Goal: Task Accomplishment & Management: Complete application form

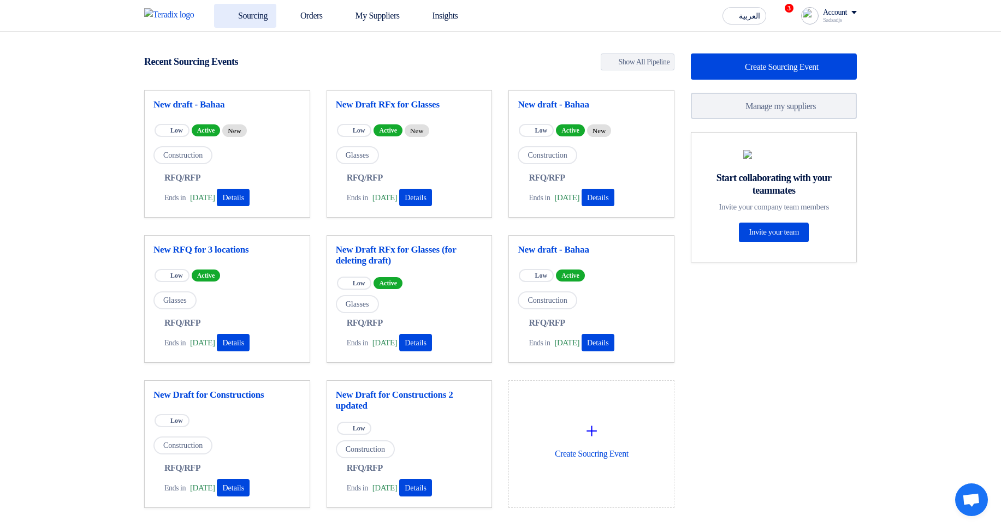
click at [269, 16] on link "Sourcing" at bounding box center [245, 16] width 62 height 24
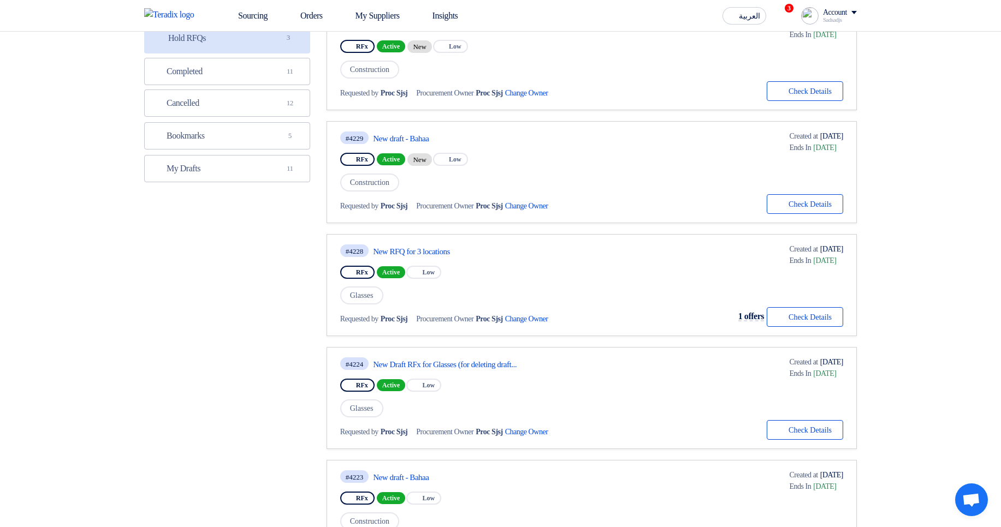
scroll to position [262, 0]
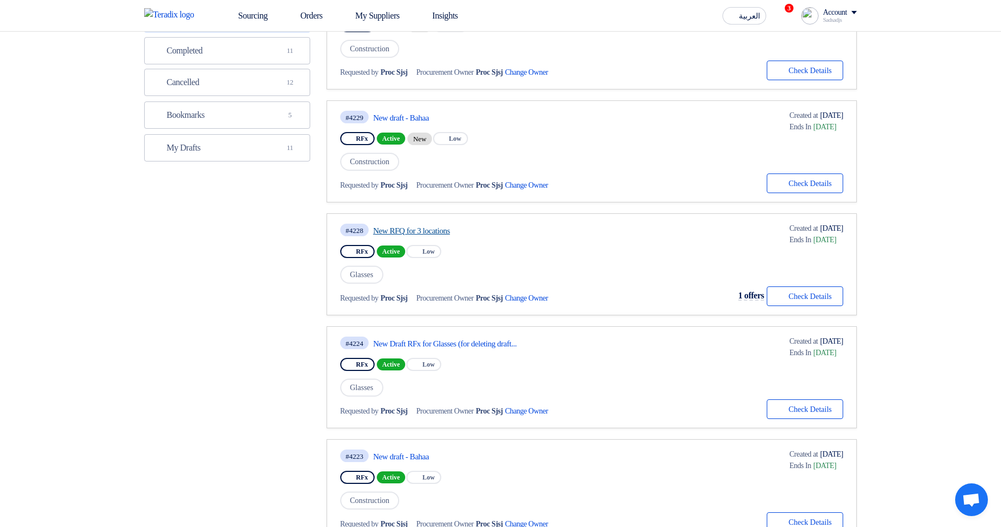
click at [421, 226] on link "New RFQ for 3 locations" at bounding box center [475, 231] width 205 height 10
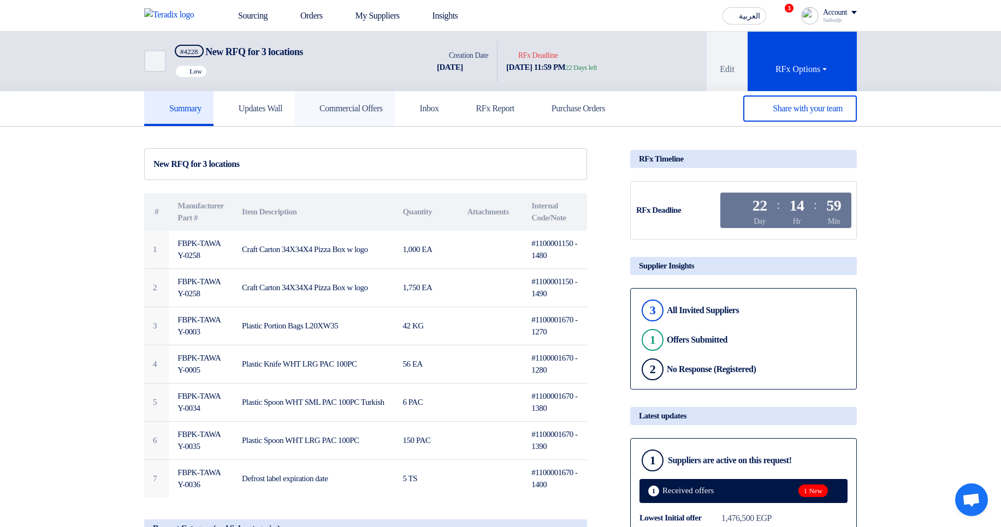
click at [337, 114] on link "Commercial Offers" at bounding box center [344, 108] width 100 height 35
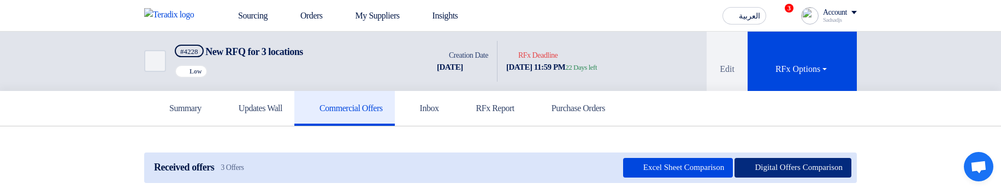
click at [782, 164] on button "Digital Offers Comparison" at bounding box center [792, 168] width 117 height 20
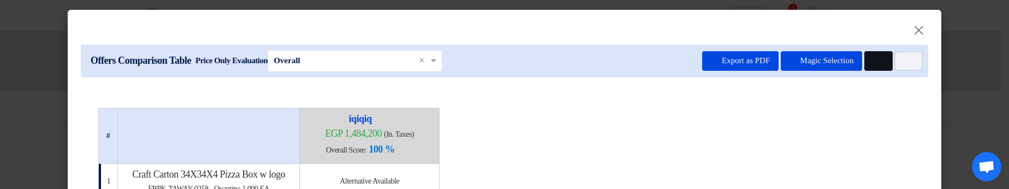
click at [878, 61] on button "Multi Tenant Preferences" at bounding box center [878, 61] width 28 height 20
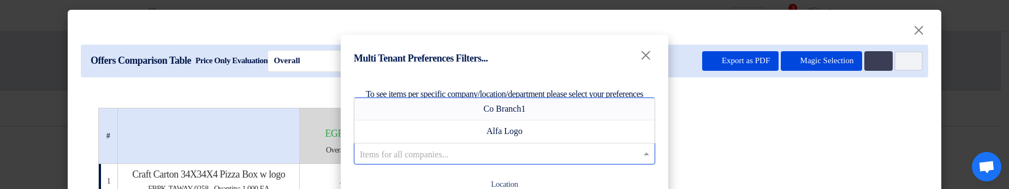
drag, startPoint x: 524, startPoint y: 153, endPoint x: 535, endPoint y: 154, distance: 11.0
click at [525, 153] on input "text" at bounding box center [499, 154] width 278 height 18
click at [539, 113] on div "Co Branch1" at bounding box center [504, 109] width 300 height 22
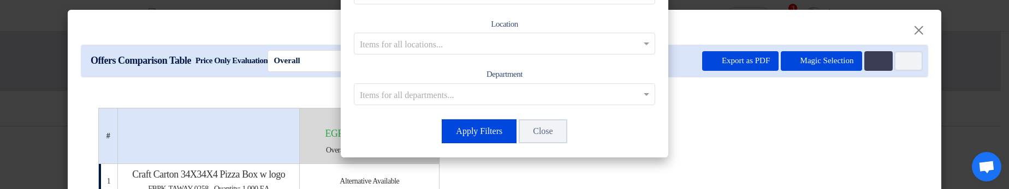
scroll to position [164, 0]
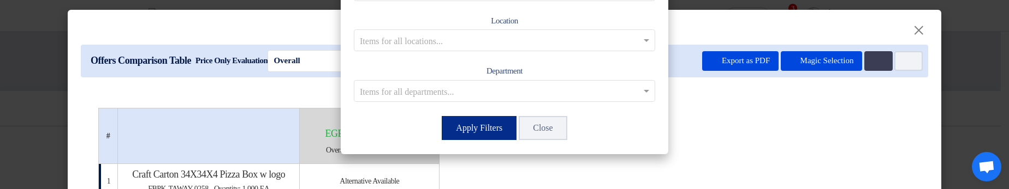
click at [471, 135] on button "Apply Filters" at bounding box center [479, 128] width 75 height 24
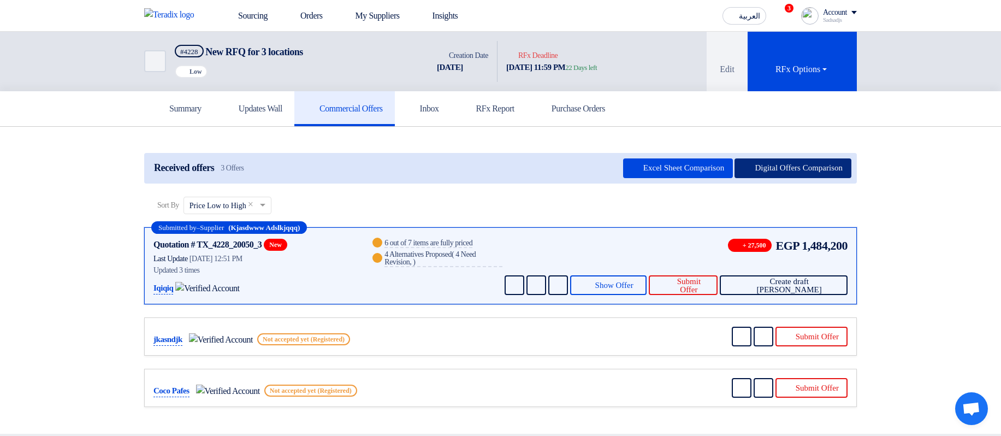
click at [782, 171] on button "Digital Offers Comparison" at bounding box center [792, 168] width 117 height 20
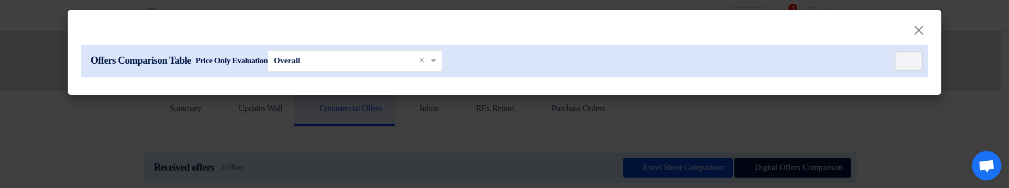
click at [617, 145] on modal-container "× Offers Comparison Table Price Only Evaluation × Overall × Item Card filters" at bounding box center [504, 94] width 1009 height 188
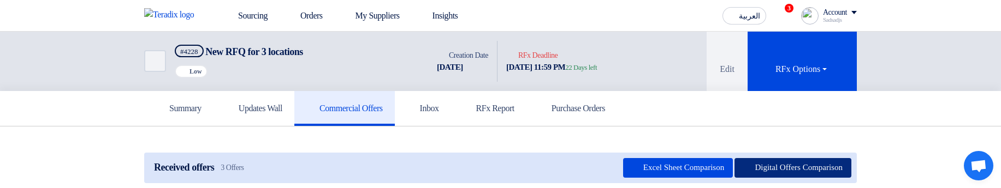
click at [768, 158] on button "Digital Offers Comparison" at bounding box center [792, 168] width 117 height 20
click at [811, 170] on button "Digital Offers Comparison" at bounding box center [792, 168] width 117 height 20
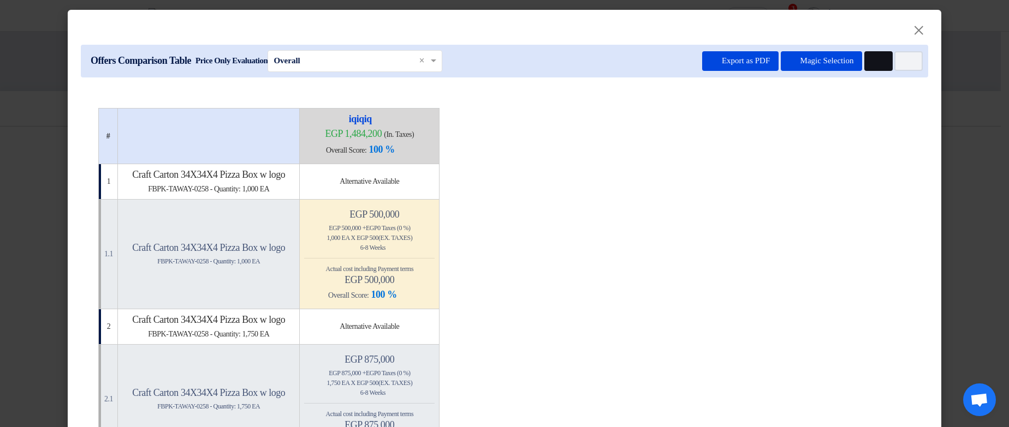
click at [884, 62] on button "Multi Tenant Preferences" at bounding box center [878, 61] width 28 height 20
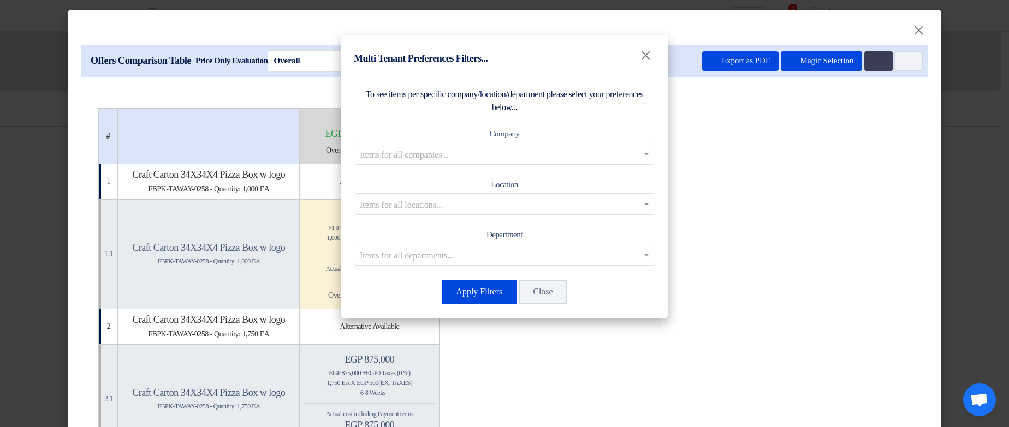
click at [491, 144] on div "Items for all companies..." at bounding box center [504, 154] width 301 height 22
click at [492, 173] on span "Co Branch1" at bounding box center [505, 175] width 42 height 9
click at [479, 188] on button "Apply Filters" at bounding box center [479, 292] width 75 height 24
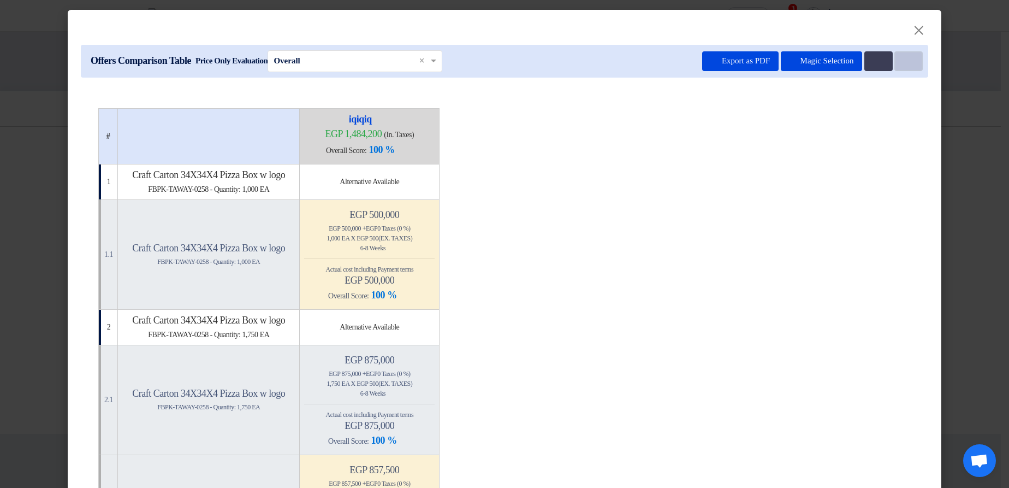
click at [907, 61] on icon "Item Card filters" at bounding box center [907, 61] width 8 height 8
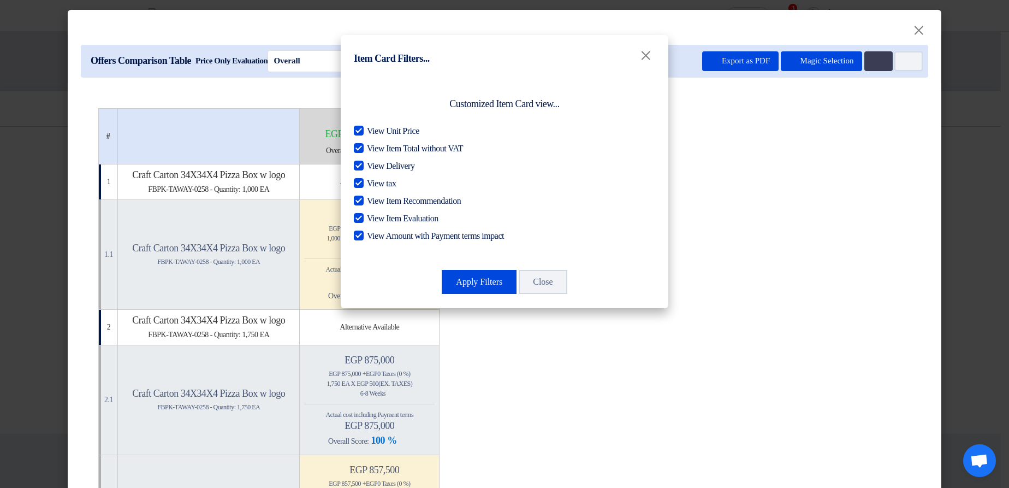
click at [770, 108] on modal-container "Item Card Filters... × Customized Item Card view... View Unit Price View Item T…" at bounding box center [504, 244] width 1009 height 488
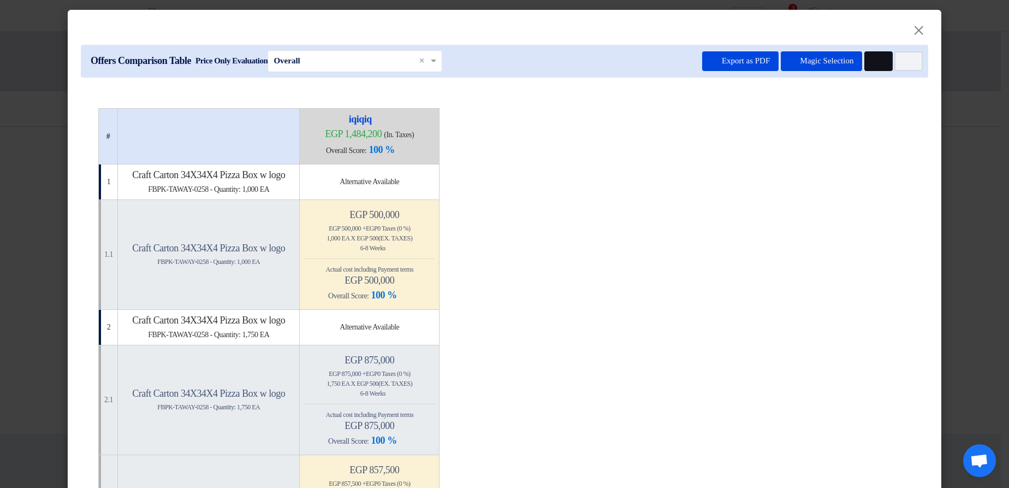
click at [873, 57] on icon "Multi Tenant Preferences" at bounding box center [877, 61] width 8 height 8
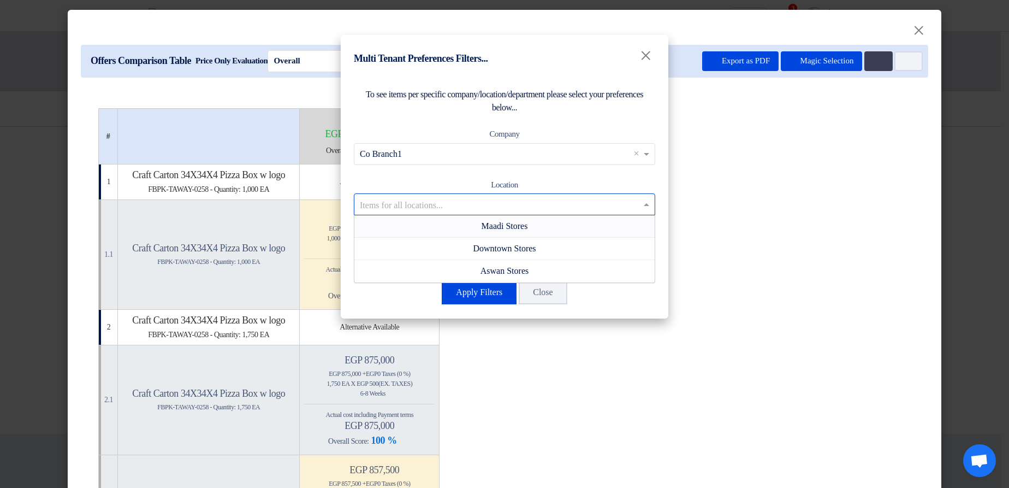
click at [497, 188] on input "text" at bounding box center [499, 204] width 278 height 18
click at [497, 188] on div "Maadi Stores" at bounding box center [504, 226] width 300 height 22
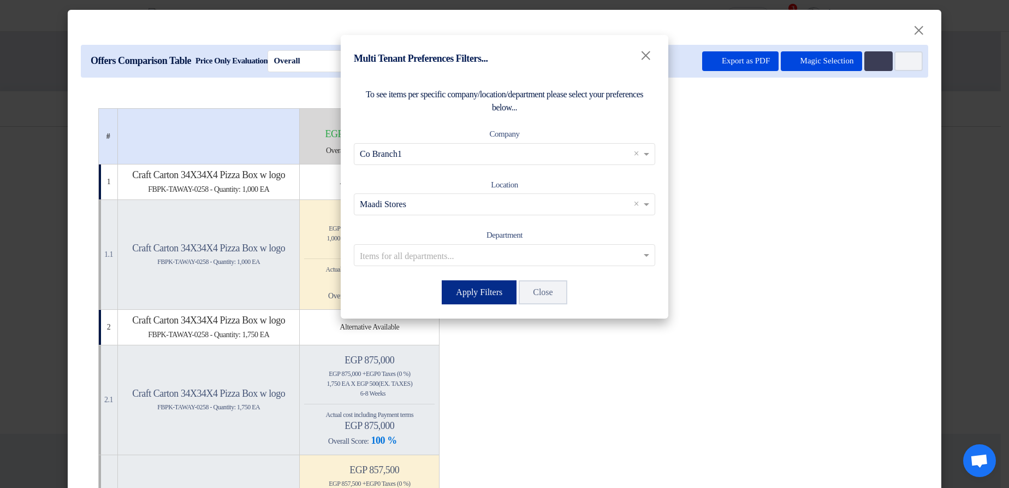
click at [479, 188] on button "Apply Filters" at bounding box center [479, 292] width 75 height 24
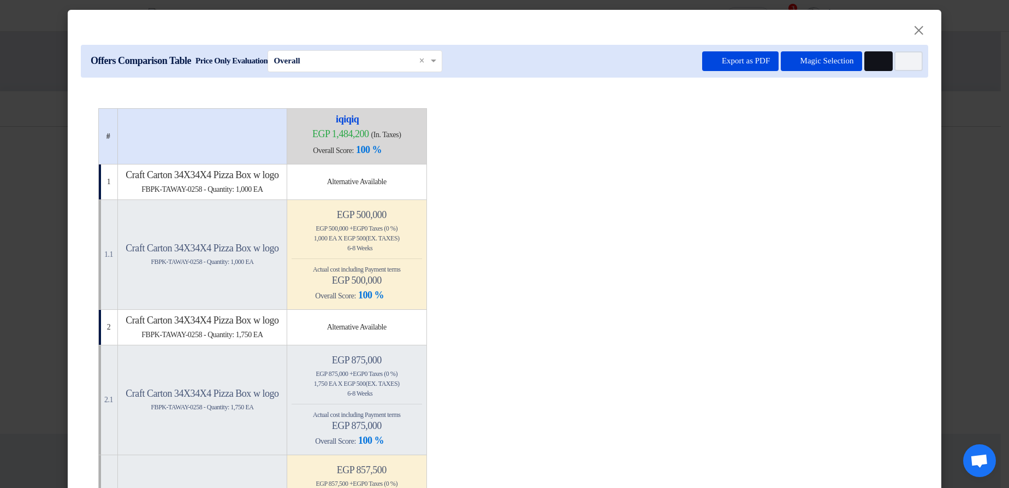
click at [877, 65] on button "Multi Tenant Preferences" at bounding box center [878, 61] width 28 height 20
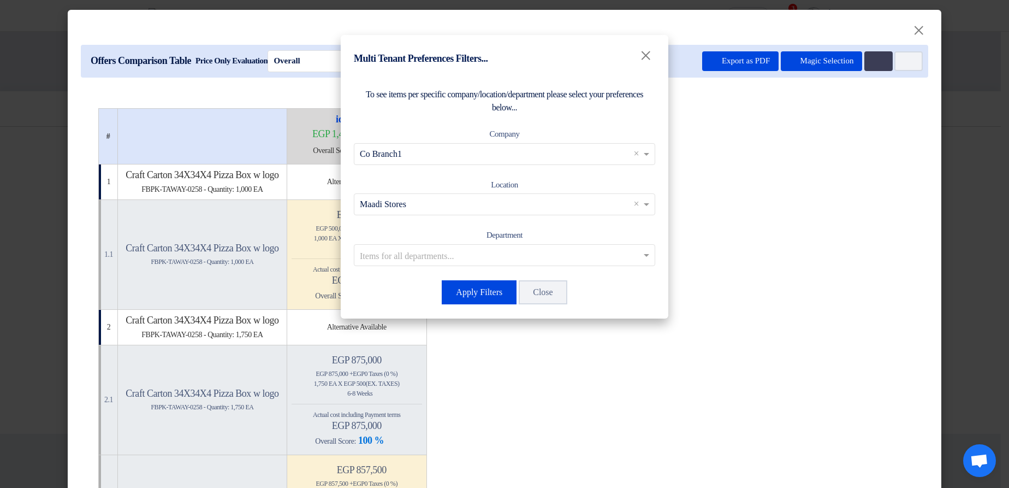
click at [483, 188] on div "Location Items for all locations... × Maadi Stores ×" at bounding box center [504, 197] width 301 height 38
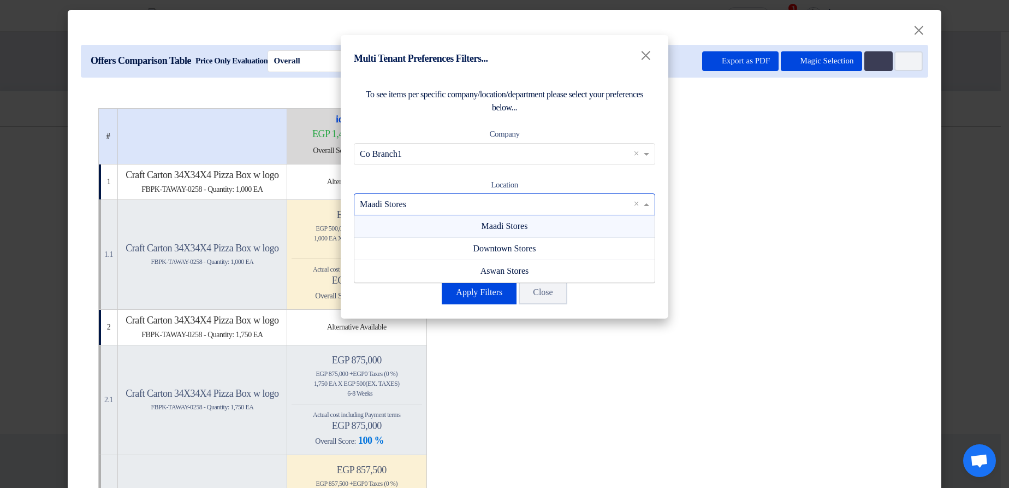
drag, startPoint x: 471, startPoint y: 200, endPoint x: 460, endPoint y: 232, distance: 34.0
click at [471, 188] on input "text" at bounding box center [499, 204] width 278 height 18
click at [453, 188] on div "Downtown Stores" at bounding box center [504, 248] width 300 height 22
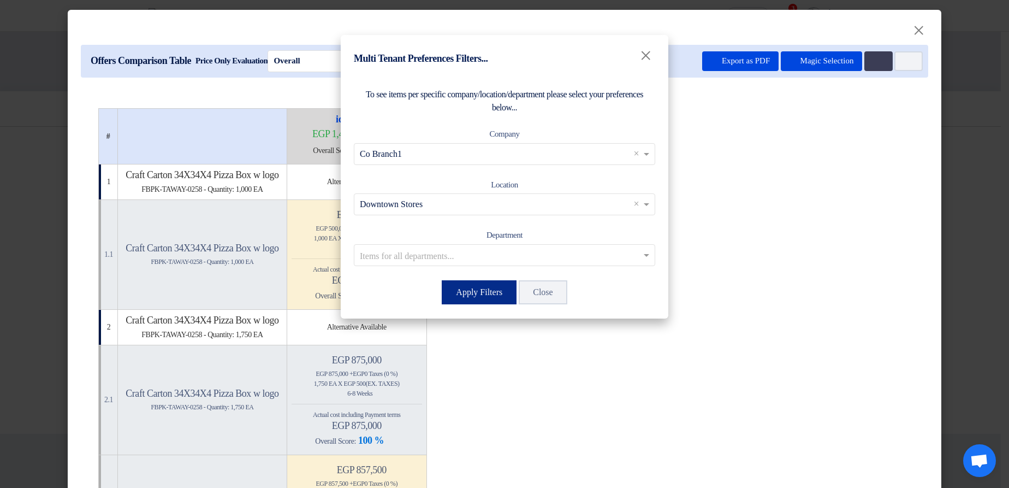
click at [465, 188] on button "Apply Filters" at bounding box center [479, 292] width 75 height 24
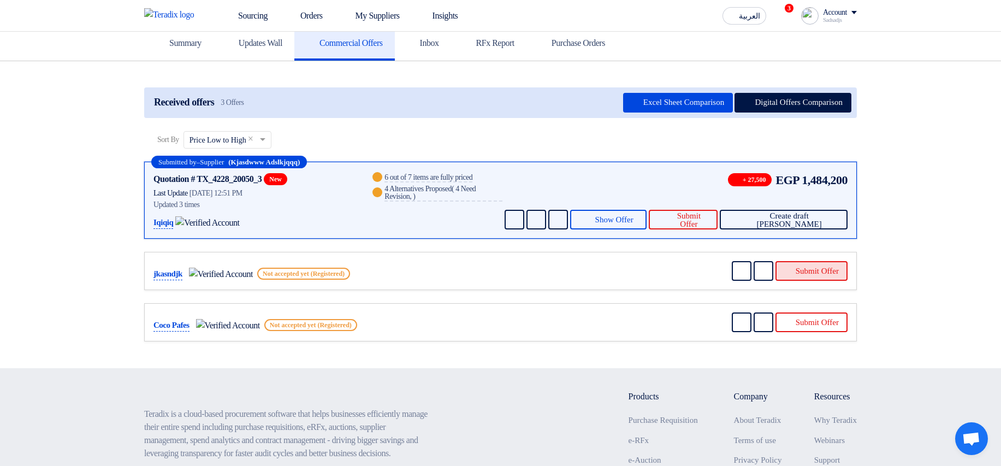
click at [807, 272] on button "Submit Offer" at bounding box center [811, 271] width 72 height 20
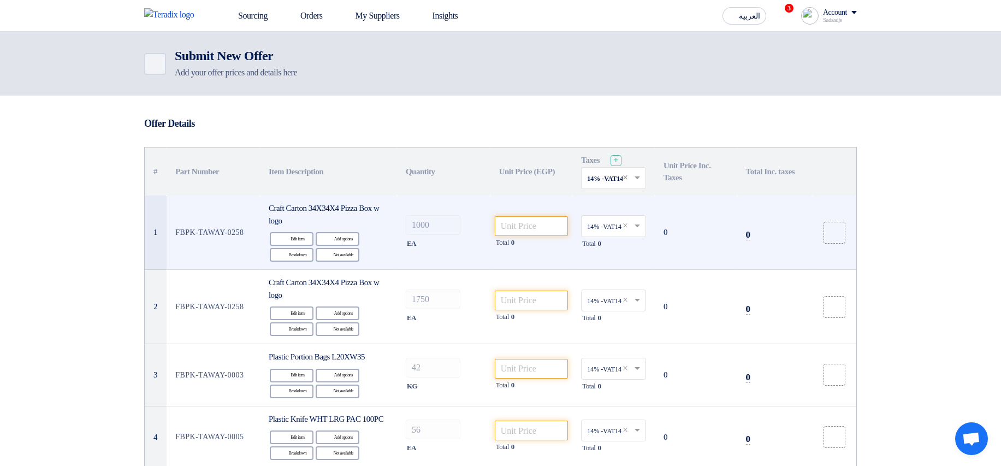
click at [555, 209] on td "Total 0" at bounding box center [531, 232] width 82 height 74
click at [534, 228] on input "number" at bounding box center [532, 226] width 74 height 20
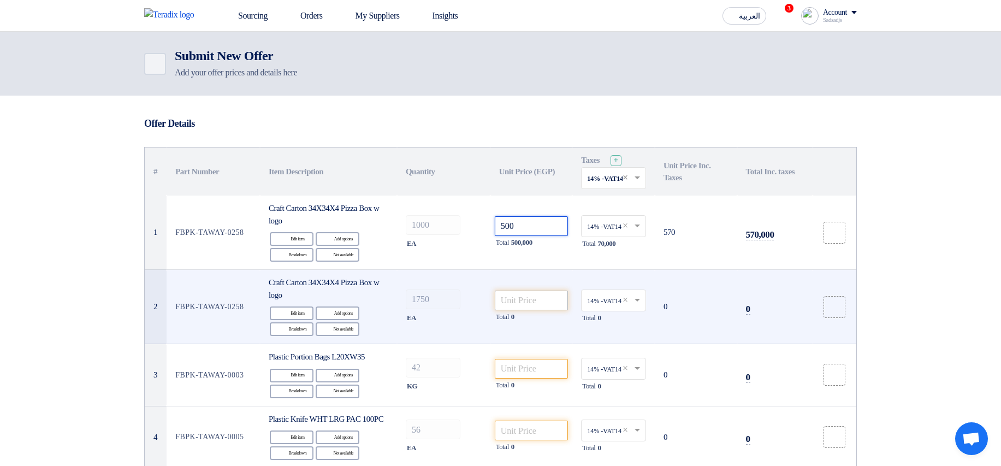
type input "500"
click at [511, 298] on input "number" at bounding box center [532, 300] width 74 height 20
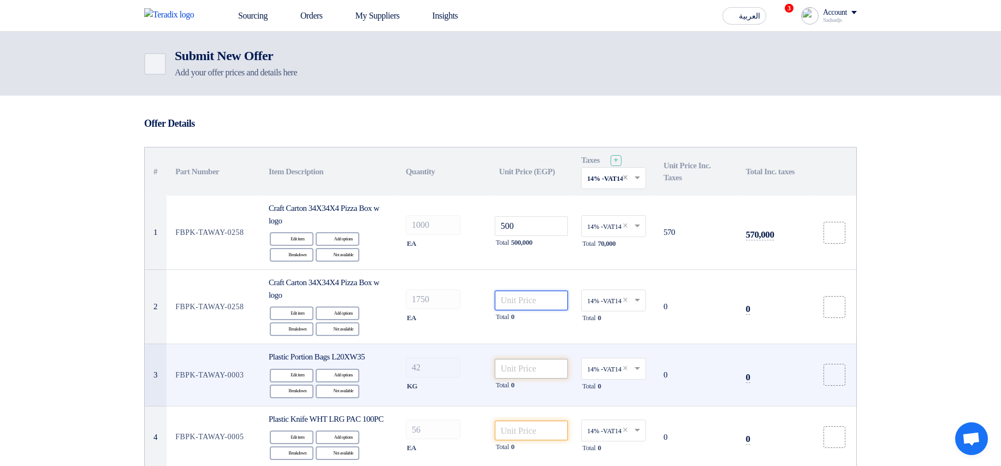
paste input "500"
type input "500"
click at [512, 370] on input "number" at bounding box center [532, 369] width 74 height 20
paste input "500"
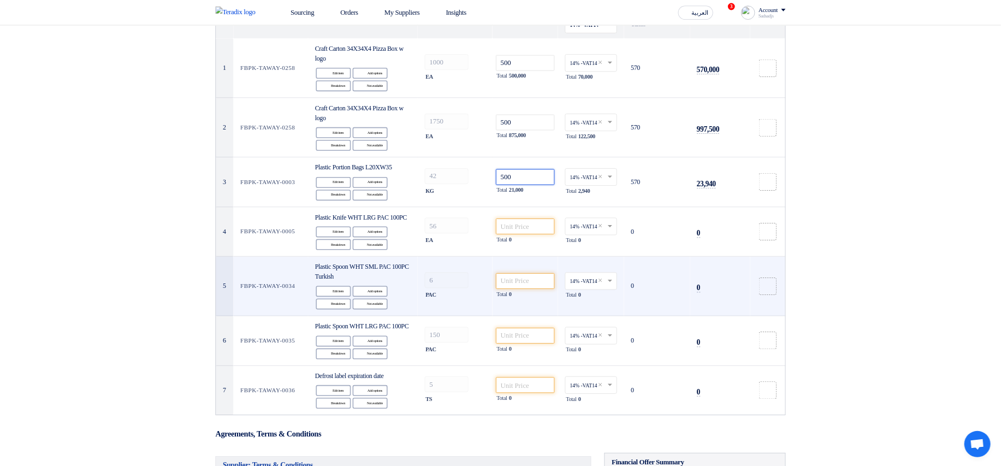
scroll to position [164, 0]
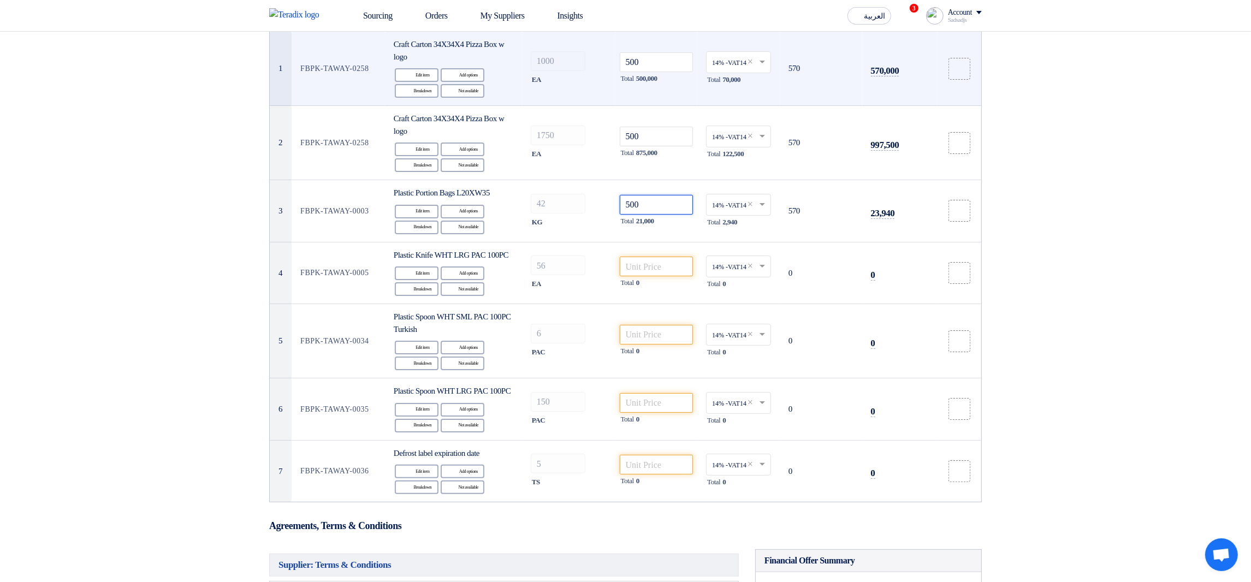
type input "500"
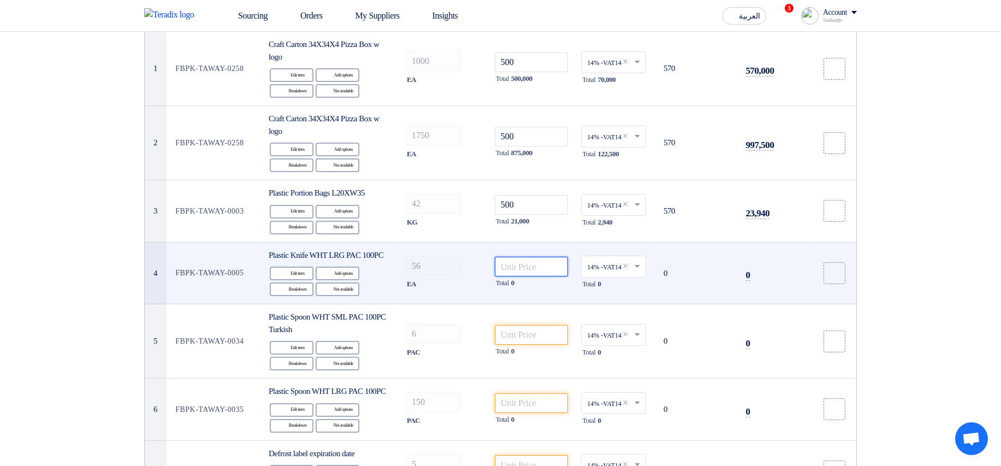
click at [510, 270] on input "number" at bounding box center [532, 267] width 74 height 20
paste input "500"
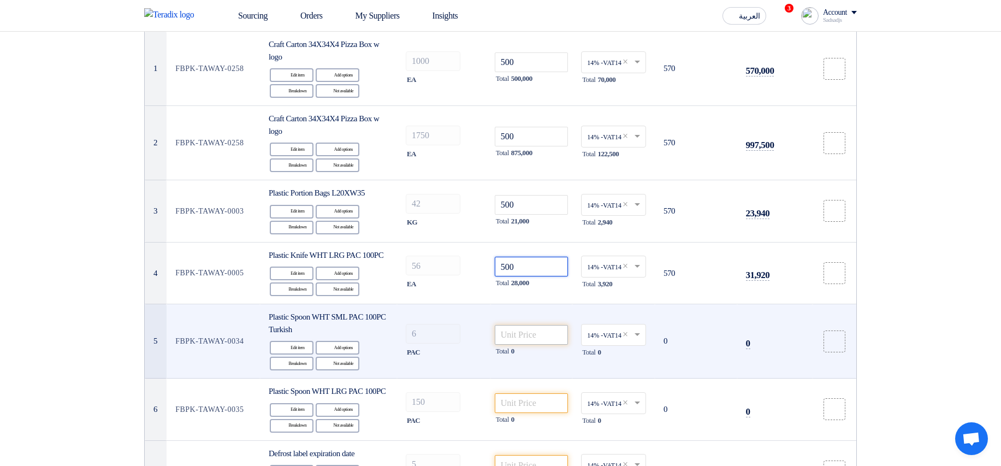
type input "500"
click at [522, 344] on input "number" at bounding box center [532, 335] width 74 height 20
paste input "500"
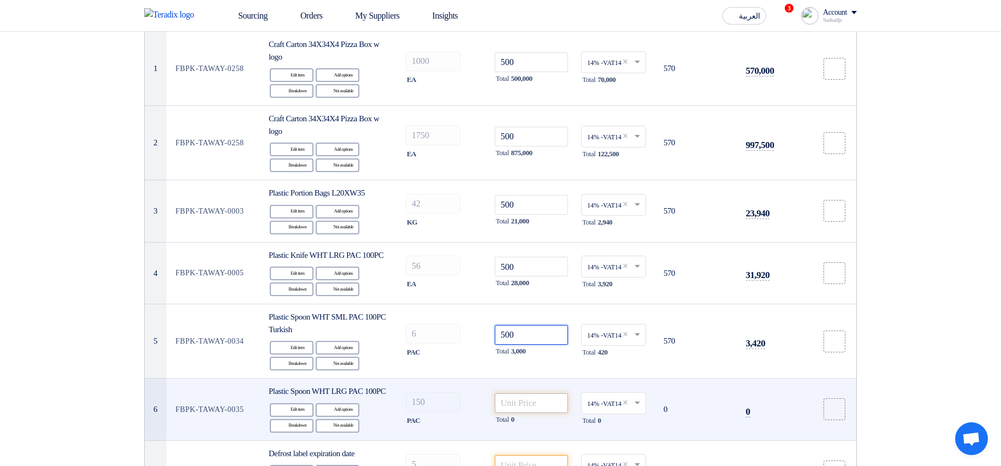
type input "500"
click at [524, 413] on input "number" at bounding box center [532, 403] width 74 height 20
paste input "500"
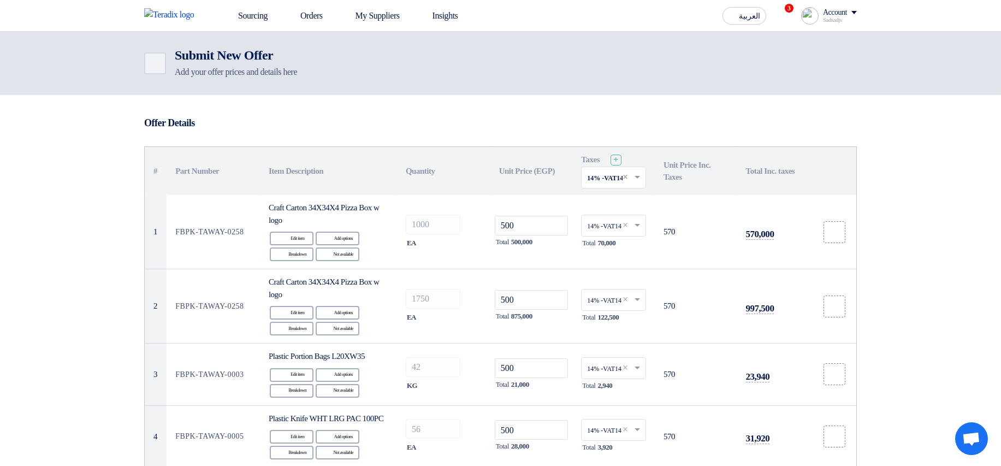
scroll to position [0, 0]
type input "500"
click at [615, 171] on input "text" at bounding box center [608, 179] width 42 height 18
click at [608, 217] on span "10% -VAT10" at bounding box center [605, 217] width 36 height 8
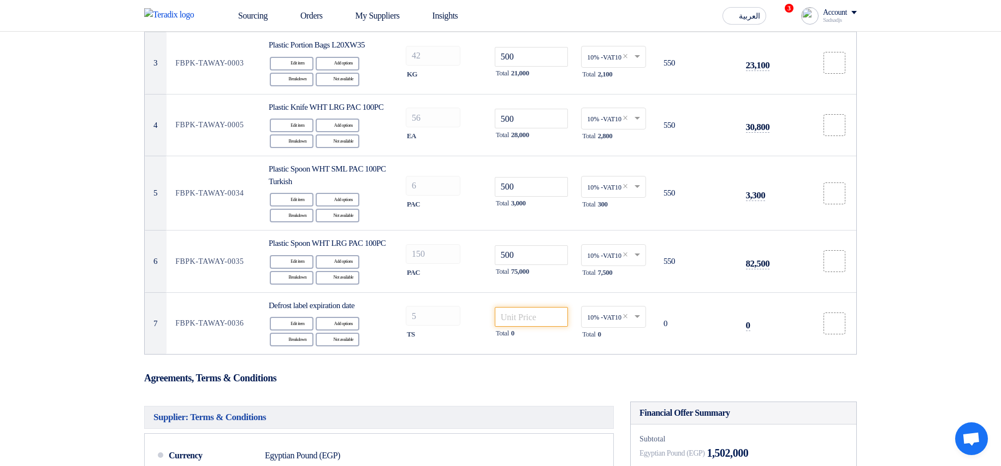
scroll to position [328, 0]
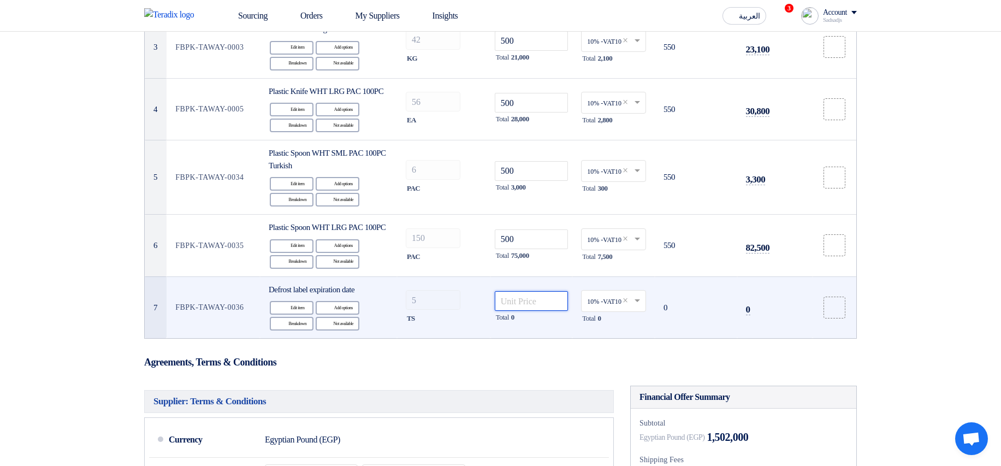
click at [518, 311] on input "number" at bounding box center [532, 301] width 74 height 20
paste input "500"
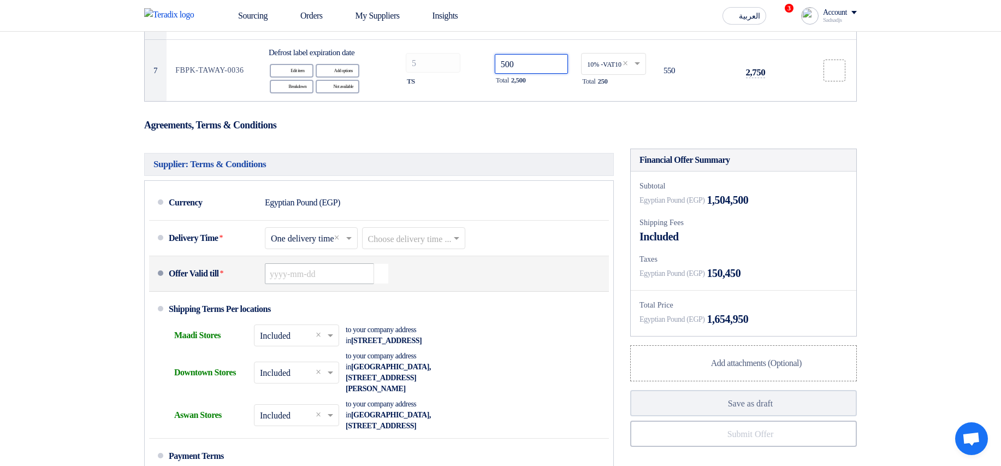
scroll to position [590, 0]
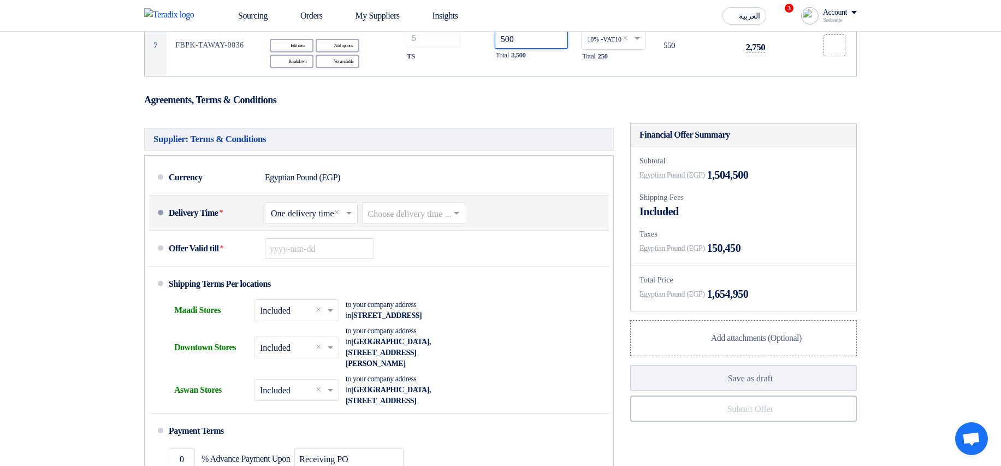
type input "500"
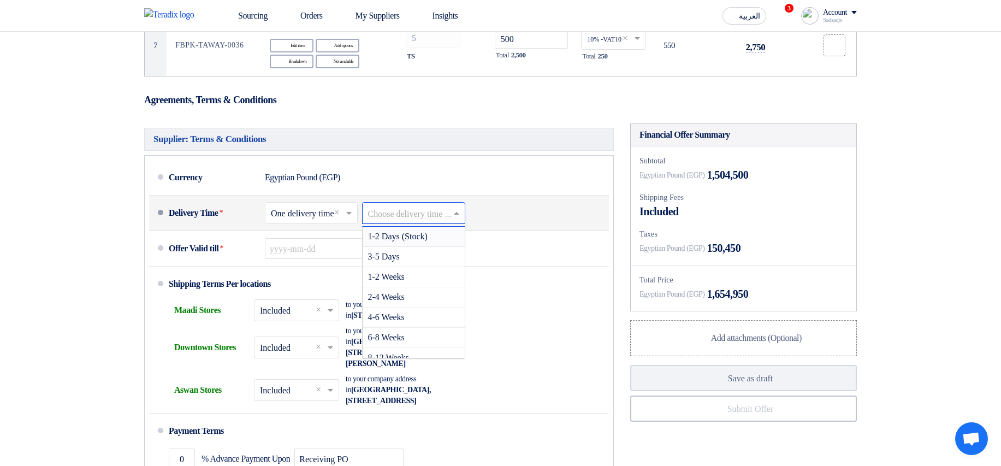
click at [461, 222] on input "text" at bounding box center [414, 214] width 93 height 16
click at [405, 281] on span "1-2 Weeks" at bounding box center [386, 276] width 37 height 9
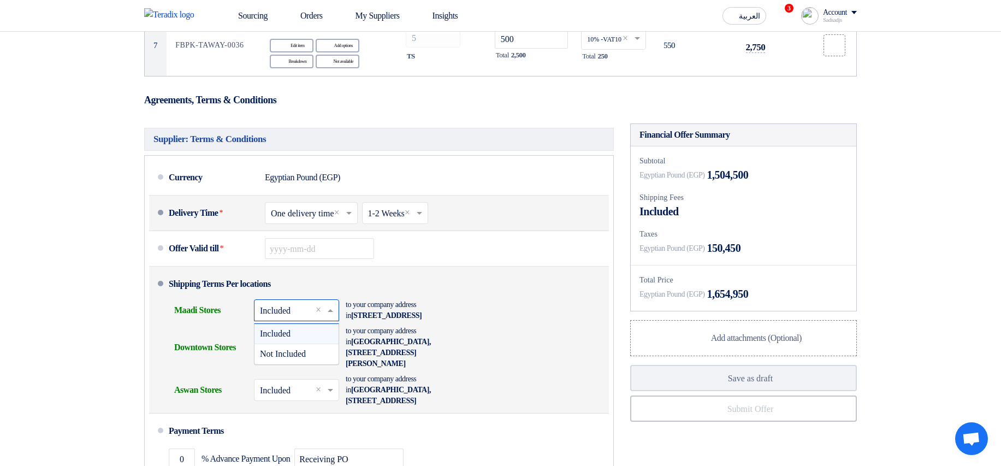
click at [295, 319] on input "text" at bounding box center [297, 312] width 74 height 16
click at [287, 358] on span "Not Included" at bounding box center [283, 353] width 46 height 9
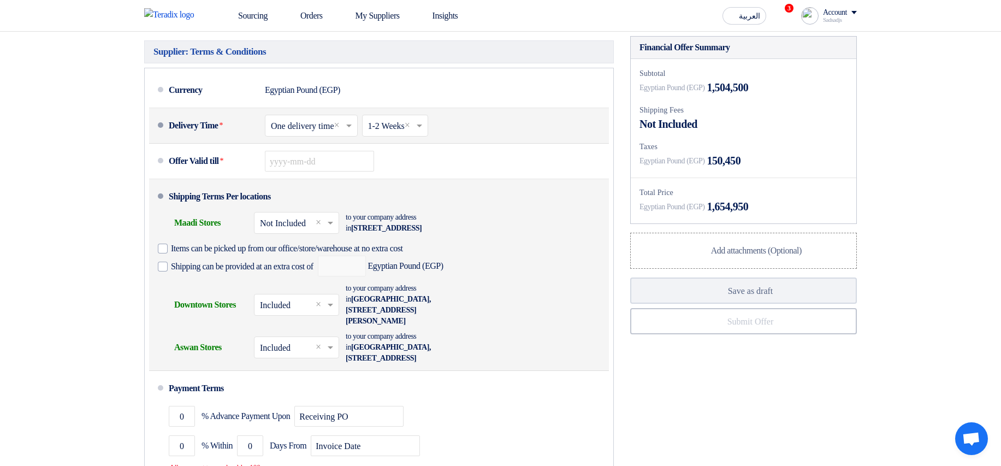
scroll to position [721, 0]
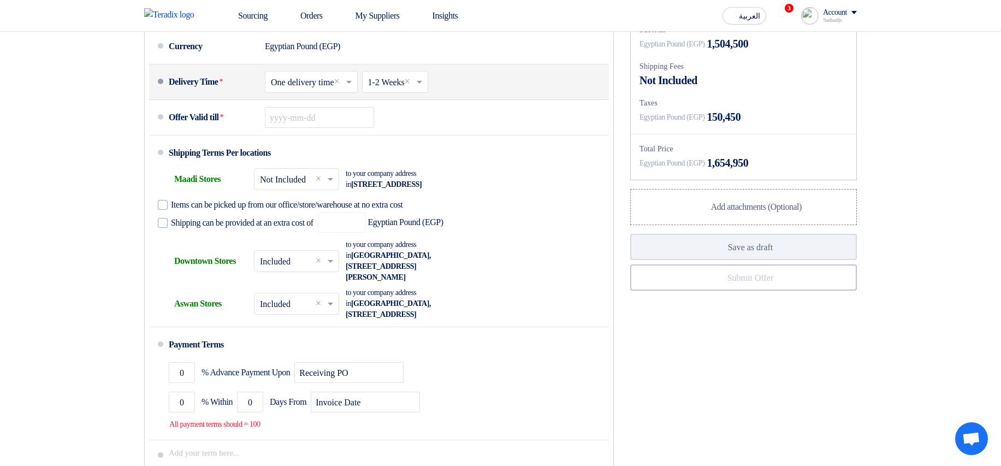
click at [219, 233] on div "Shipping can be provided at an extra cost of Egyptian Pound (EGP)" at bounding box center [301, 222] width 286 height 21
click at [245, 228] on span "Shipping can be provided at an extra cost of" at bounding box center [242, 222] width 142 height 11
click at [245, 237] on input "Shipping can be provided at an extra cost of" at bounding box center [243, 227] width 145 height 21
checkbox input "true"
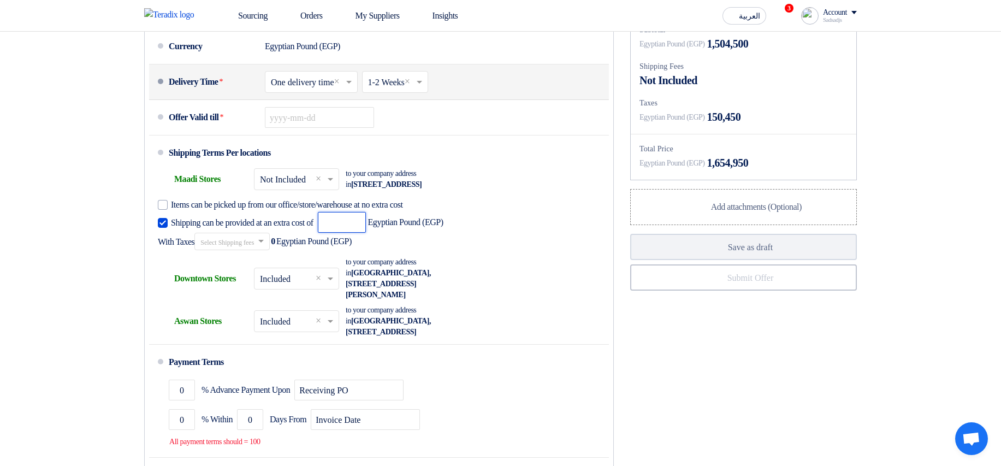
click at [366, 233] on input "number" at bounding box center [342, 222] width 48 height 21
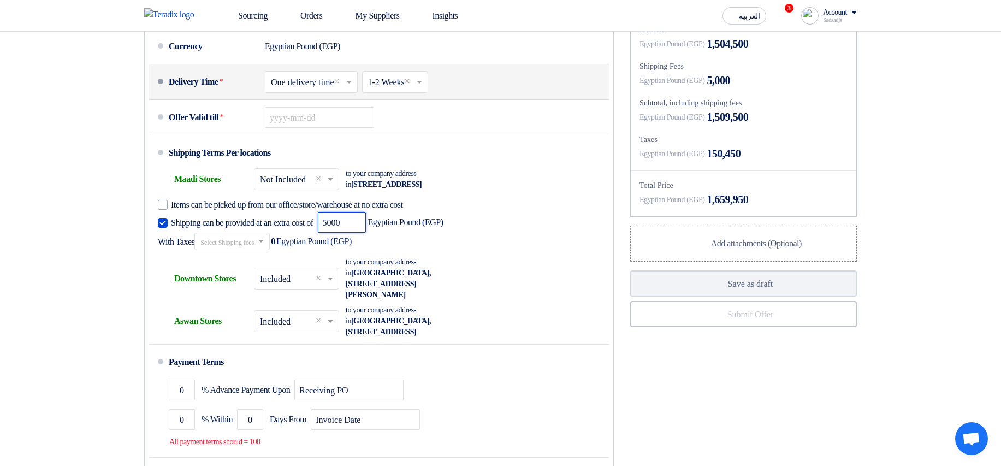
type input "5000"
click at [255, 251] on input "text" at bounding box center [232, 243] width 64 height 16
click at [235, 284] on span "10% -VAT10" at bounding box center [220, 280] width 40 height 8
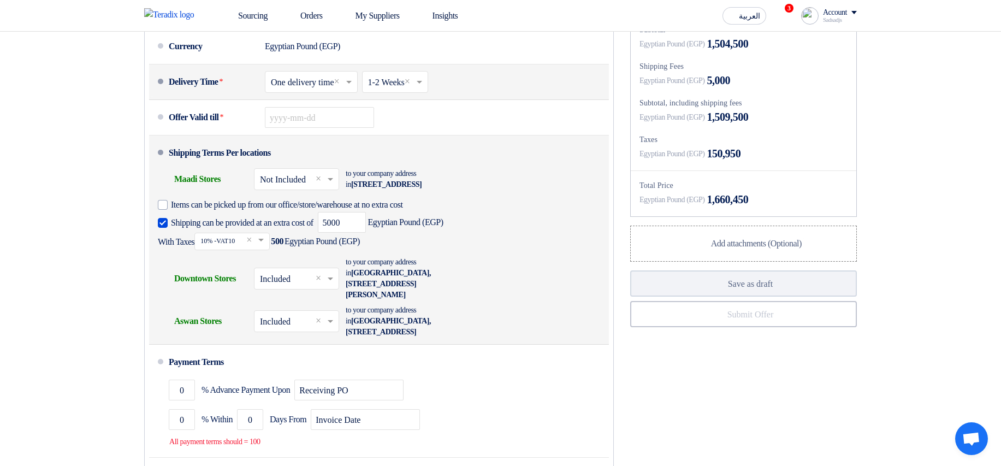
click at [303, 288] on input "text" at bounding box center [297, 280] width 74 height 16
click at [293, 326] on span "Not Included" at bounding box center [283, 321] width 46 height 9
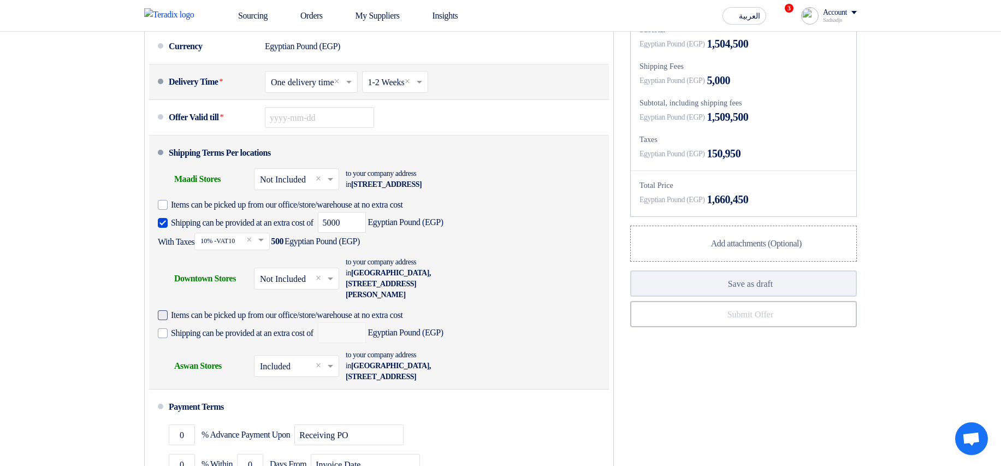
click at [403, 320] on span "Items can be picked up from our office/store/warehouse at no extra cost" at bounding box center [287, 315] width 232 height 11
click at [403, 329] on input "Items can be picked up from our office/store/warehouse at no extra cost" at bounding box center [306, 319] width 270 height 21
checkbox input "true"
click at [308, 338] on span "Shipping can be provided at an extra cost of" at bounding box center [242, 333] width 142 height 11
click at [308, 348] on input "Shipping can be provided at an extra cost of" at bounding box center [243, 337] width 145 height 21
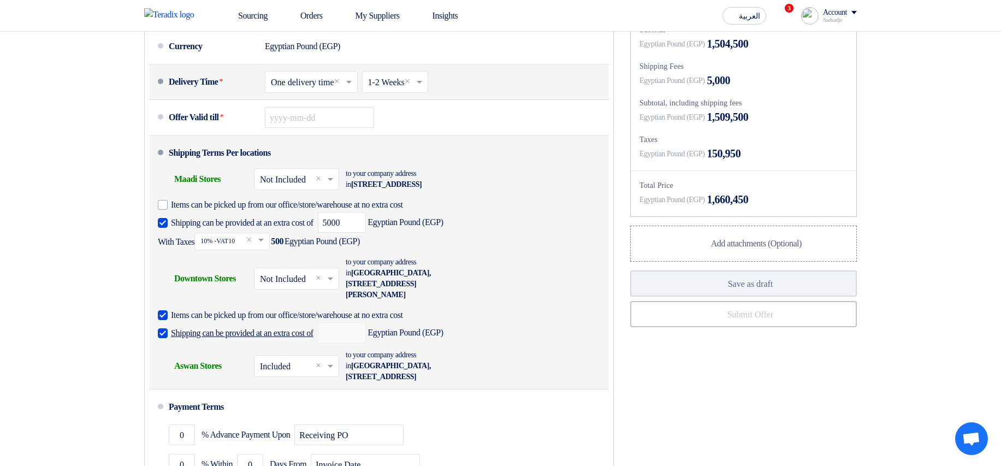
checkbox input "true"
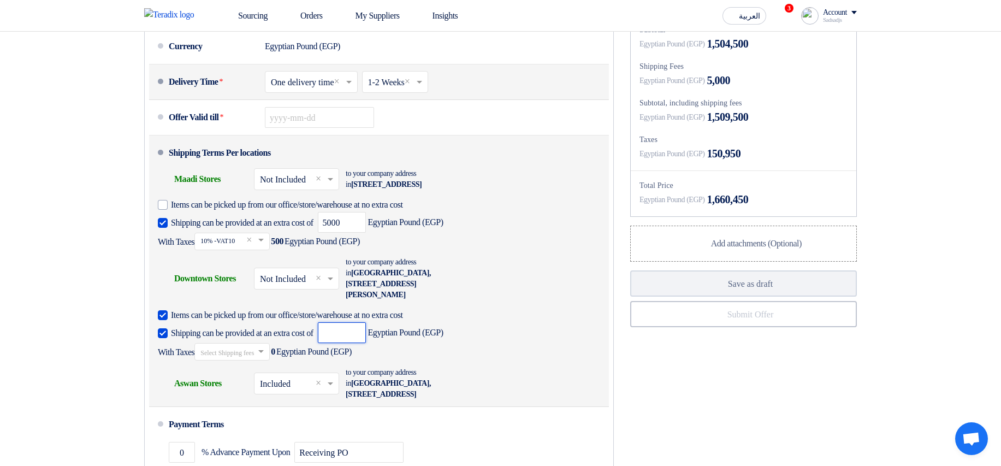
click at [366, 343] on input "number" at bounding box center [342, 332] width 48 height 21
type input "1000"
click at [269, 359] on div at bounding box center [232, 352] width 74 height 16
click at [228, 400] on div "10% -VAT10" at bounding box center [232, 391] width 74 height 20
click at [290, 393] on input "text" at bounding box center [297, 385] width 74 height 16
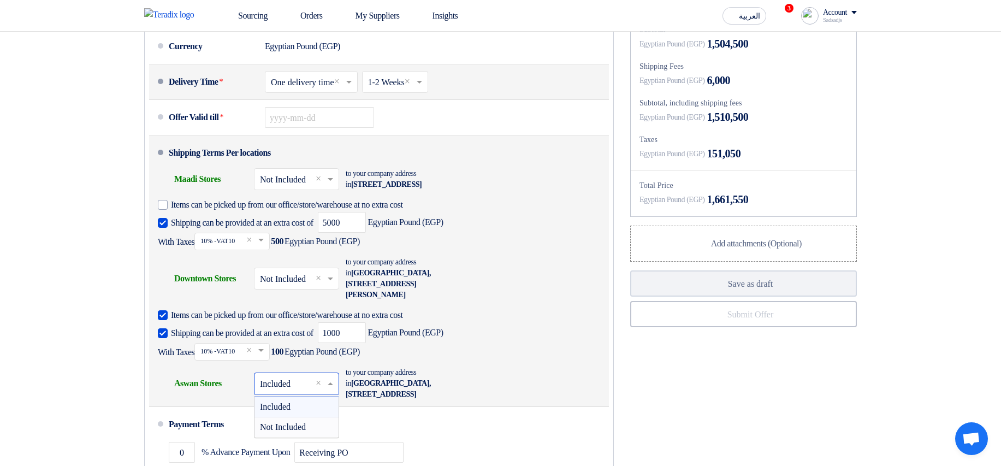
click at [289, 431] on span "Not Included" at bounding box center [283, 426] width 46 height 9
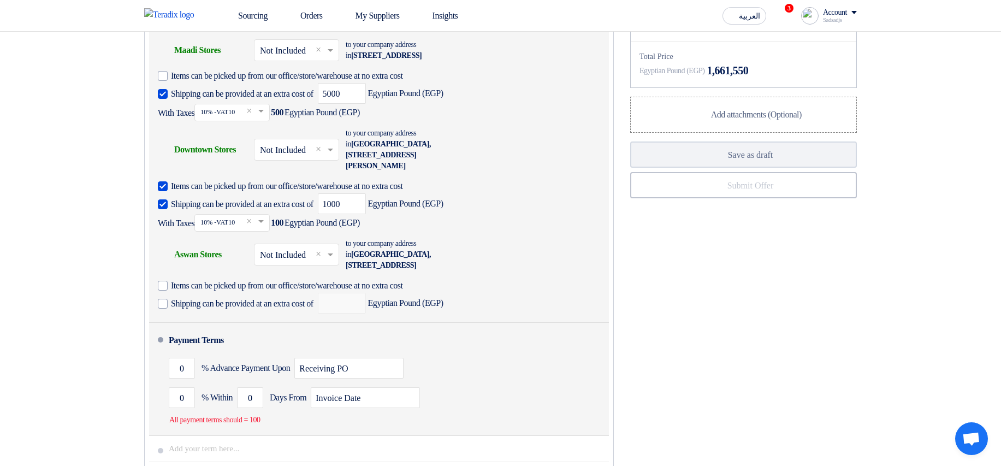
scroll to position [852, 0]
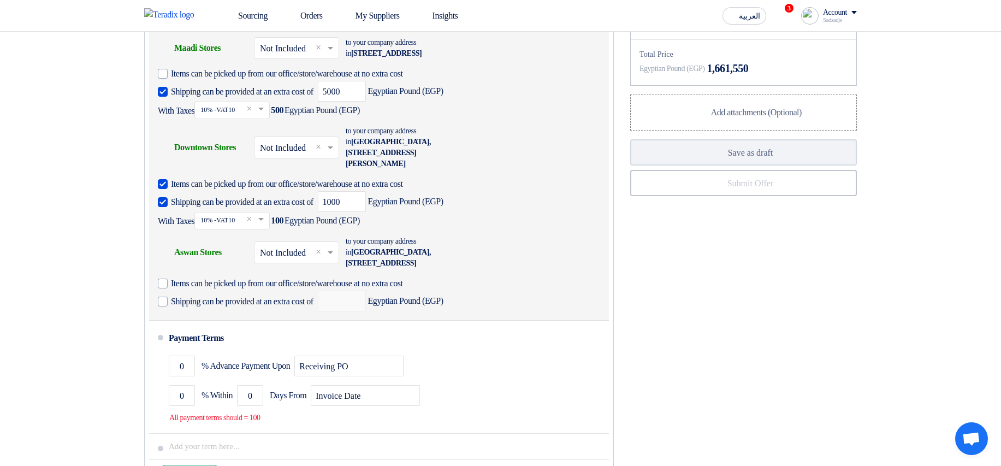
click at [298, 289] on div "Shipping To location Aswan Stores × Not Included × to your company address in E…" at bounding box center [376, 275] width 436 height 82
click at [290, 289] on span "Items can be picked up from our office/store/warehouse at no extra cost" at bounding box center [287, 283] width 232 height 11
click at [290, 298] on input "Items can be picked up from our office/store/warehouse at no extra cost" at bounding box center [306, 287] width 270 height 21
checkbox input "true"
click at [264, 307] on span "Shipping can be provided at an extra cost of" at bounding box center [242, 301] width 142 height 11
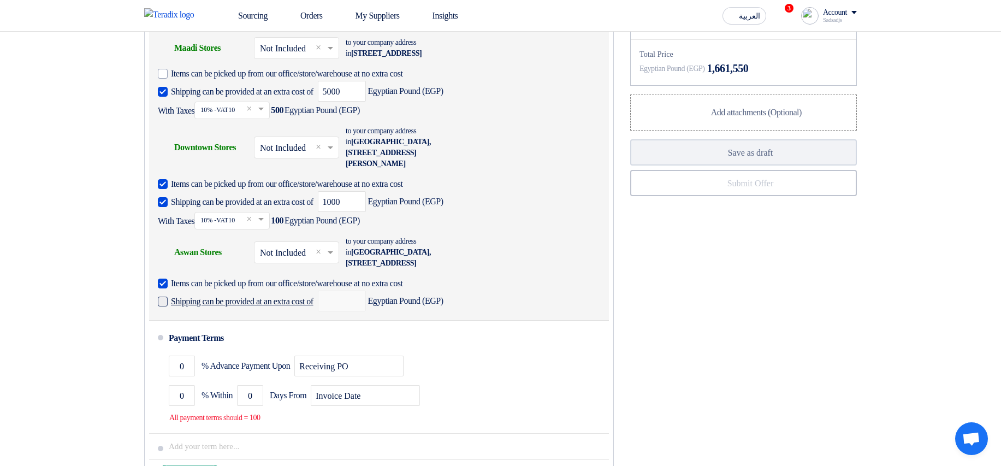
click at [264, 312] on input "Shipping can be provided at an extra cost of" at bounding box center [243, 305] width 145 height 21
checkbox input "true"
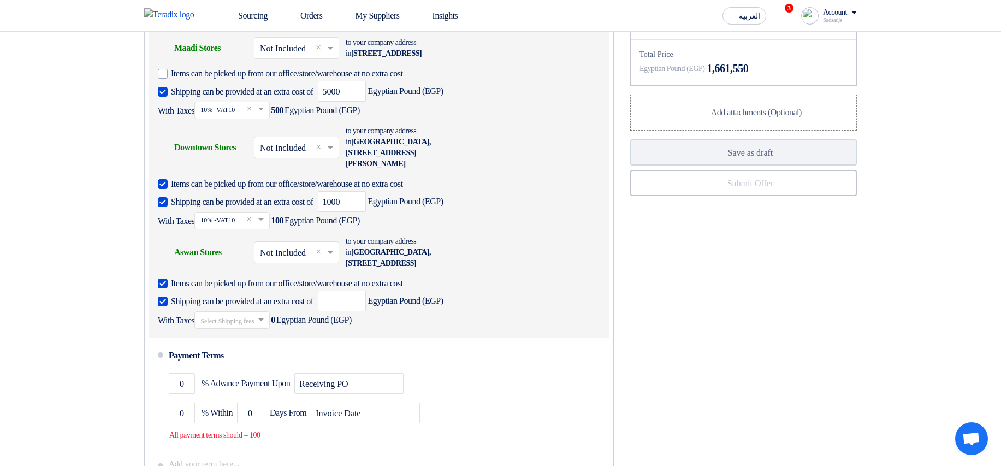
click at [342, 318] on div "Shipping can be provided at an extra cost of Egyptian Pound (EGP) With Taxes Se…" at bounding box center [376, 309] width 436 height 38
click at [361, 311] on input "number" at bounding box center [342, 300] width 48 height 21
type input "9000"
click at [265, 329] on input "text" at bounding box center [232, 321] width 64 height 16
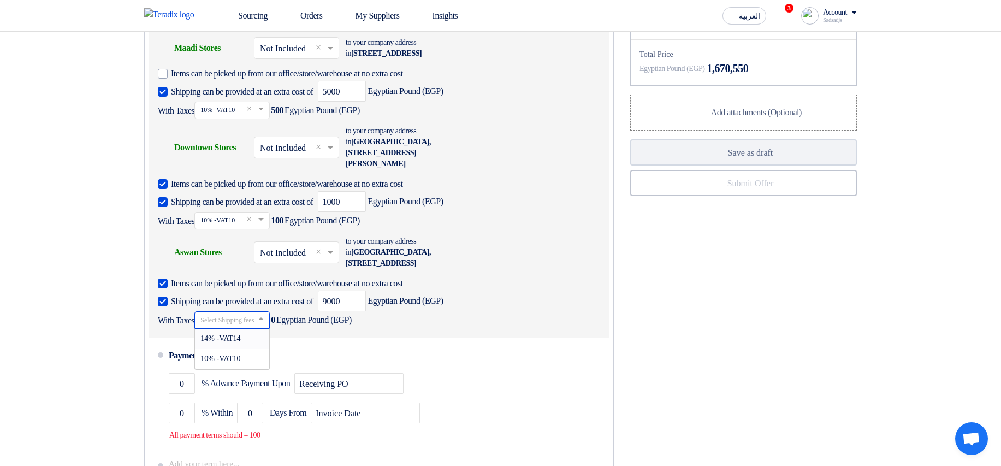
click at [238, 342] on span "14% -VAT14" at bounding box center [220, 338] width 40 height 8
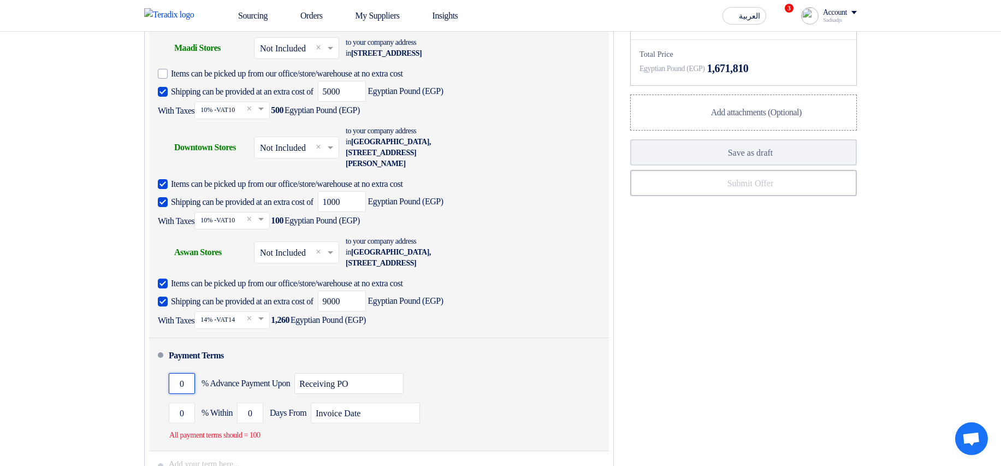
click at [176, 394] on input "0" at bounding box center [182, 383] width 26 height 21
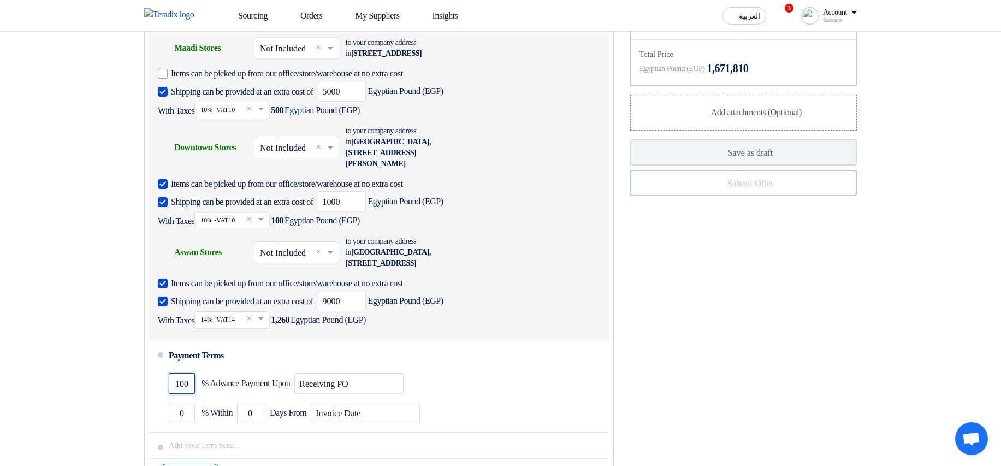
type input "100"
click at [703, 344] on div "Financial Offer Summary Subtotal Egyptian Pound (EGP) 1,504,500 Shipping Fees" at bounding box center [743, 178] width 243 height 634
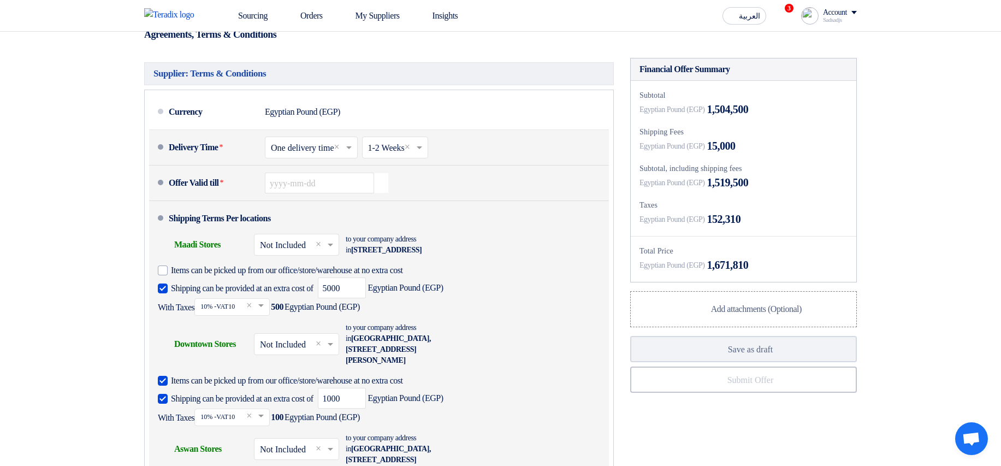
click at [374, 193] on icon "Pick a date" at bounding box center [380, 183] width 15 height 20
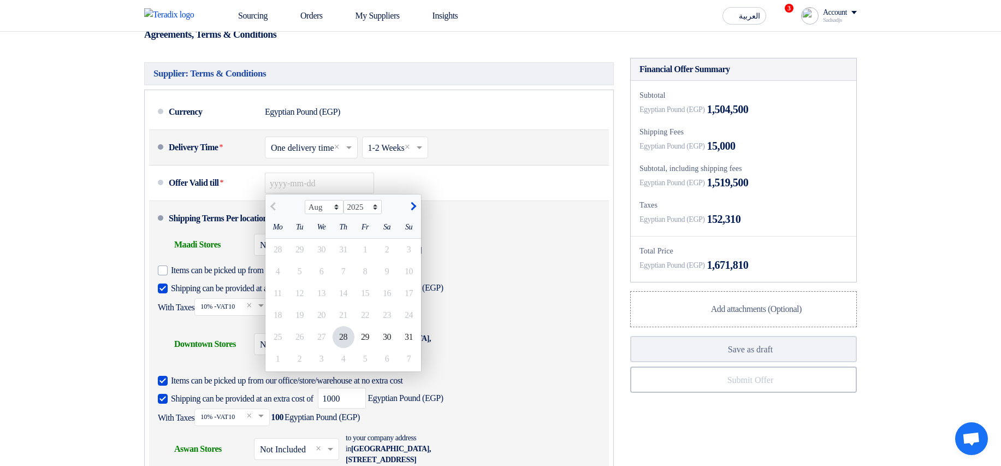
click at [421, 233] on li "Shipping Terms Per locations Shipping To location Maadi Stores × Not Included ×…" at bounding box center [379, 368] width 460 height 334
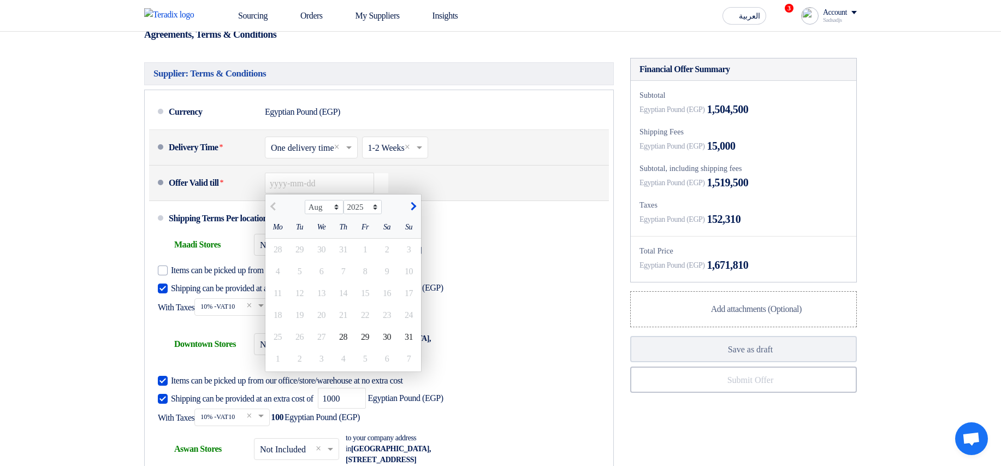
click at [413, 211] on span "button" at bounding box center [412, 206] width 6 height 9
select select "9"
click at [291, 348] on div "30" at bounding box center [300, 337] width 22 height 22
type input "9/30/2025"
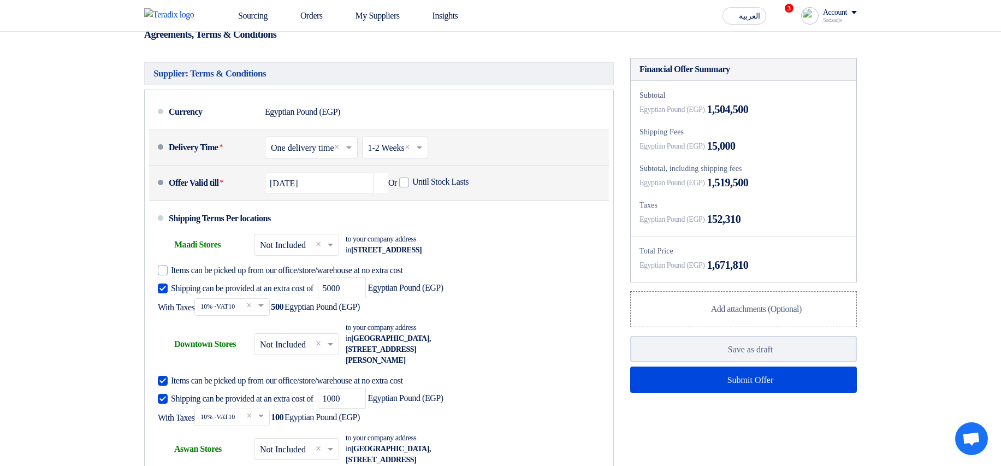
drag, startPoint x: 730, startPoint y: 208, endPoint x: 783, endPoint y: 205, distance: 52.5
click at [783, 191] on div "Egyptian Pound (EGP) 1,519,500" at bounding box center [743, 182] width 208 height 16
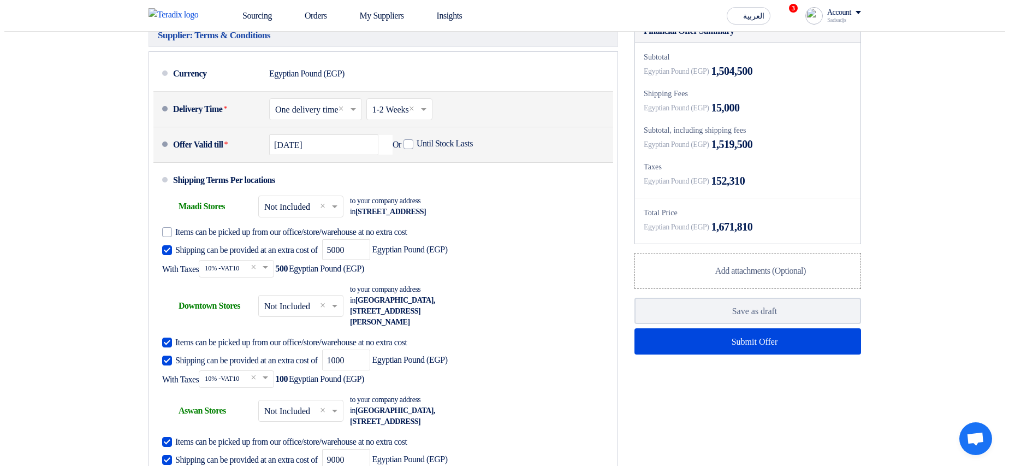
scroll to position [721, 0]
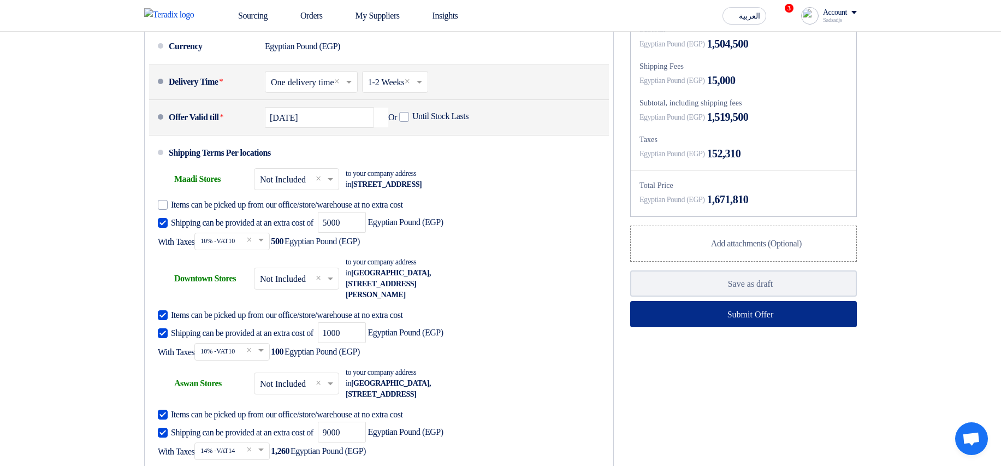
click at [779, 327] on button "Submit Offer" at bounding box center [743, 314] width 227 height 26
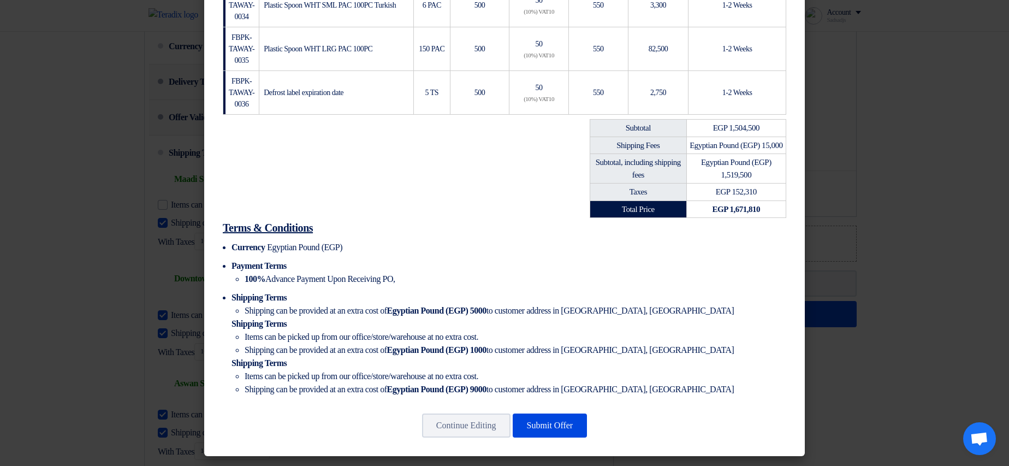
scroll to position [436, 0]
click at [567, 429] on button "Submit Offer" at bounding box center [550, 425] width 75 height 24
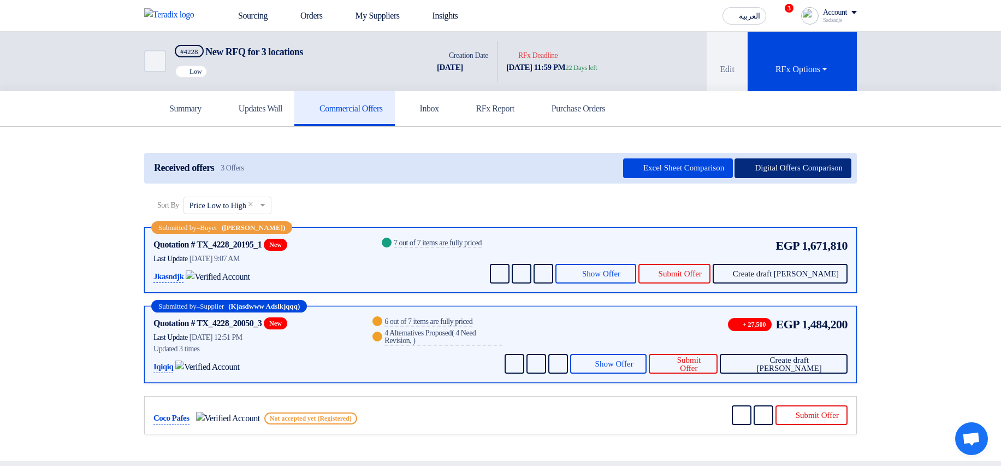
click at [757, 167] on button "Digital Offers Comparison" at bounding box center [792, 168] width 117 height 20
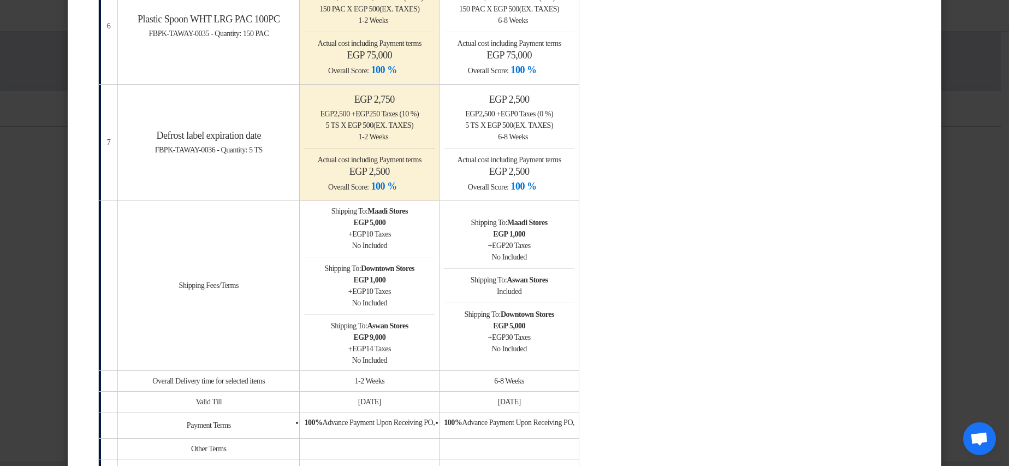
scroll to position [1245, 0]
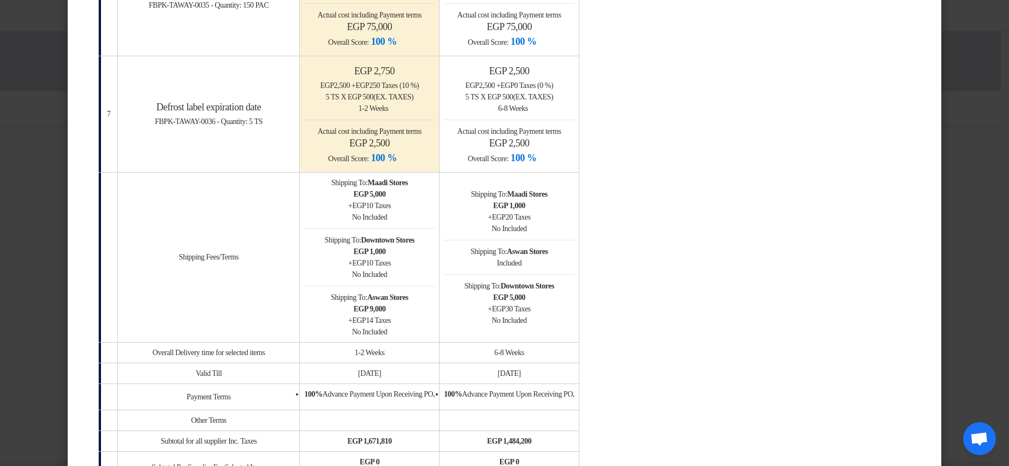
click at [564, 219] on div "+ egp 20 Taxes" at bounding box center [509, 216] width 130 height 11
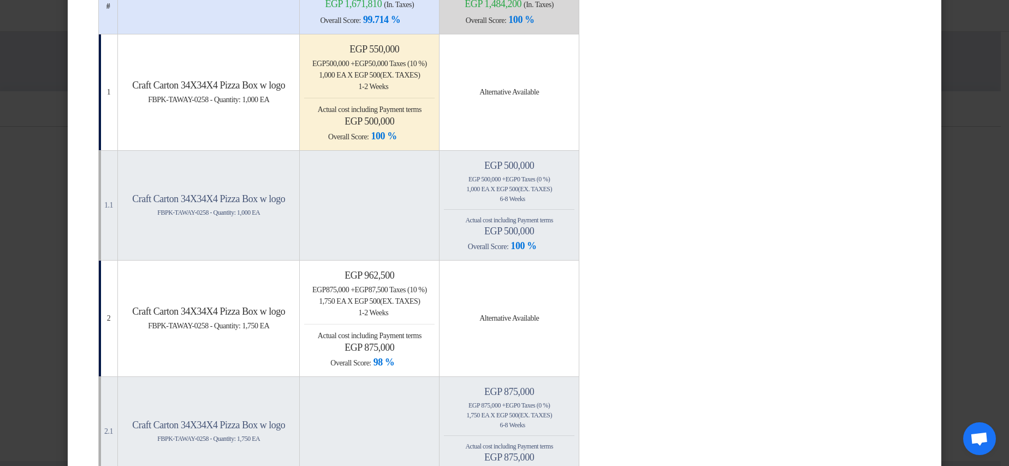
scroll to position [0, 0]
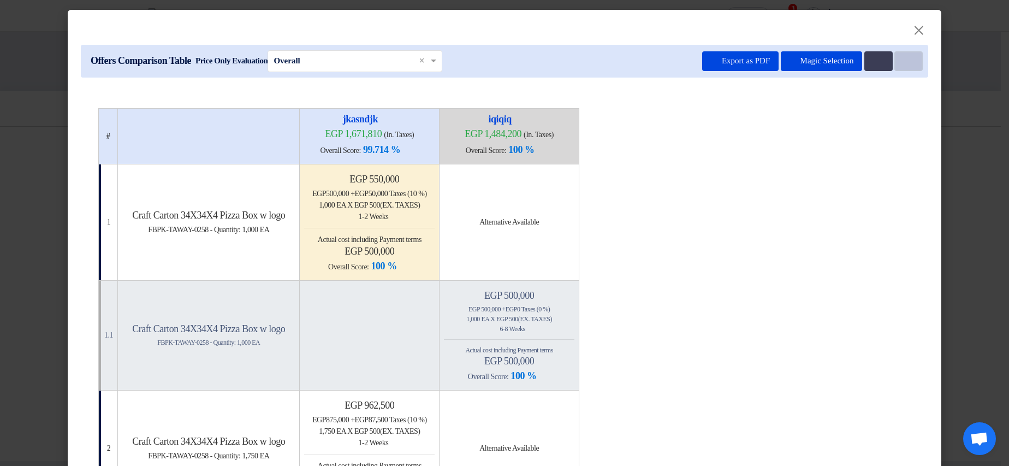
click at [903, 57] on use at bounding box center [903, 57] width 0 height 0
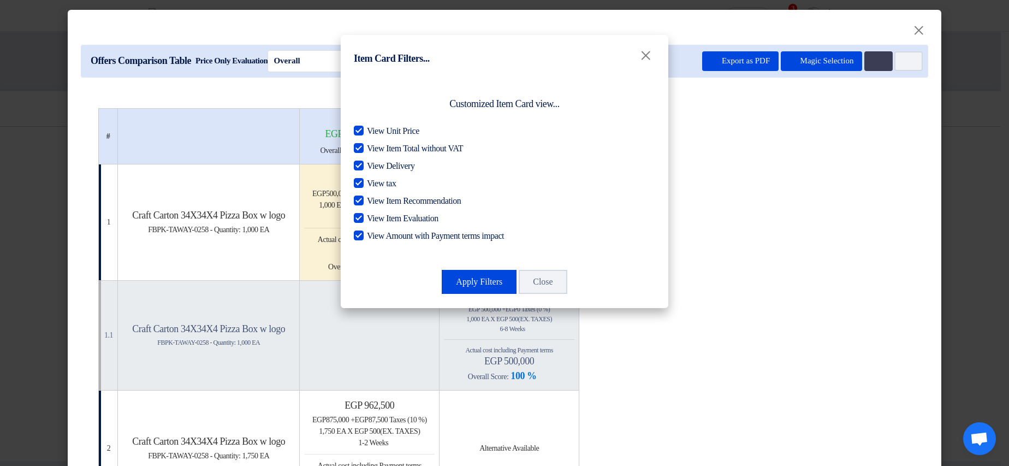
drag, startPoint x: 385, startPoint y: 128, endPoint x: 391, endPoint y: 150, distance: 22.1
click at [385, 128] on span "View Unit Price" at bounding box center [393, 130] width 52 height 13
click at [374, 128] on input "View Unit Price" at bounding box center [370, 127] width 7 height 7
checkbox input "false"
click at [389, 144] on span "View Item Total without VAT" at bounding box center [415, 148] width 96 height 13
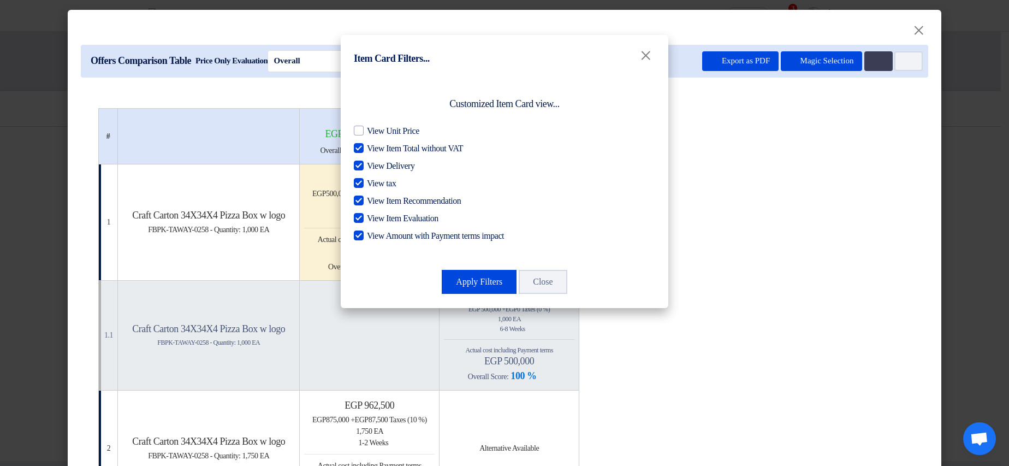
click at [374, 144] on input "View Item Total without VAT" at bounding box center [370, 145] width 7 height 7
checkbox input "false"
click at [387, 164] on span "View Delivery" at bounding box center [390, 165] width 47 height 13
click at [374, 164] on input "View Delivery" at bounding box center [370, 162] width 7 height 7
checkbox input "false"
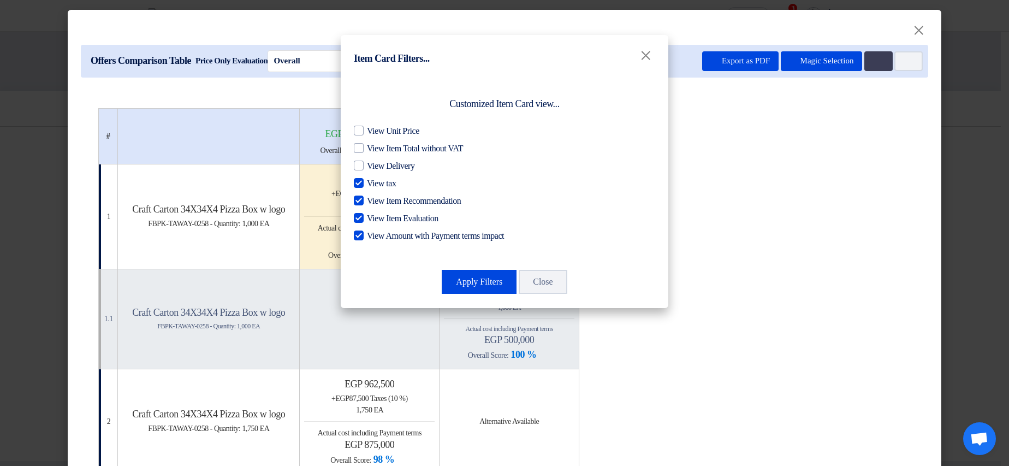
click at [383, 180] on span "View tax" at bounding box center [381, 183] width 29 height 13
click at [374, 180] on input "View tax" at bounding box center [370, 180] width 7 height 7
checkbox input "false"
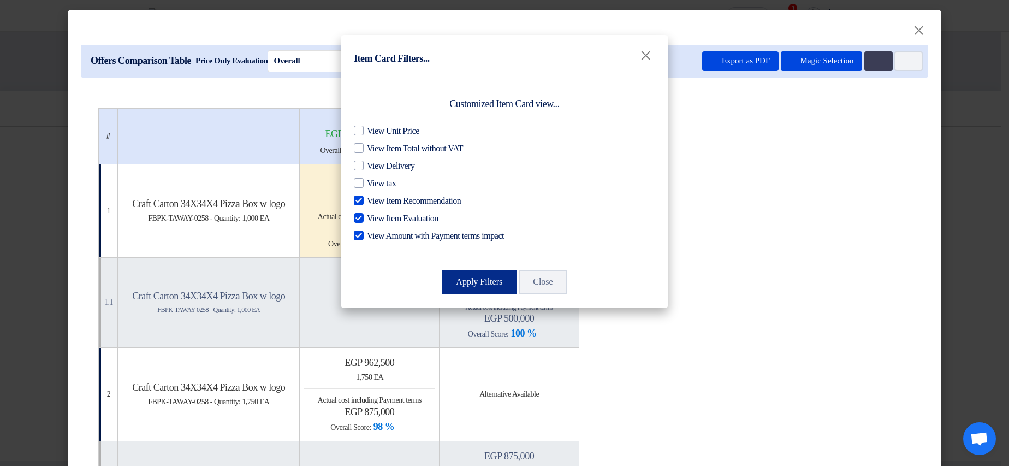
click at [482, 273] on button "Apply Filters" at bounding box center [479, 282] width 75 height 24
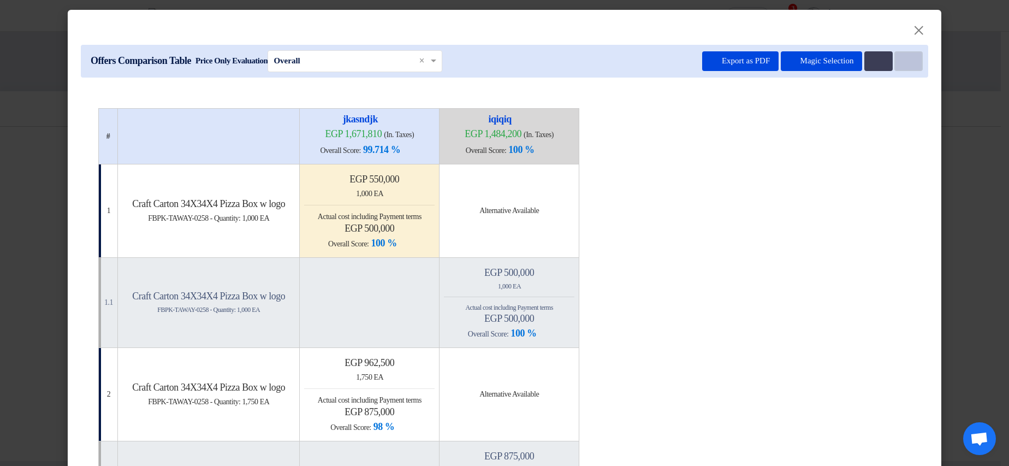
click at [898, 65] on button "Item Card filters" at bounding box center [908, 61] width 28 height 20
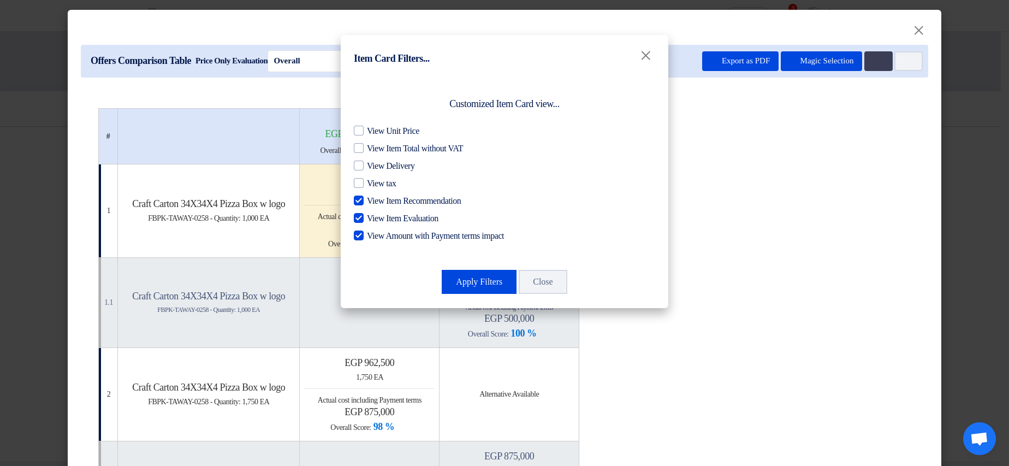
click at [381, 201] on span "View Item Recommendation" at bounding box center [414, 200] width 94 height 13
click at [374, 201] on input "View Item Recommendation" at bounding box center [370, 197] width 7 height 7
checkbox input "false"
click at [393, 221] on span "View Item Evaluation" at bounding box center [403, 218] width 72 height 13
click at [374, 219] on input "View Item Evaluation" at bounding box center [370, 215] width 7 height 7
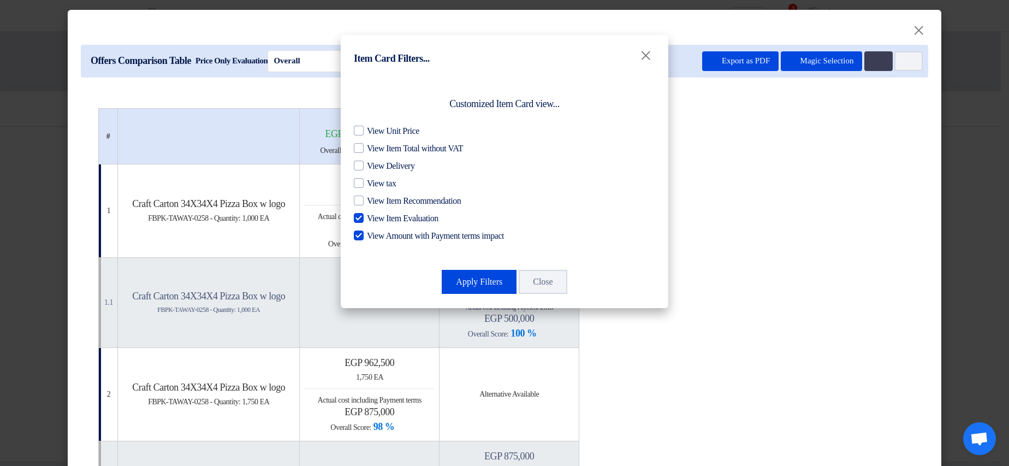
checkbox input "false"
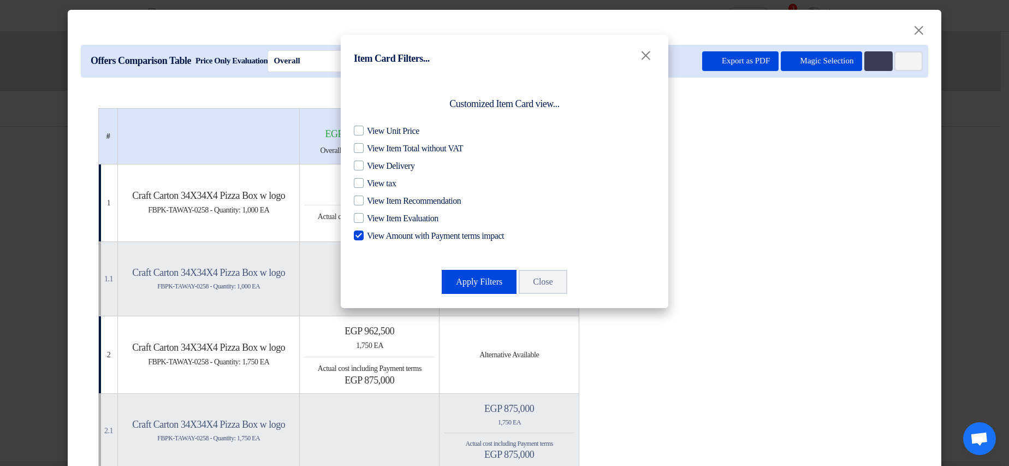
click at [402, 240] on span "View Amount with Payment terms impact" at bounding box center [435, 235] width 137 height 13
click at [374, 236] on input "View Amount with Payment terms impact" at bounding box center [370, 232] width 7 height 7
checkbox input "false"
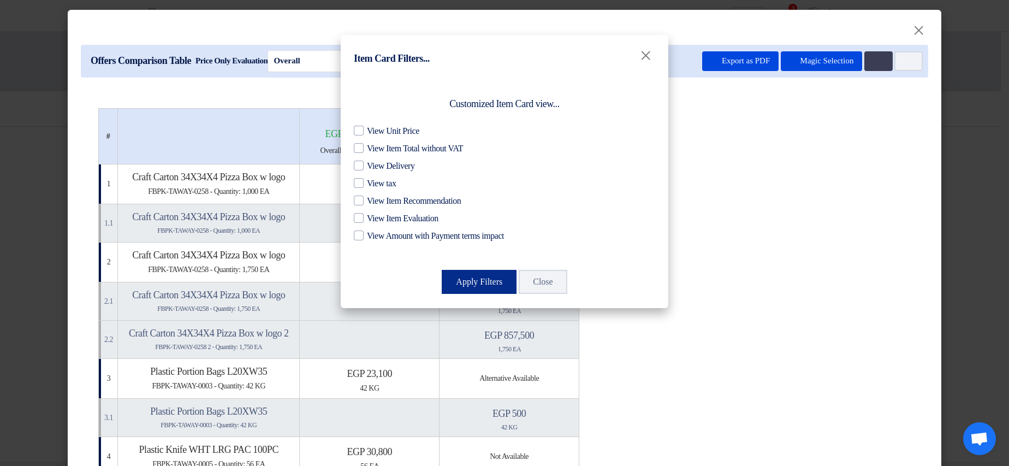
click at [466, 273] on button "Apply Filters" at bounding box center [479, 282] width 75 height 24
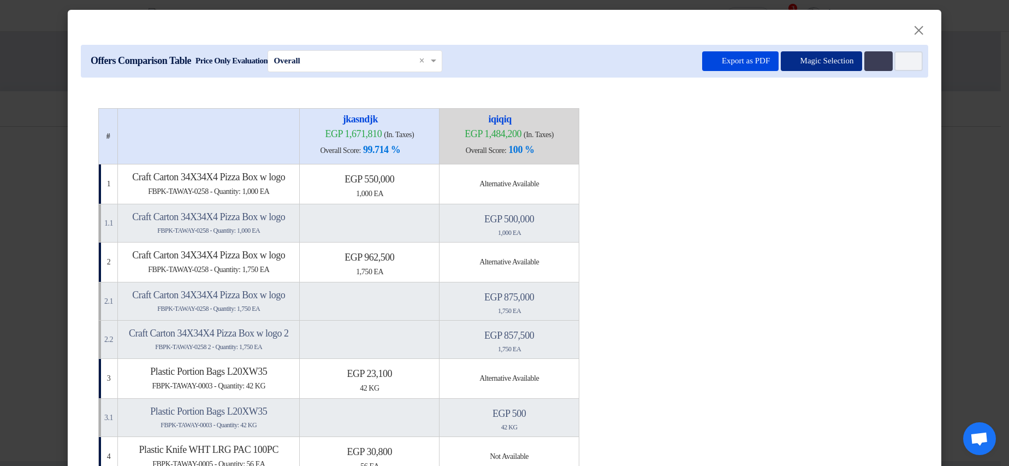
click at [823, 60] on button "Magic Selection" at bounding box center [822, 61] width 82 height 20
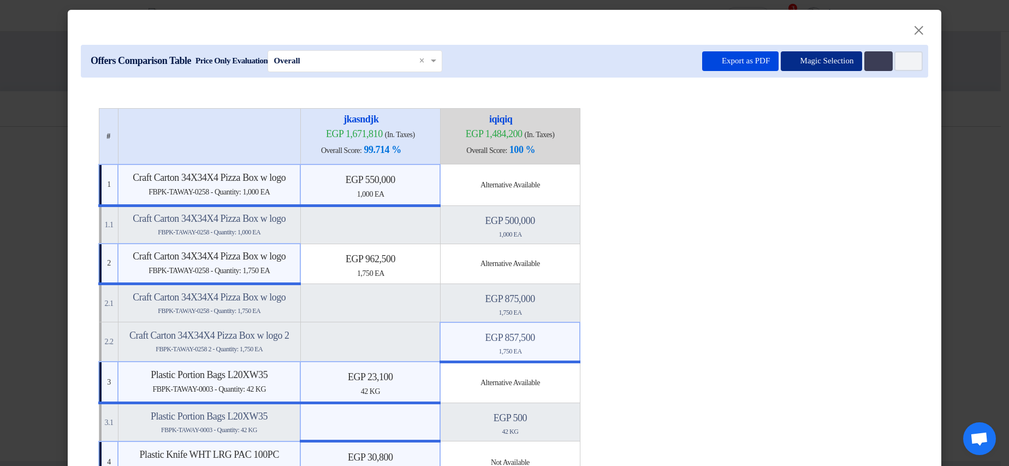
click at [823, 60] on button "Magic Selection" at bounding box center [822, 61] width 82 height 20
click at [864, 58] on button "Multi Tenant Preferences" at bounding box center [878, 61] width 28 height 20
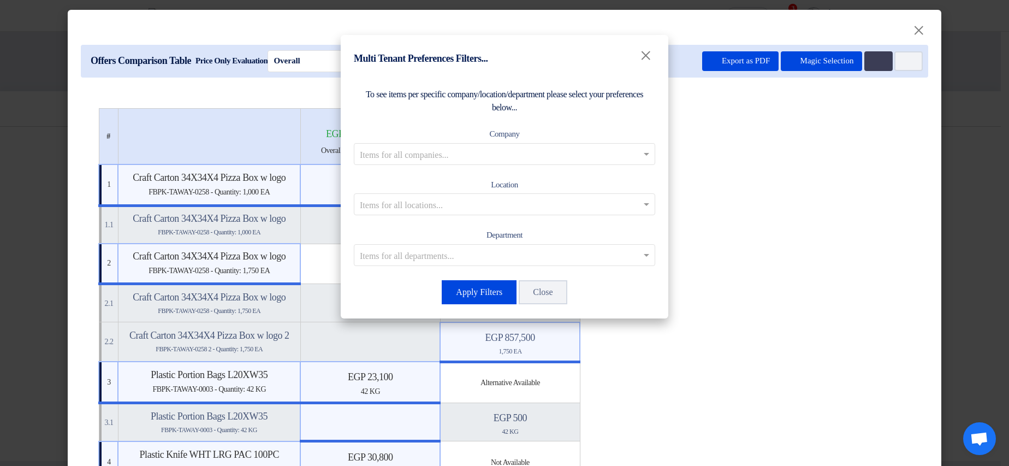
click at [898, 61] on modal-container "Multi Tenant Preferences Filters... × To see items per specific company/locatio…" at bounding box center [504, 233] width 1009 height 466
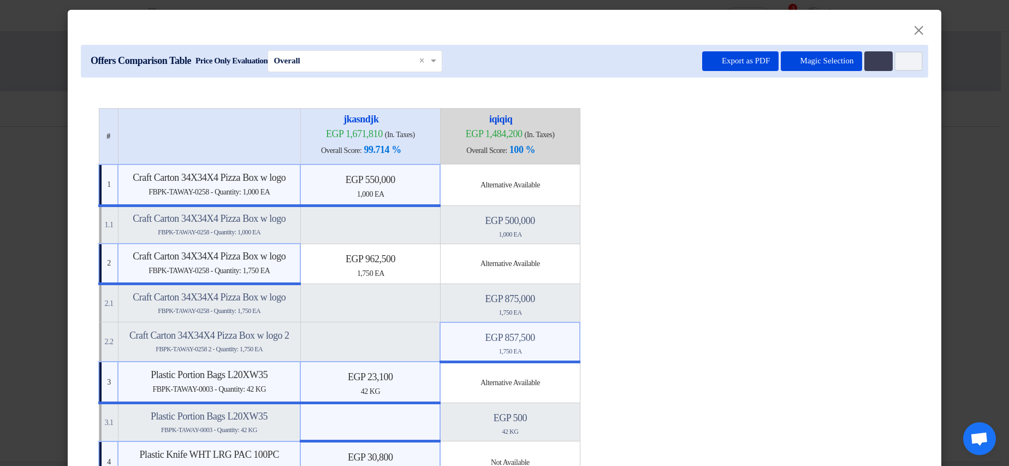
click at [898, 61] on modal-container "Multi Tenant Preferences Filters... × To see items per specific company/locatio…" at bounding box center [504, 233] width 1009 height 466
click at [882, 60] on button "Multi Tenant Preferences" at bounding box center [878, 61] width 28 height 20
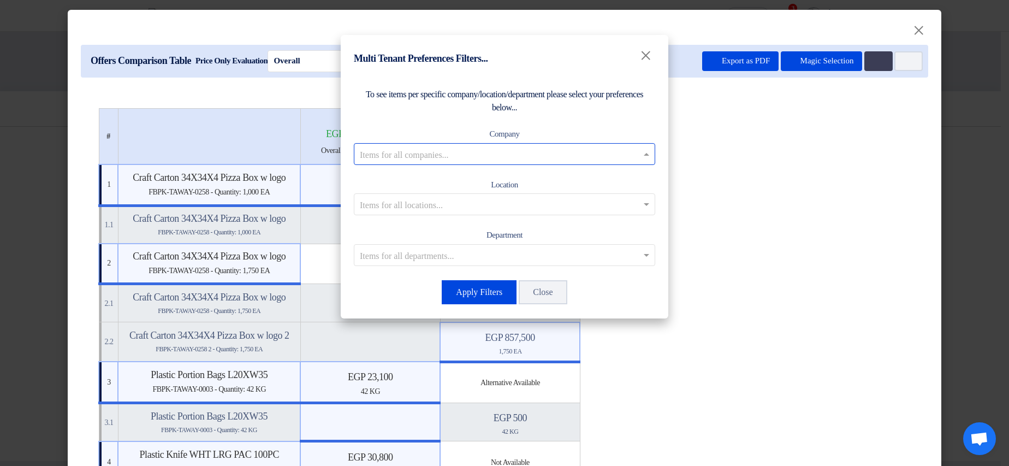
click at [492, 143] on div "Items for all companies..." at bounding box center [504, 154] width 301 height 22
click at [492, 173] on span "Co Branch1" at bounding box center [505, 175] width 42 height 9
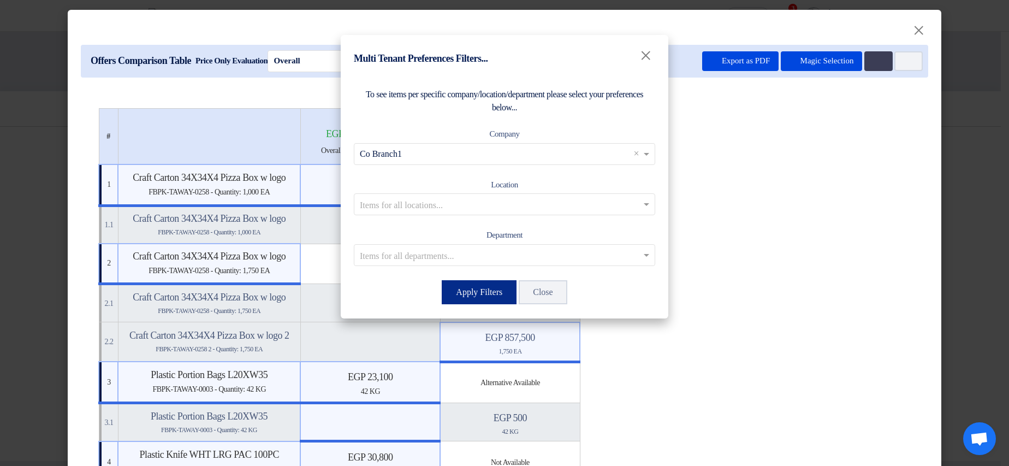
click at [470, 288] on button "Apply Filters" at bounding box center [479, 292] width 75 height 24
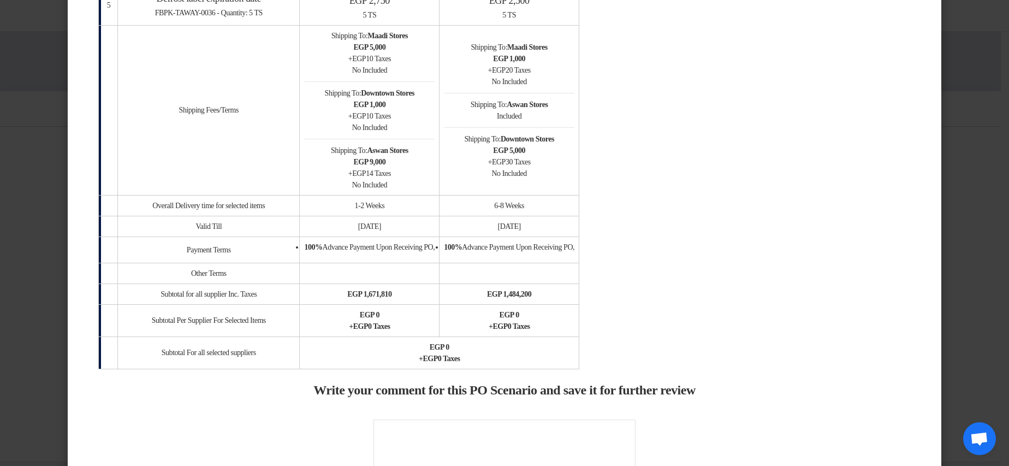
scroll to position [459, 0]
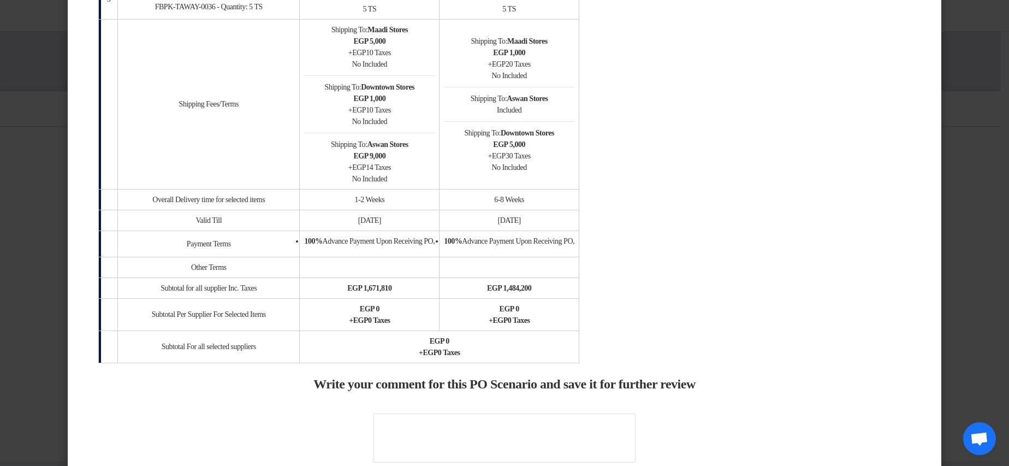
drag, startPoint x: 526, startPoint y: 96, endPoint x: 611, endPoint y: 97, distance: 85.7
click at [579, 97] on td "Shipping To: Maadi Stores egp 1,000 + egp 20 Taxes No Included Shipping To: Asw…" at bounding box center [509, 104] width 140 height 170
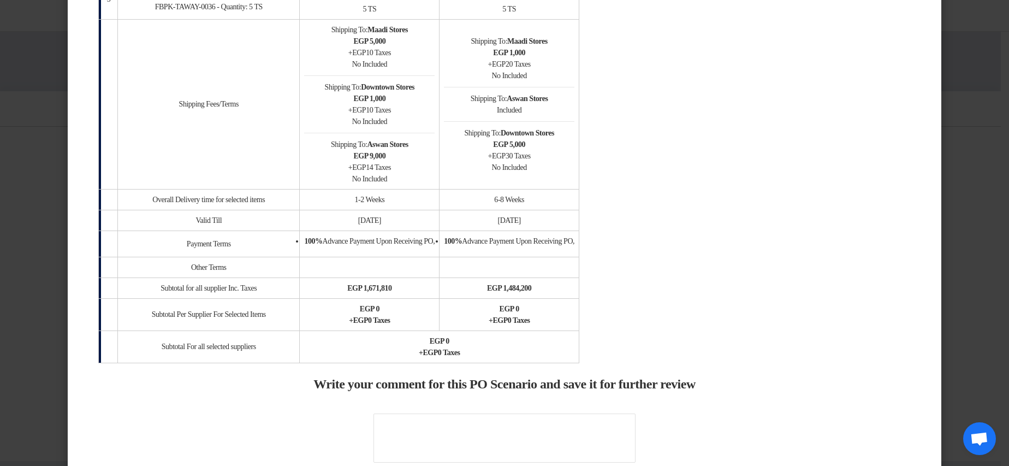
click at [548, 100] on b "Aswan Stores" at bounding box center [527, 98] width 41 height 8
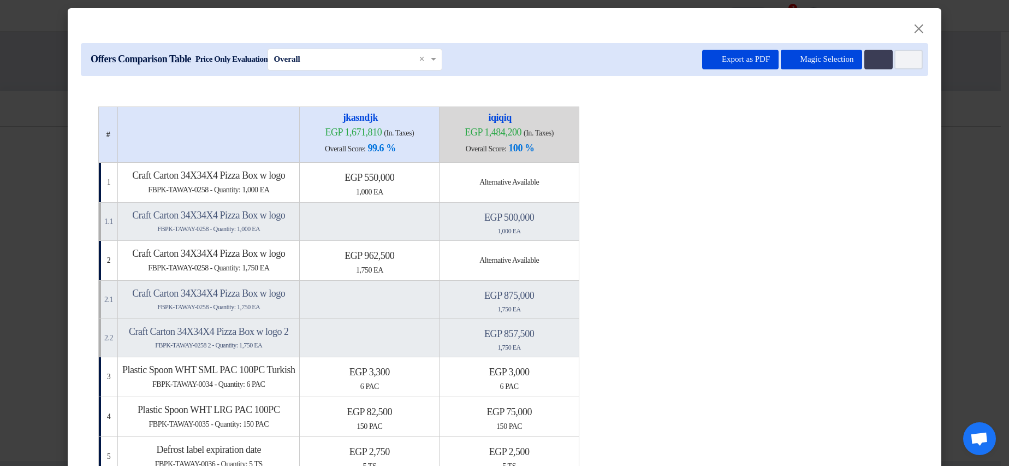
scroll to position [0, 0]
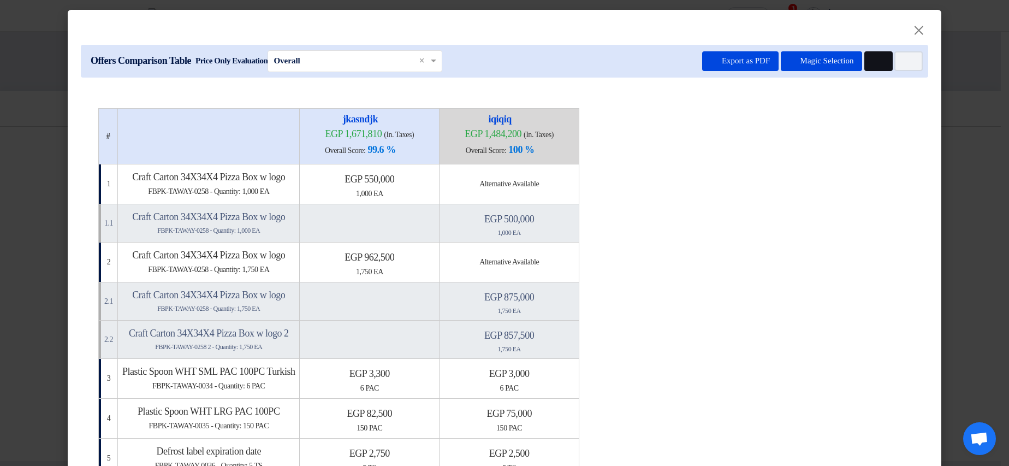
click at [864, 61] on button "Multi Tenant Preferences" at bounding box center [878, 61] width 28 height 20
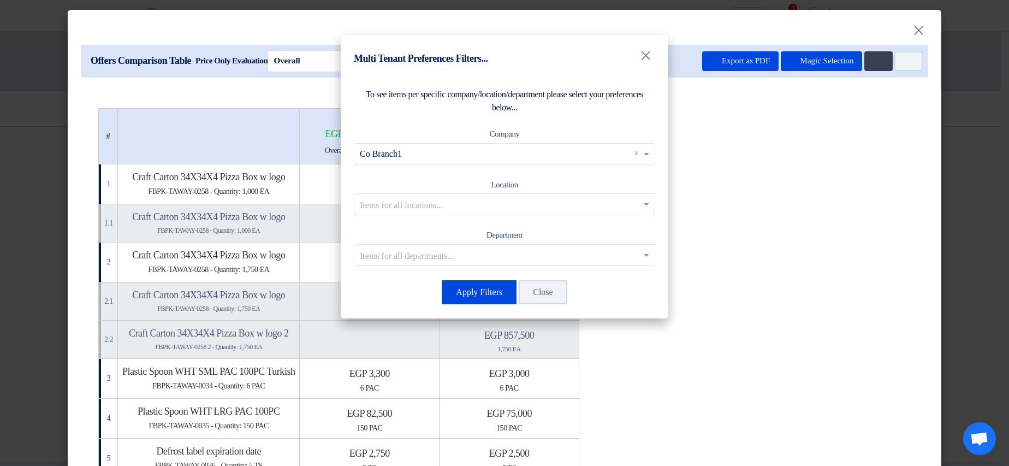
click at [534, 192] on div "Location Items for all locations..." at bounding box center [504, 197] width 301 height 38
click at [500, 203] on input "text" at bounding box center [499, 204] width 278 height 18
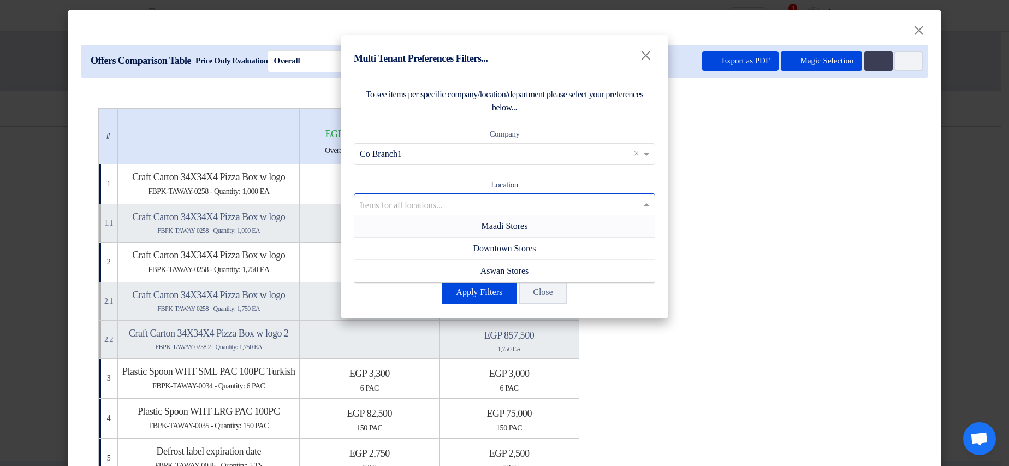
click at [491, 224] on span "Maadi Stores" at bounding box center [505, 225] width 46 height 9
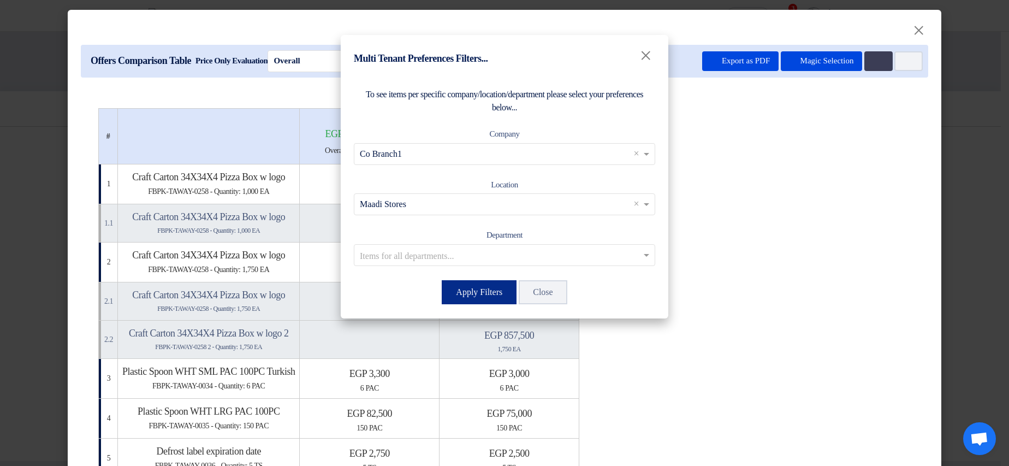
click at [484, 284] on button "Apply Filters" at bounding box center [479, 292] width 75 height 24
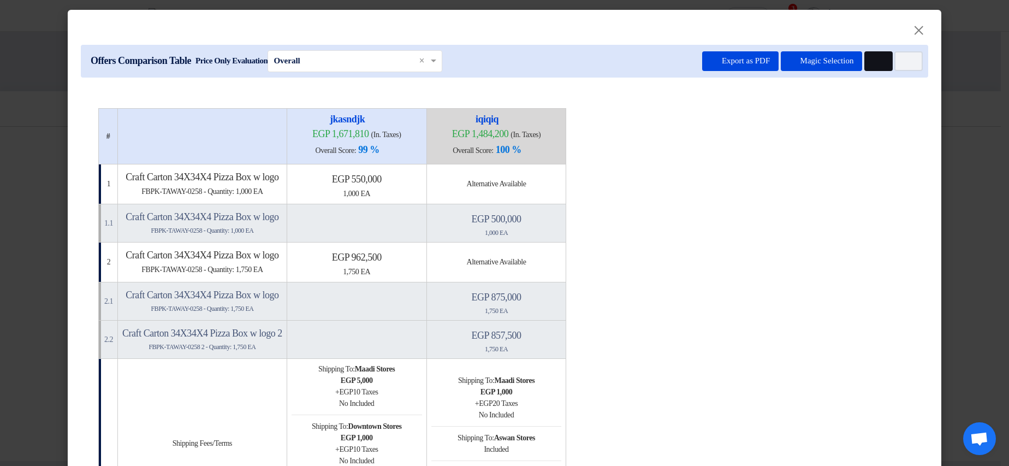
click at [873, 57] on use at bounding box center [873, 57] width 0 height 0
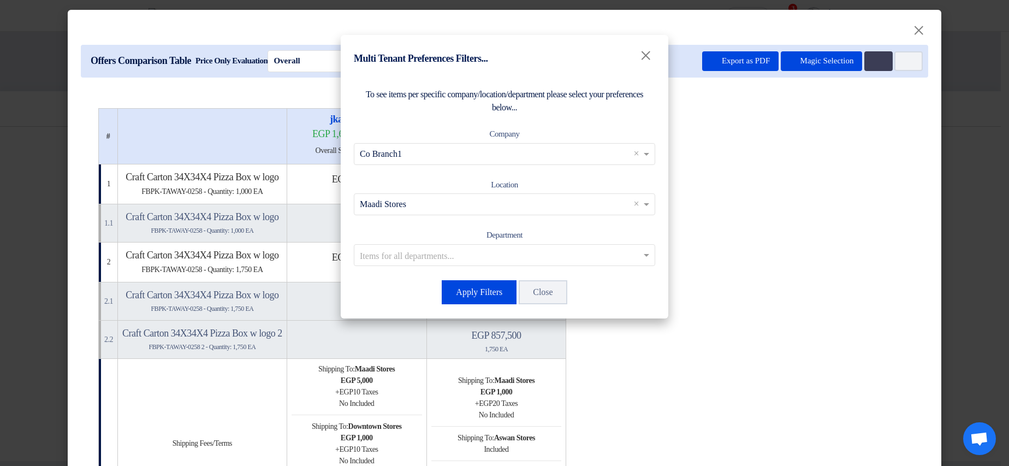
click at [512, 251] on input "text" at bounding box center [499, 255] width 278 height 18
click at [491, 276] on span "Department 1" at bounding box center [504, 276] width 48 height 9
click at [471, 296] on button "Apply Filters" at bounding box center [479, 292] width 75 height 24
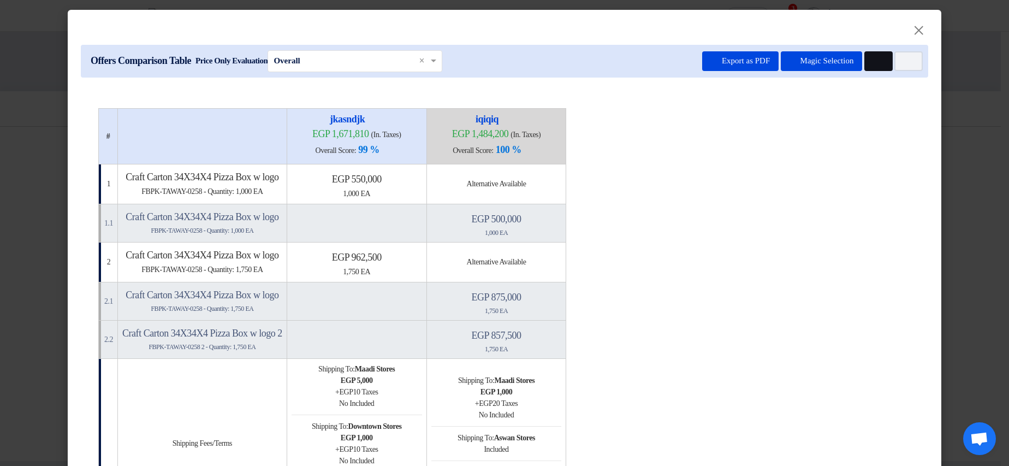
click at [869, 56] on button "Multi Tenant Preferences" at bounding box center [878, 61] width 28 height 20
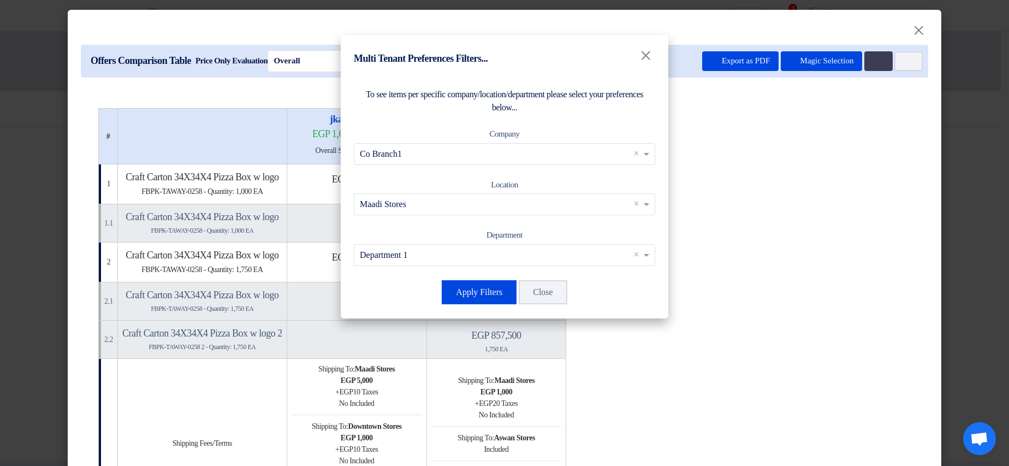
click at [586, 196] on input "text" at bounding box center [499, 204] width 278 height 18
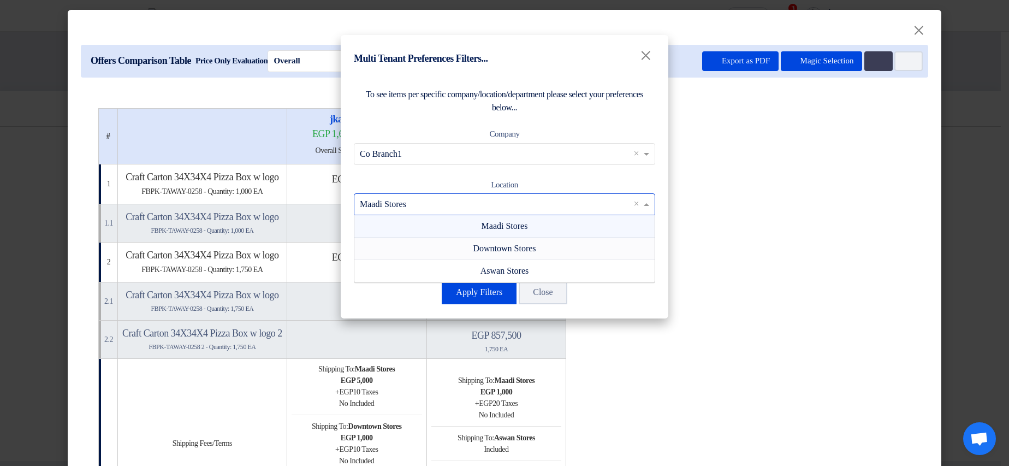
click at [564, 247] on div "Downtown Stores" at bounding box center [504, 248] width 300 height 22
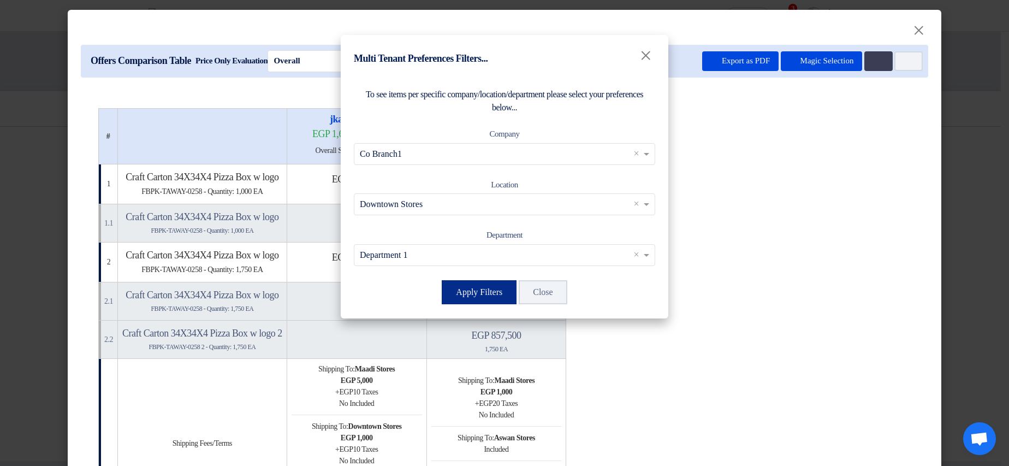
click at [476, 289] on button "Apply Filters" at bounding box center [479, 292] width 75 height 24
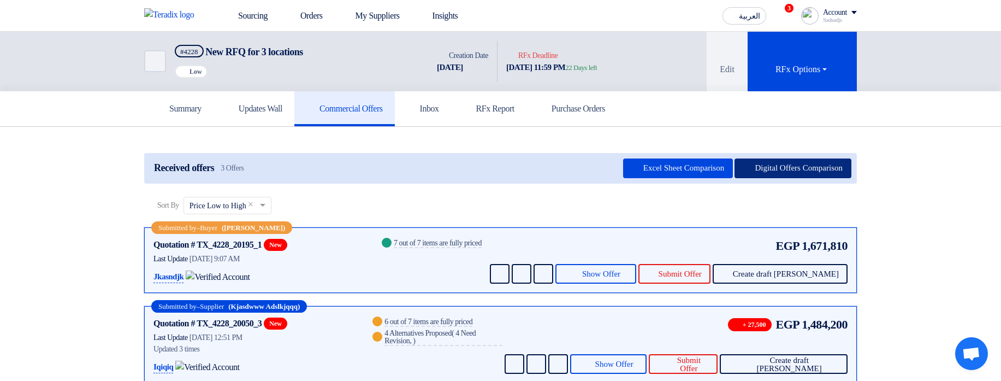
click at [823, 173] on button "Digital Offers Comparison" at bounding box center [792, 168] width 117 height 20
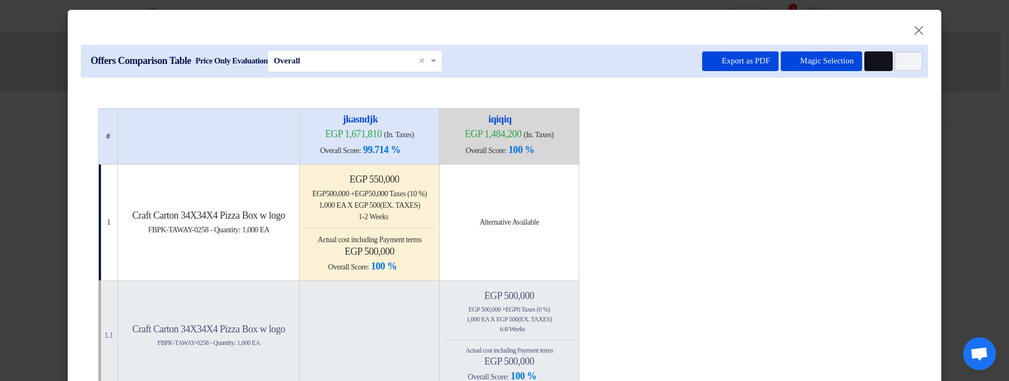
click at [880, 64] on button "Multi Tenant Preferences" at bounding box center [878, 61] width 28 height 20
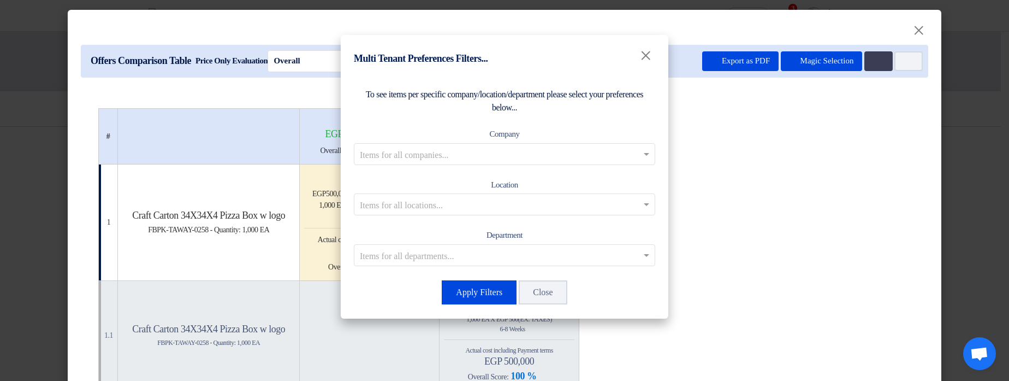
click at [477, 139] on div "Company Items for all companies..." at bounding box center [504, 146] width 301 height 38
click at [475, 152] on input "text" at bounding box center [499, 154] width 278 height 18
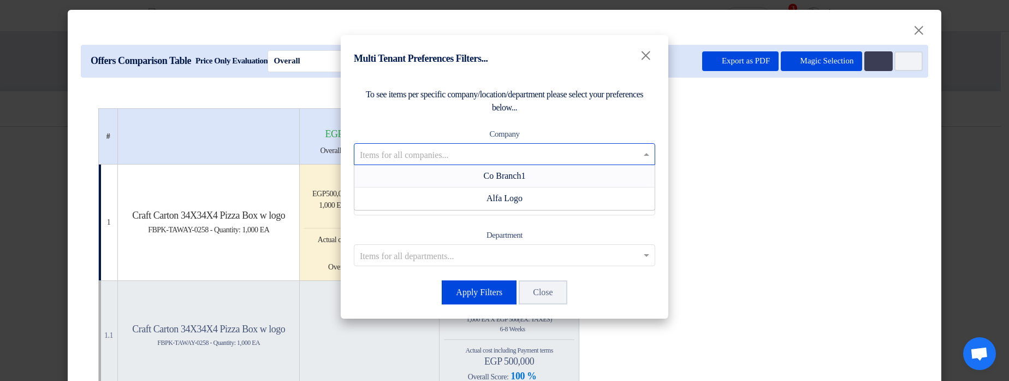
click at [508, 173] on span "Co Branch1" at bounding box center [505, 175] width 42 height 9
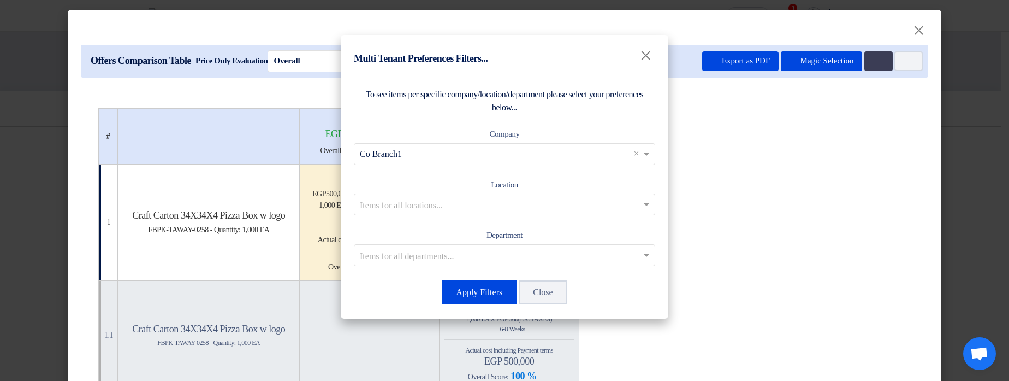
click at [472, 201] on input "text" at bounding box center [499, 204] width 278 height 18
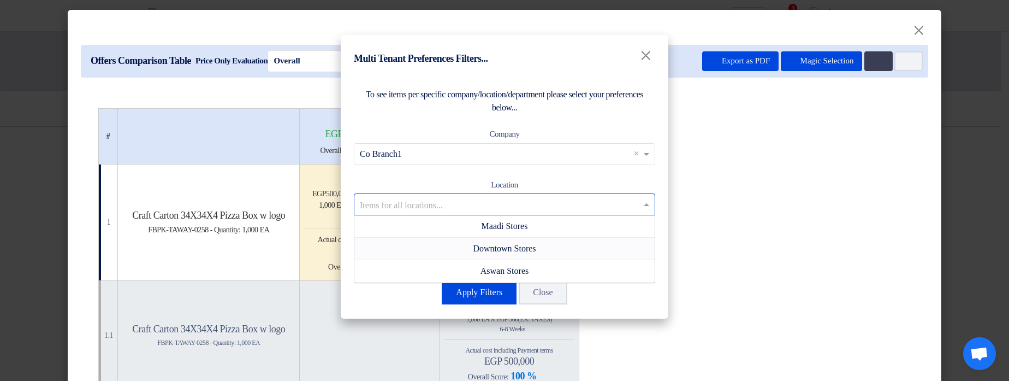
click at [473, 258] on div "Downtown Stores" at bounding box center [504, 248] width 300 height 22
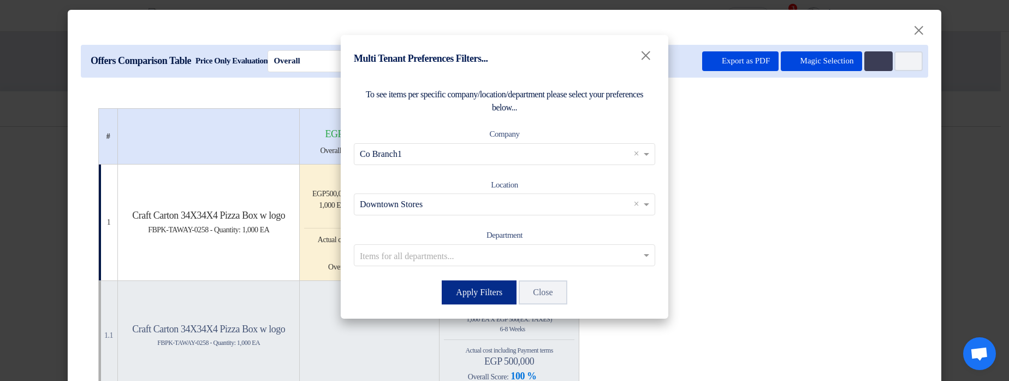
click at [474, 292] on button "Apply Filters" at bounding box center [479, 292] width 75 height 24
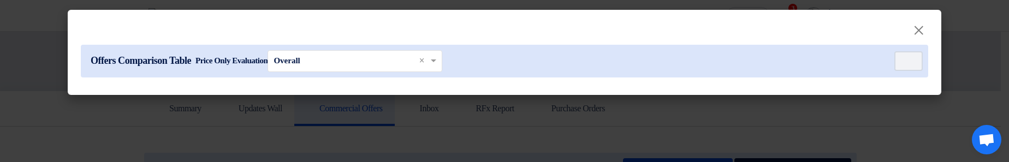
click at [889, 130] on modal-container "× Offers Comparison Table Price Only Evaluation × Overall × Item Card filters" at bounding box center [504, 81] width 1009 height 162
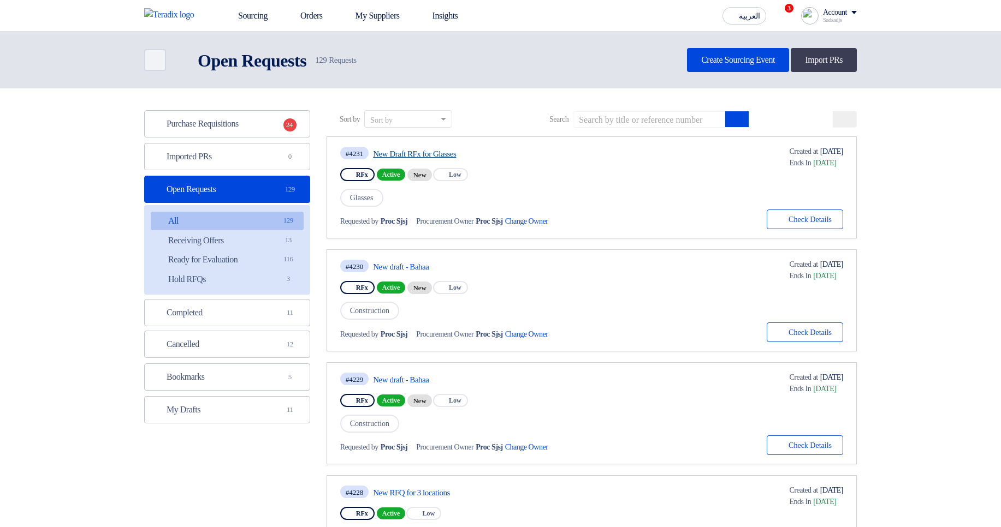
click at [411, 156] on link "New Draft RFx for Glasses" at bounding box center [475, 154] width 205 height 10
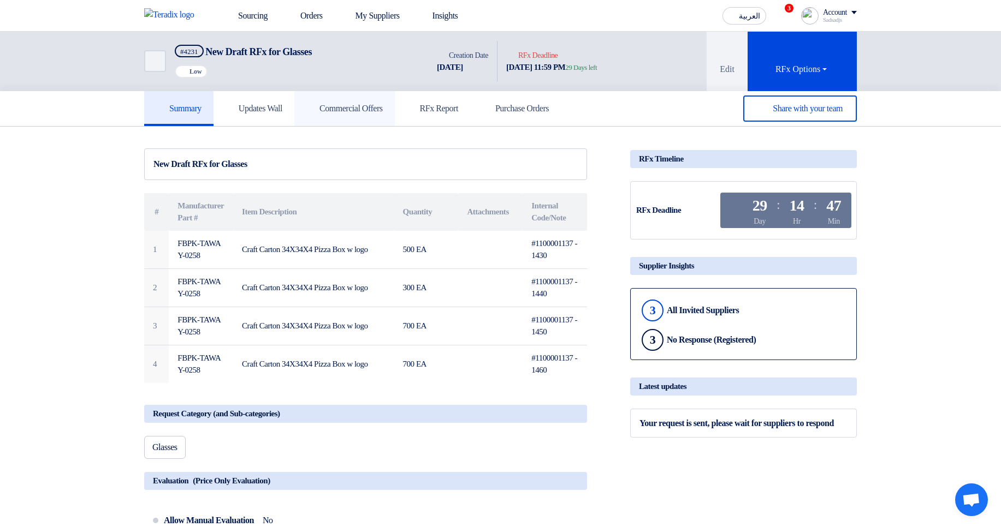
click at [317, 112] on icon at bounding box center [311, 108] width 11 height 11
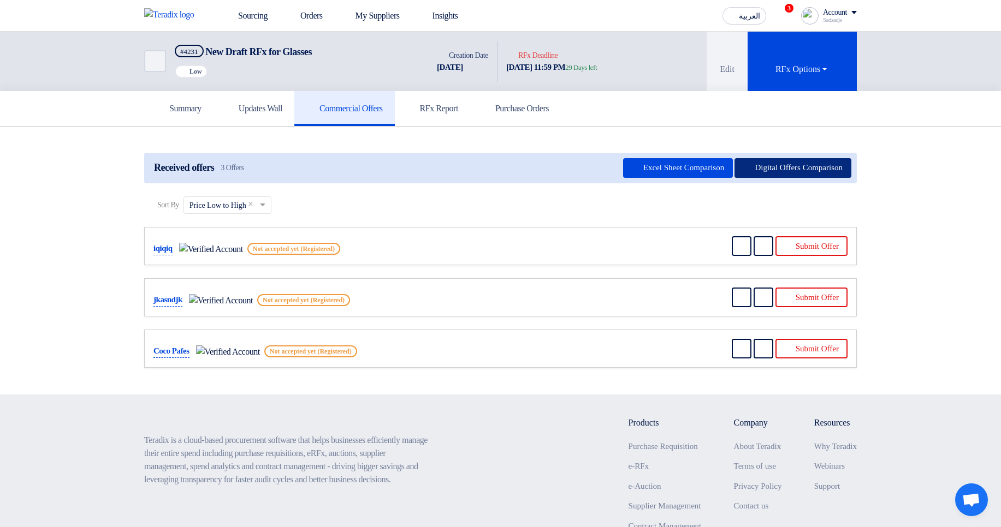
click at [815, 170] on button "Digital Offers Comparison" at bounding box center [792, 168] width 117 height 20
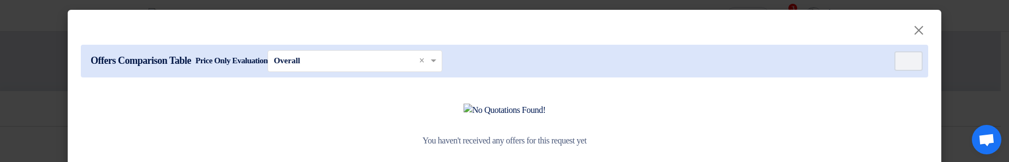
click at [606, 160] on div "You haven't received any offers for this request yet" at bounding box center [504, 126] width 847 height 70
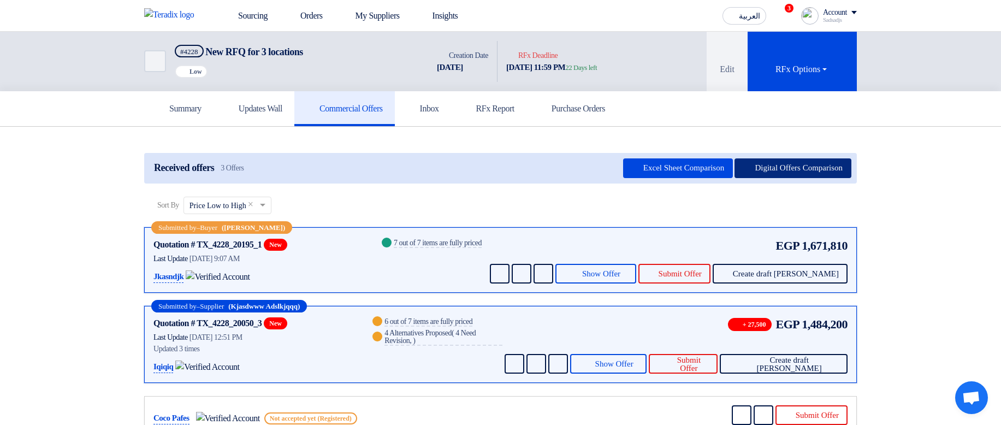
click at [795, 162] on button "Digital Offers Comparison" at bounding box center [792, 168] width 117 height 20
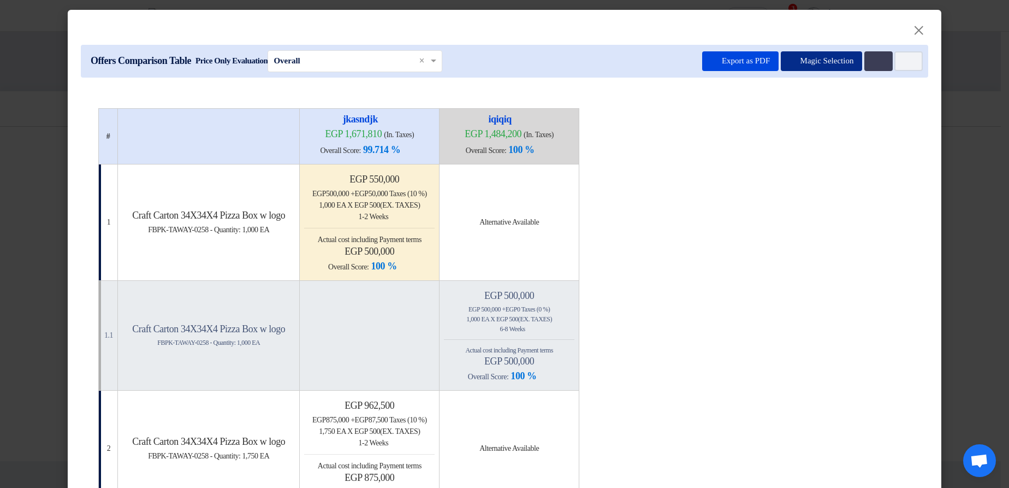
click at [858, 63] on button "Magic Selection" at bounding box center [822, 61] width 82 height 20
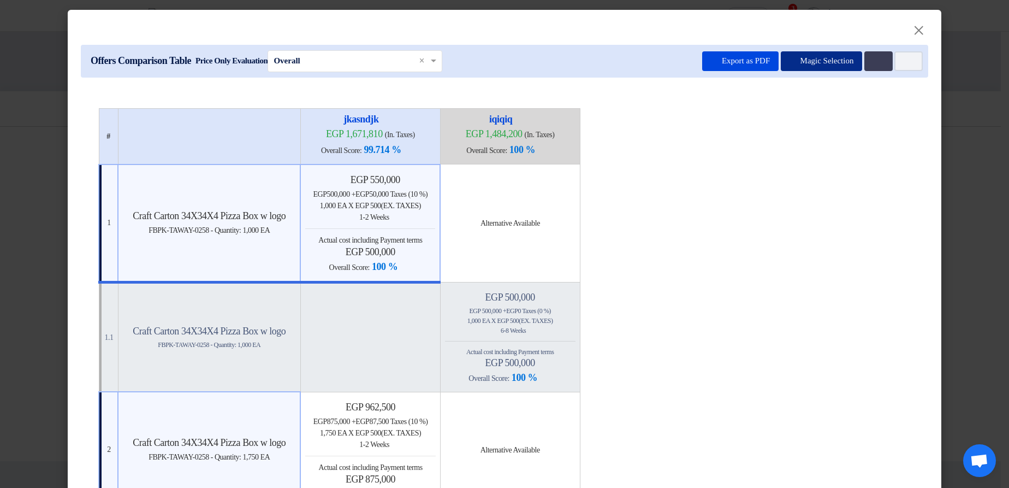
click at [834, 58] on button "Magic Selection" at bounding box center [822, 61] width 82 height 20
click at [871, 54] on button "Multi Tenant Preferences" at bounding box center [878, 61] width 28 height 20
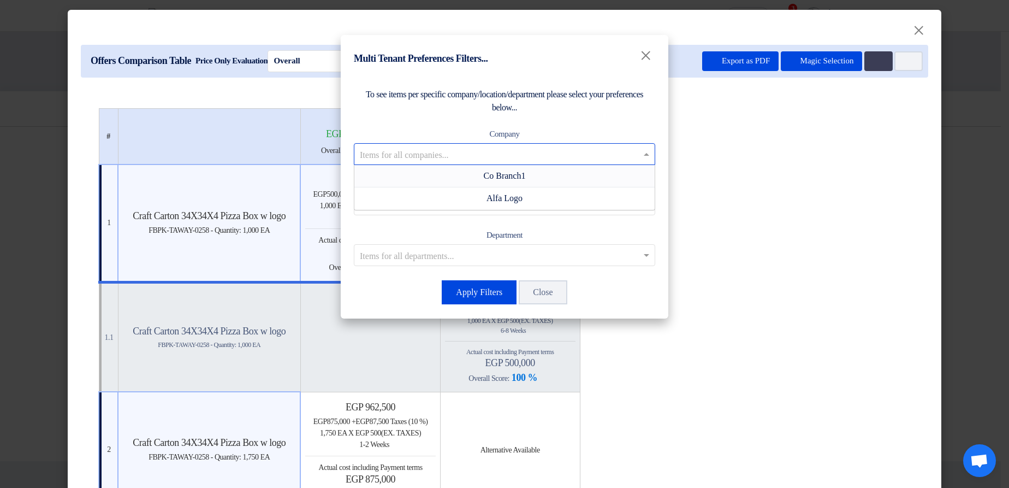
click at [479, 150] on input "text" at bounding box center [499, 154] width 278 height 18
click at [460, 162] on div "Co Branch1" at bounding box center [504, 176] width 300 height 22
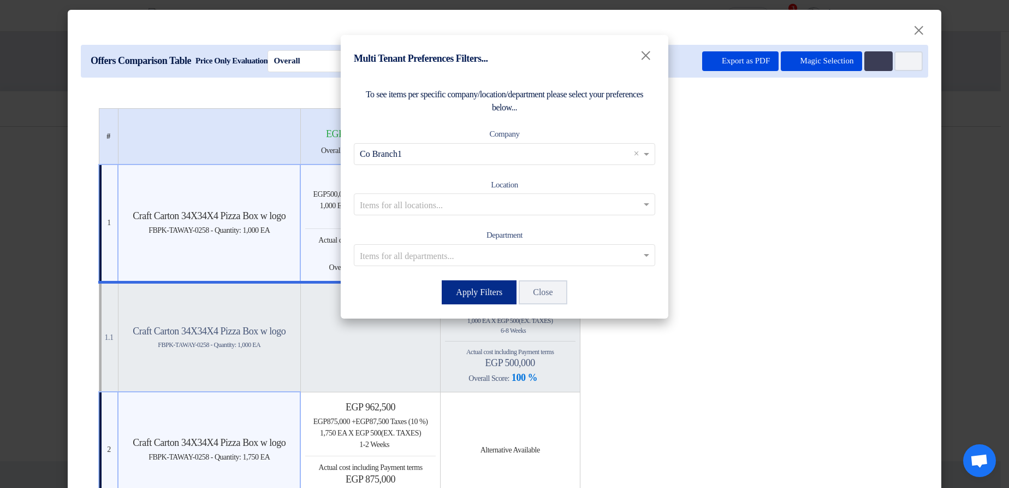
click at [466, 162] on button "Apply Filters" at bounding box center [479, 292] width 75 height 24
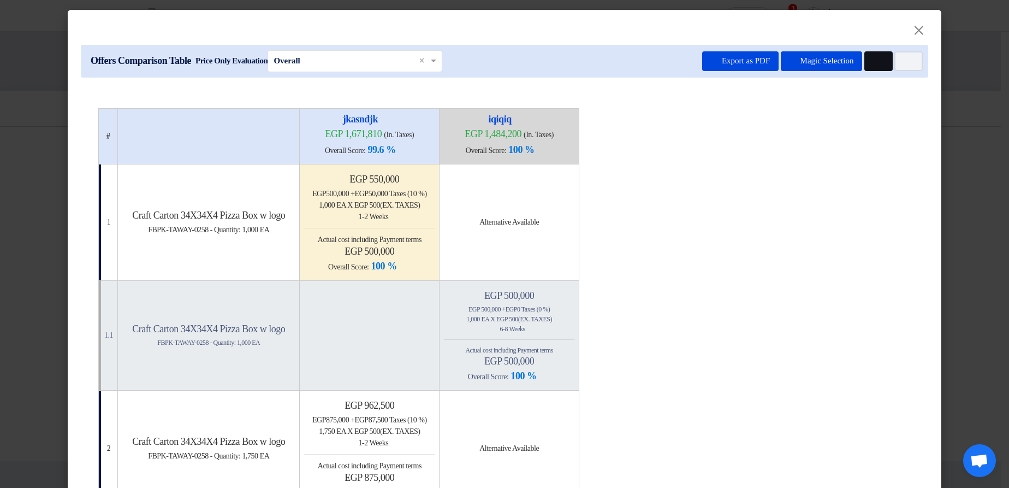
click at [884, 60] on button "Multi Tenant Preferences" at bounding box center [878, 61] width 28 height 20
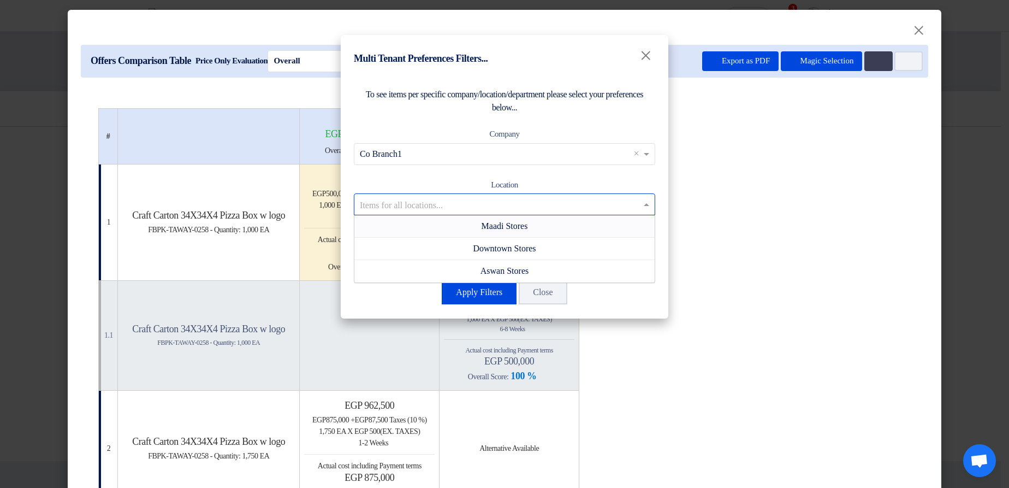
click at [498, 162] on input "text" at bounding box center [499, 204] width 278 height 18
click at [486, 162] on span "Maadi Stores" at bounding box center [505, 225] width 46 height 9
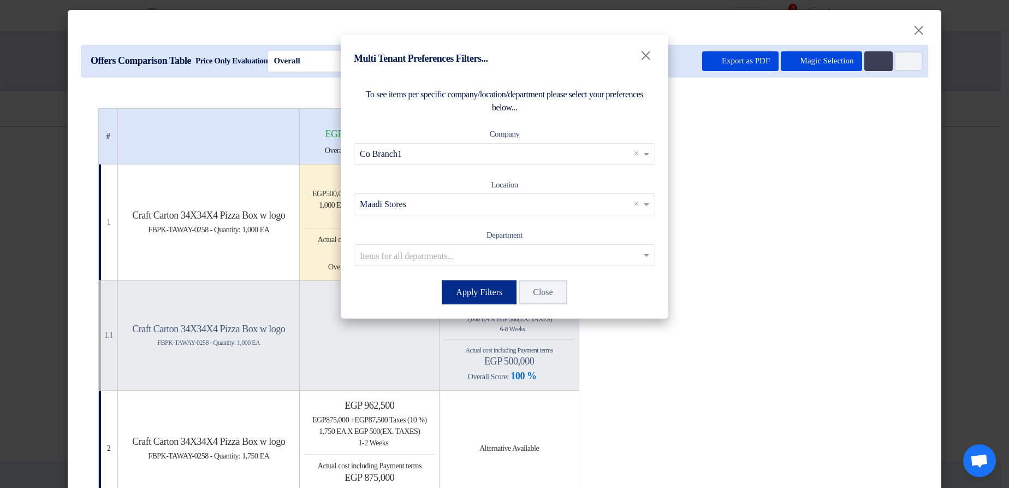
click at [466, 162] on button "Apply Filters" at bounding box center [479, 292] width 75 height 24
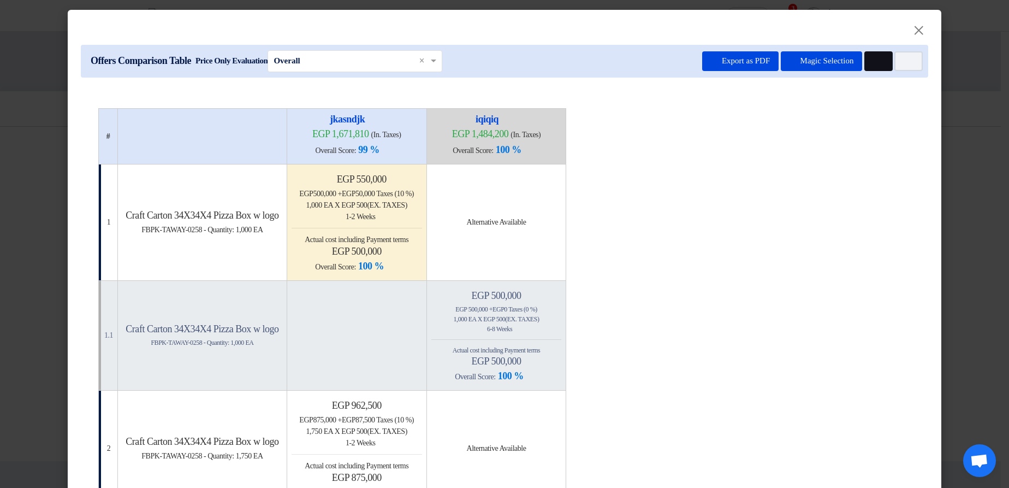
click at [885, 59] on button "Multi Tenant Preferences" at bounding box center [878, 61] width 28 height 20
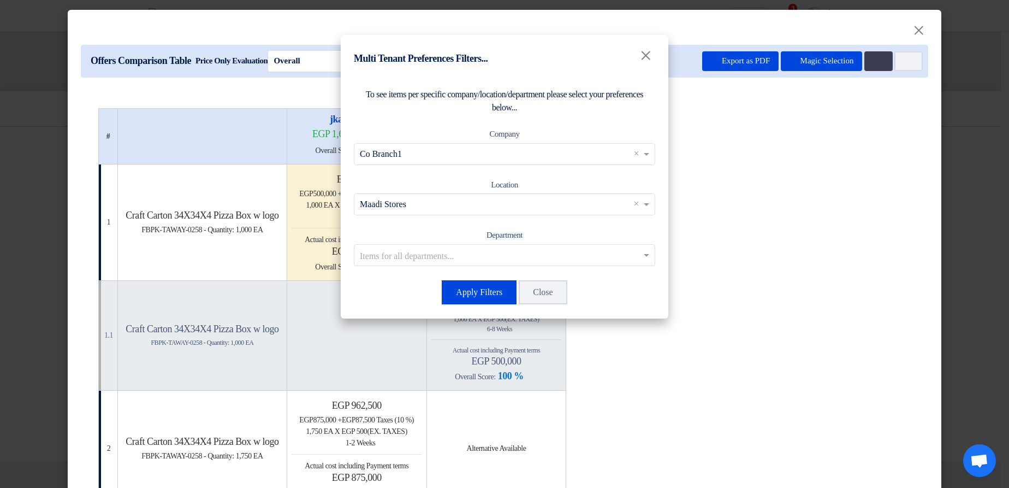
click at [434, 162] on input "text" at bounding box center [499, 204] width 278 height 18
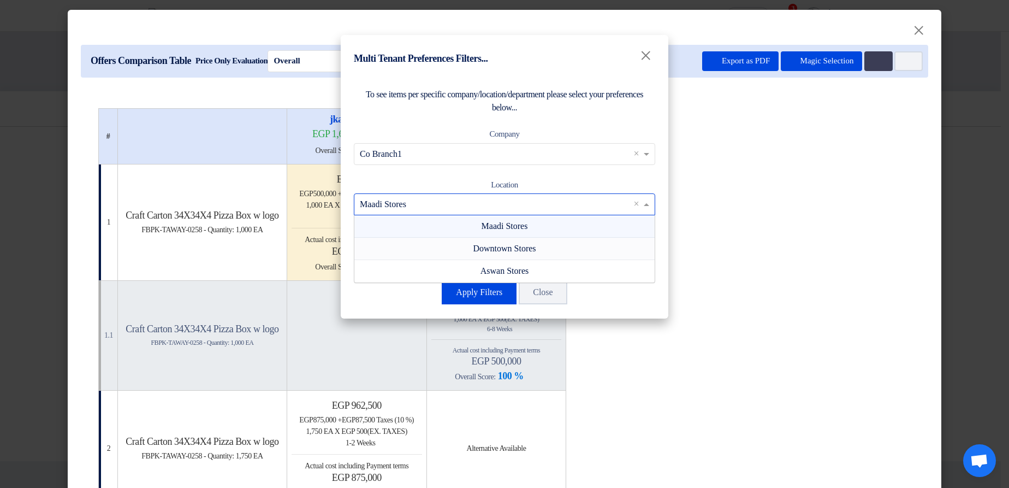
click at [433, 162] on div "Downtown Stores" at bounding box center [504, 248] width 300 height 22
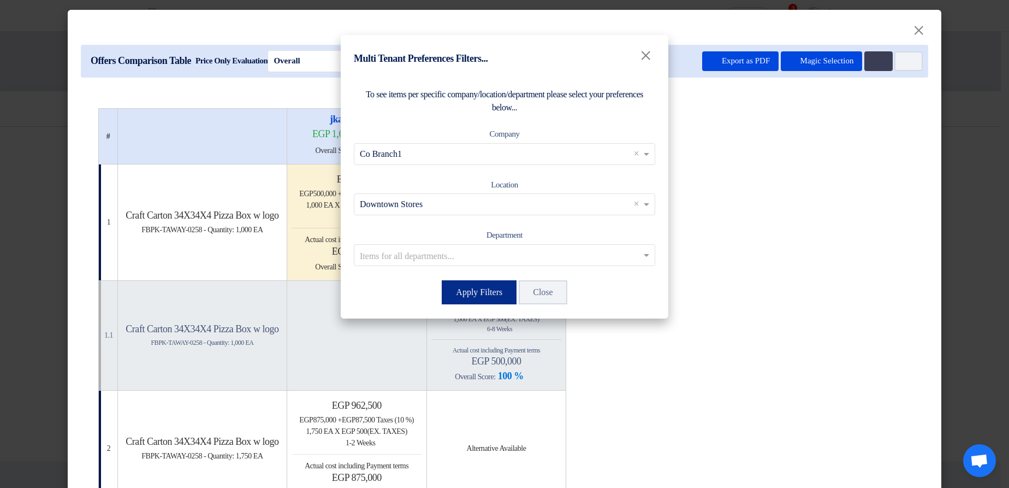
click at [479, 162] on button "Apply Filters" at bounding box center [479, 292] width 75 height 24
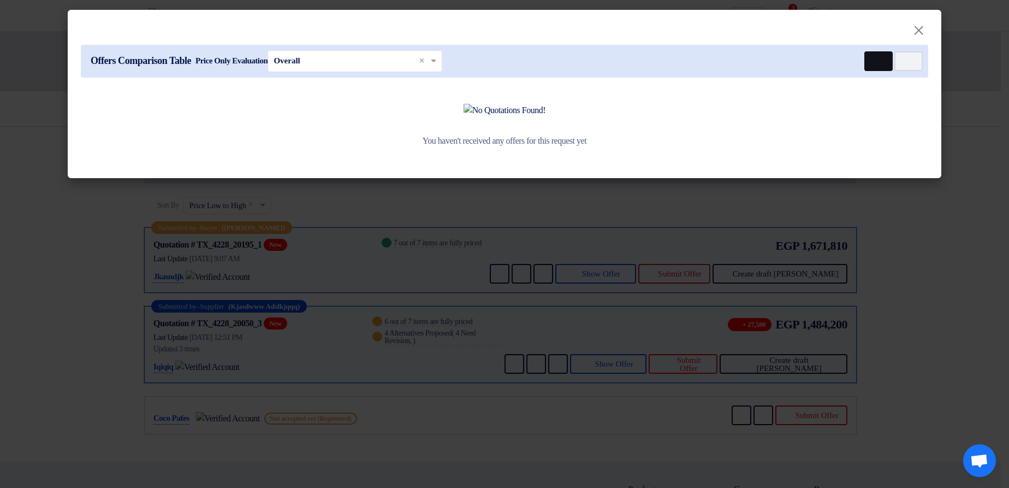
click at [873, 57] on use at bounding box center [873, 57] width 0 height 0
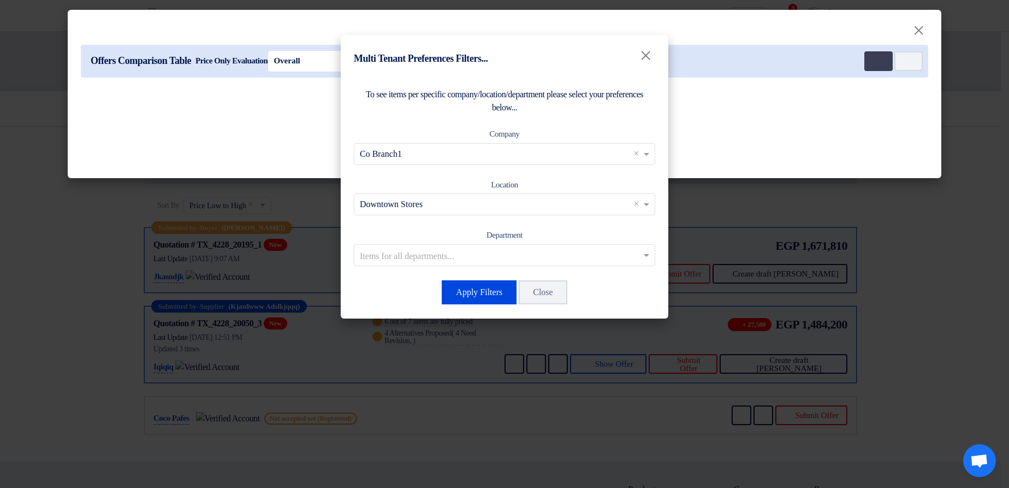
click at [445, 162] on input "text" at bounding box center [499, 204] width 278 height 18
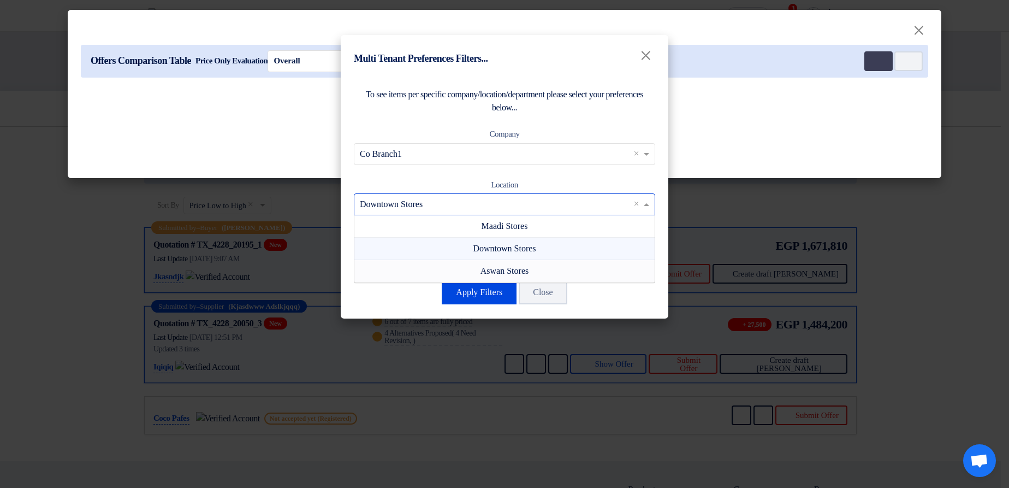
drag, startPoint x: 417, startPoint y: 262, endPoint x: 420, endPoint y: 268, distance: 7.1
click at [420, 162] on div "Aswan Stores" at bounding box center [504, 271] width 300 height 22
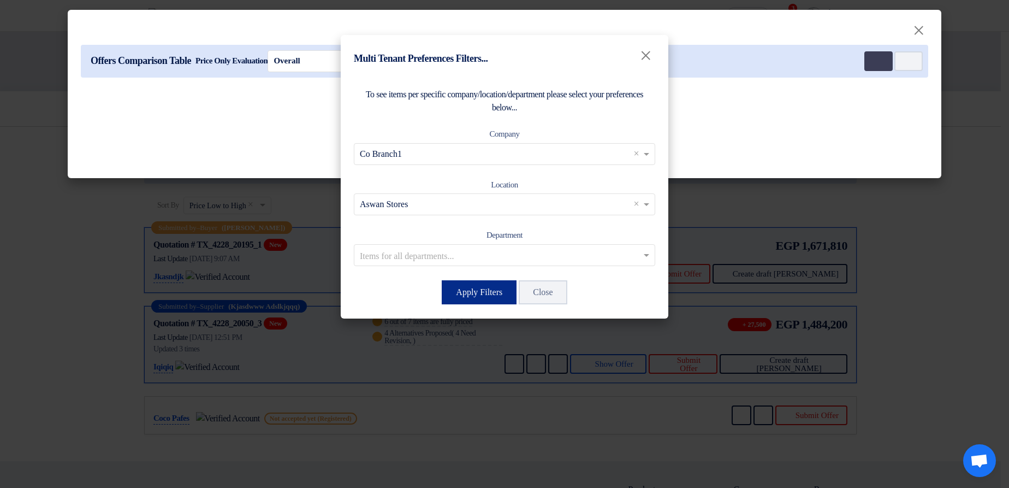
click at [449, 162] on button "Apply Filters" at bounding box center [479, 292] width 75 height 24
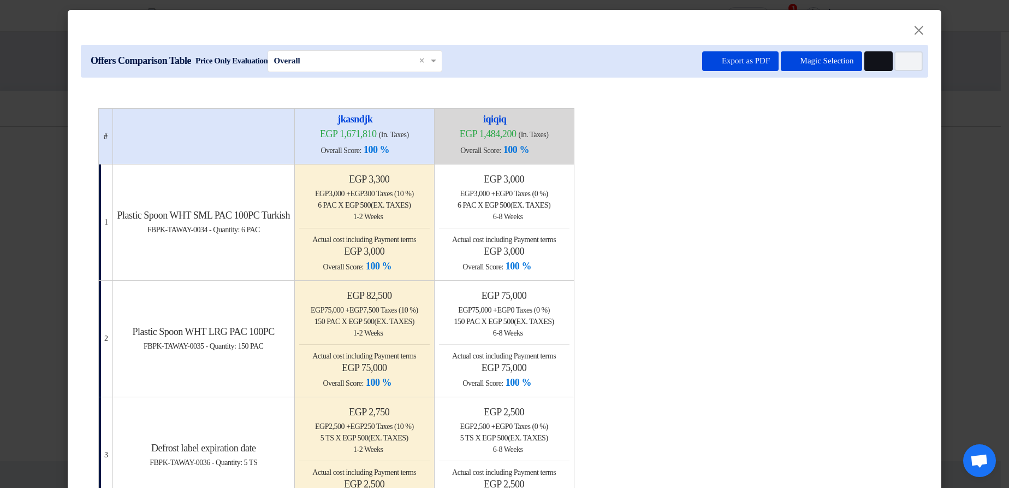
click at [882, 60] on button "Multi Tenant Preferences" at bounding box center [878, 61] width 28 height 20
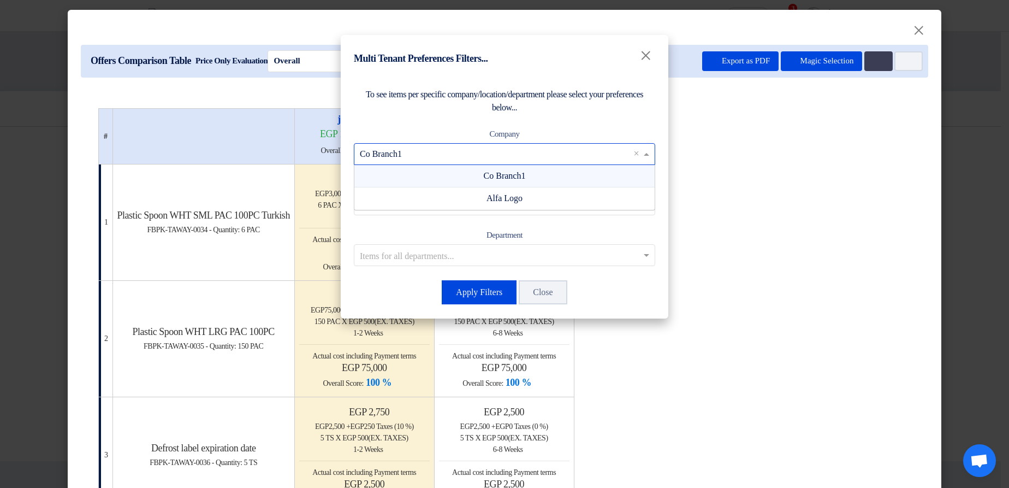
click at [562, 160] on input "text" at bounding box center [499, 154] width 278 height 18
click at [516, 162] on span "Alfa Logo" at bounding box center [504, 197] width 36 height 9
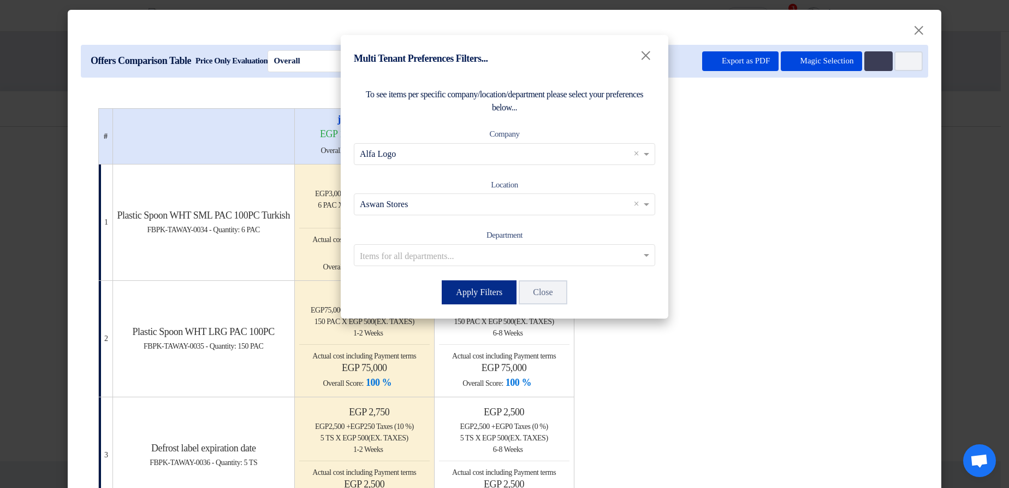
click at [444, 162] on button "Apply Filters" at bounding box center [479, 292] width 75 height 24
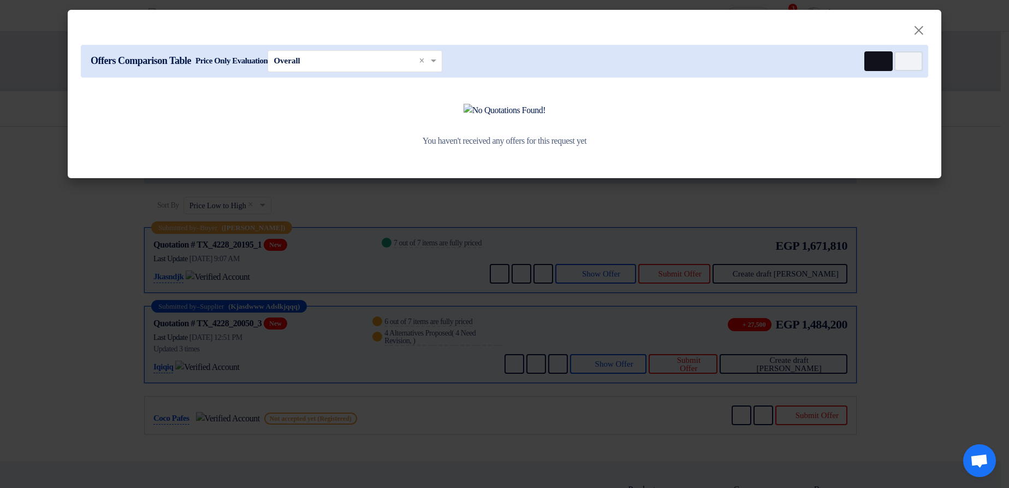
click at [865, 56] on button "Multi Tenant Preferences" at bounding box center [878, 61] width 28 height 20
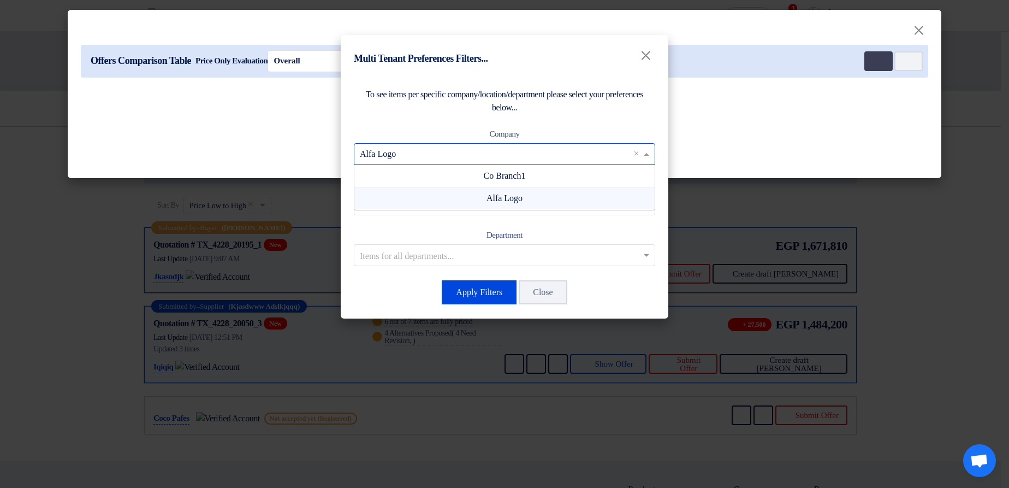
click at [514, 146] on input "text" at bounding box center [499, 154] width 278 height 18
click at [484, 162] on span "Co Branch1" at bounding box center [505, 175] width 42 height 9
click at [523, 148] on input "text" at bounding box center [499, 154] width 278 height 18
click at [471, 162] on div "Alfa Logo" at bounding box center [504, 198] width 300 height 22
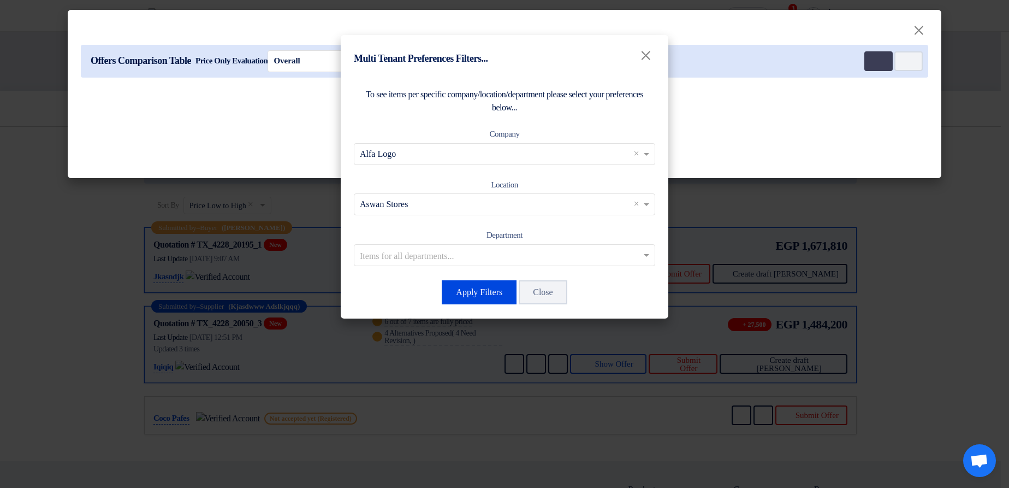
click at [471, 162] on input "text" at bounding box center [499, 204] width 278 height 18
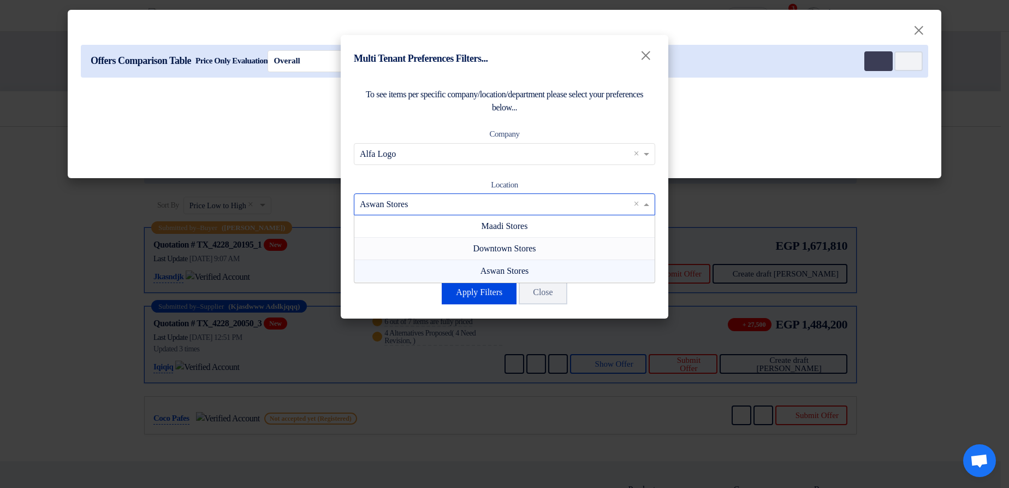
click at [445, 162] on div "Downtown Stores" at bounding box center [504, 248] width 300 height 22
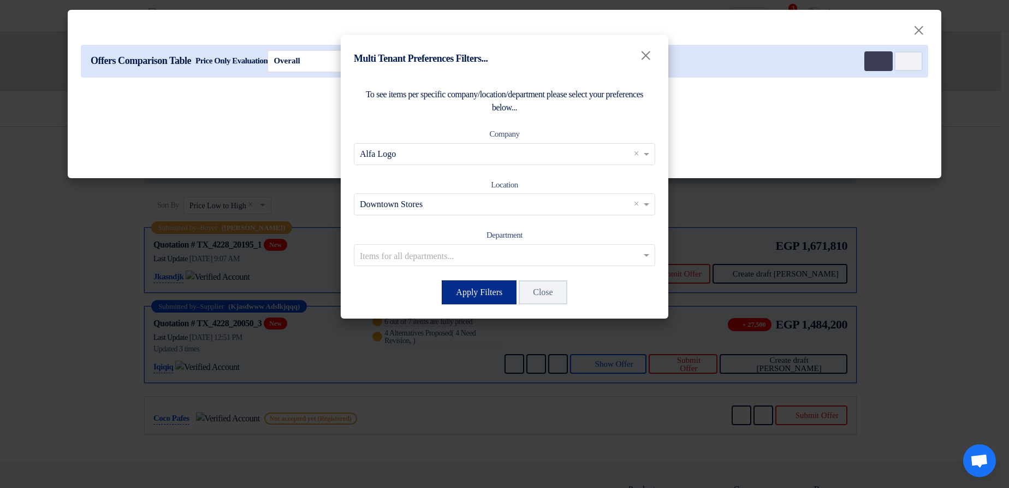
click at [462, 162] on button "Apply Filters" at bounding box center [479, 292] width 75 height 24
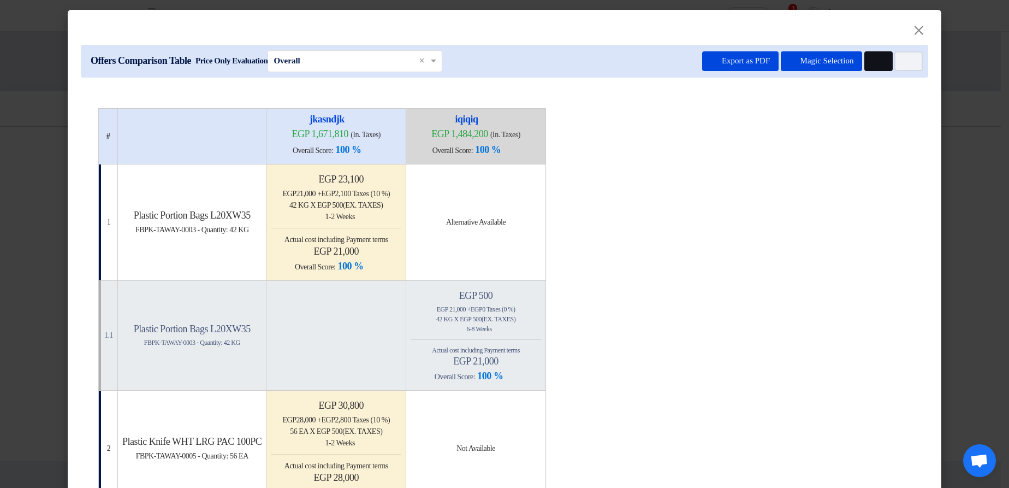
click at [876, 58] on icon "Multi Tenant Preferences" at bounding box center [877, 61] width 8 height 8
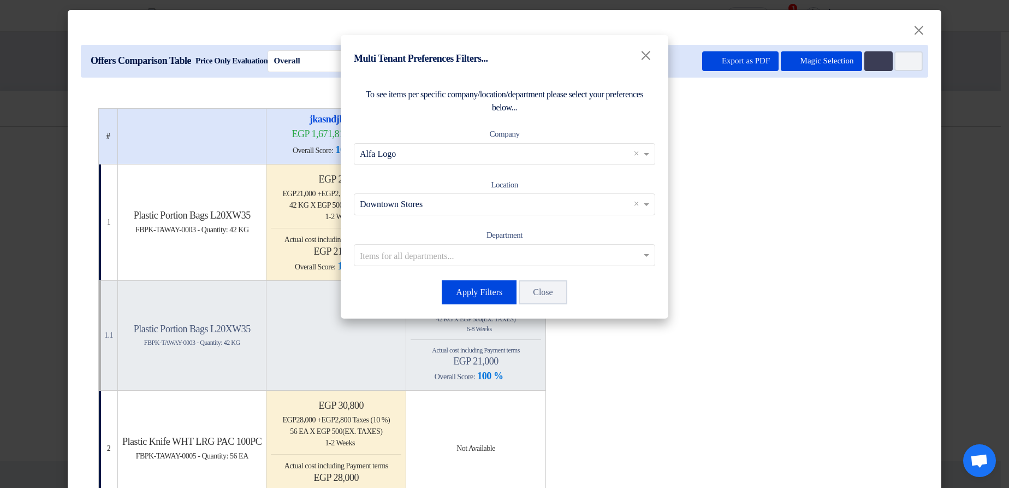
click at [438, 162] on input "text" at bounding box center [499, 204] width 278 height 18
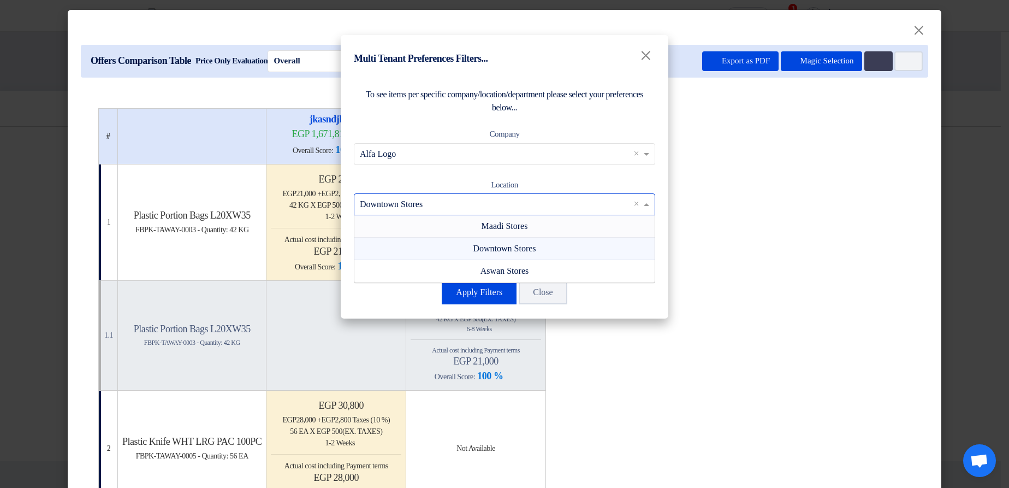
click at [446, 162] on div "Maadi Stores" at bounding box center [504, 226] width 300 height 22
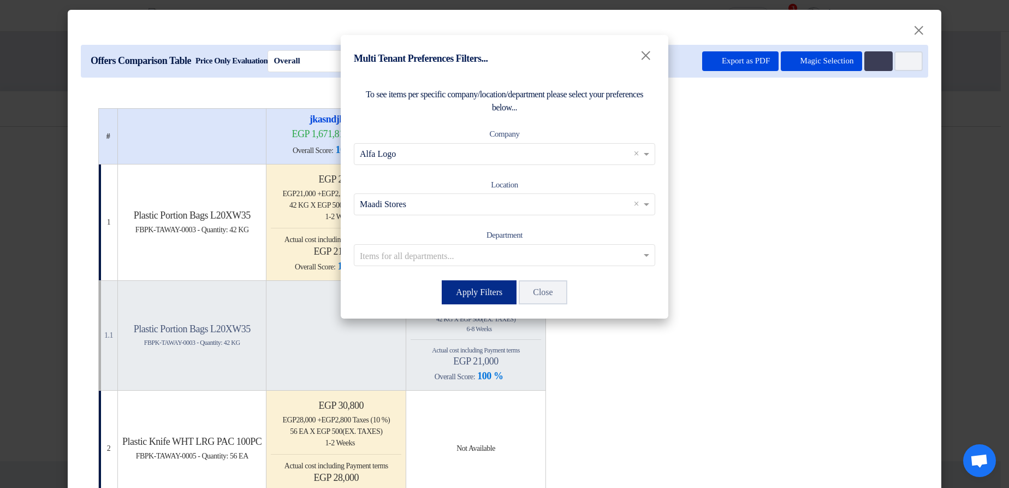
click at [475, 162] on button "Apply Filters" at bounding box center [479, 292] width 75 height 24
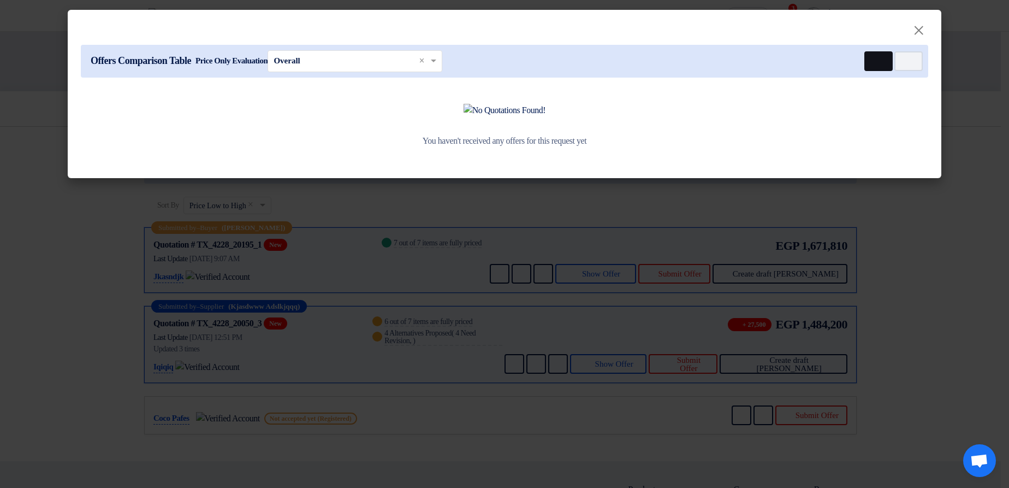
click at [873, 60] on icon "Multi Tenant Preferences" at bounding box center [877, 61] width 8 height 8
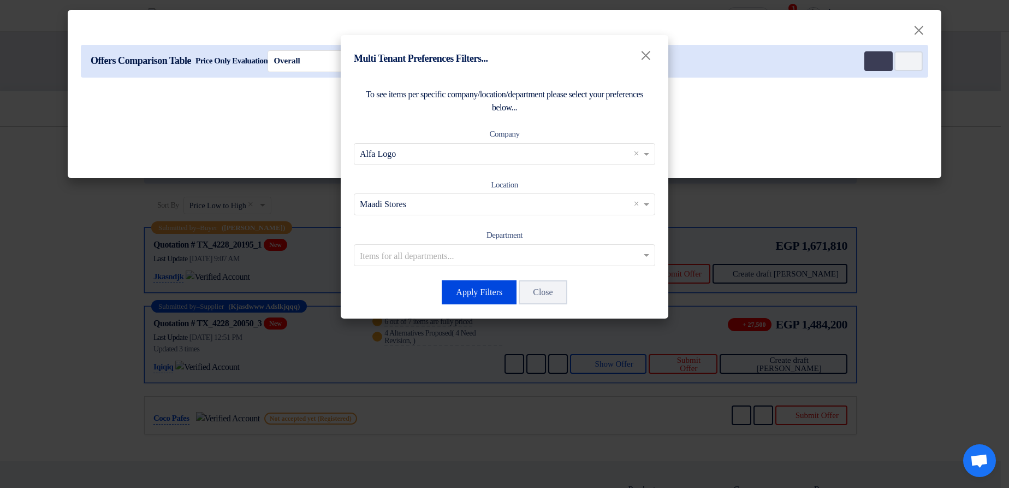
click at [448, 156] on input "text" at bounding box center [499, 154] width 278 height 18
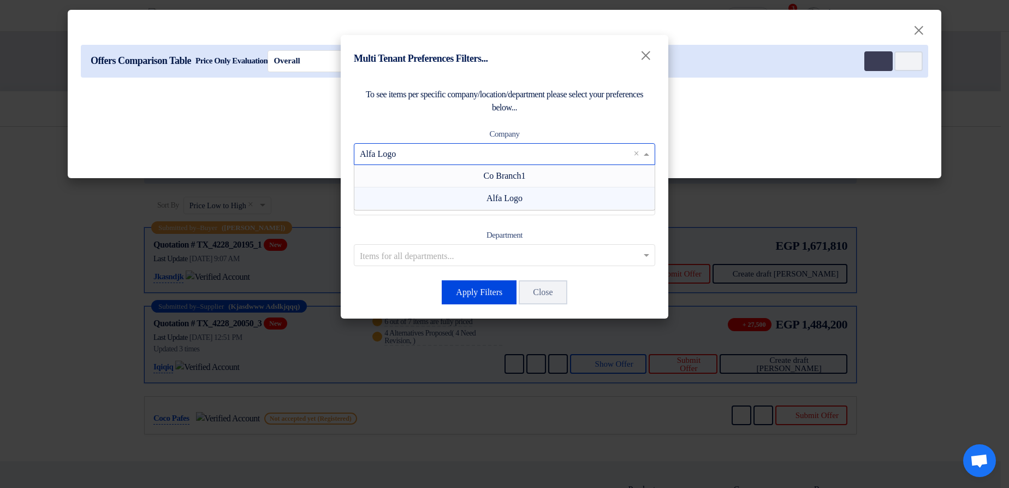
click at [462, 162] on div "Co Branch1" at bounding box center [504, 176] width 300 height 22
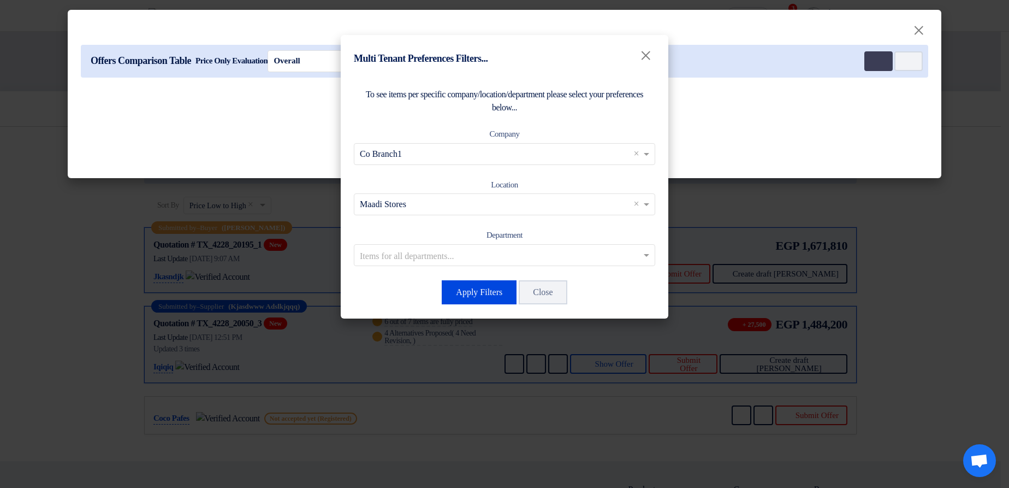
click at [472, 162] on div "To see items per specific company/location/department please select your prefer…" at bounding box center [505, 196] width 328 height 243
click at [467, 162] on button "Apply Filters" at bounding box center [479, 292] width 75 height 24
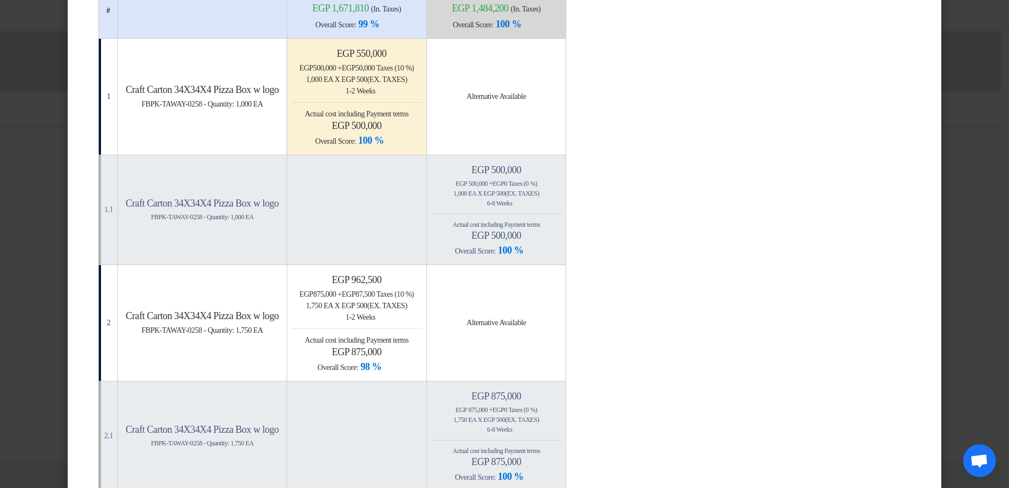
scroll to position [131, 0]
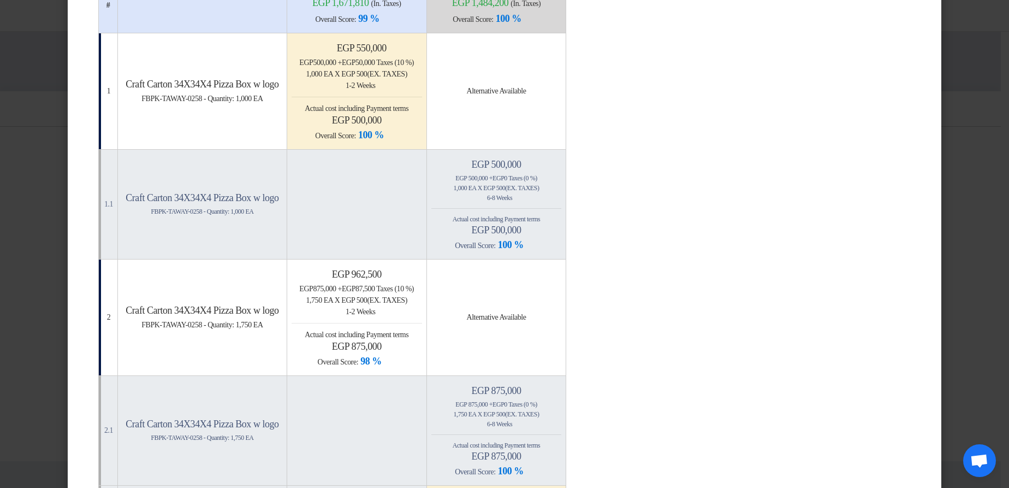
drag, startPoint x: 286, startPoint y: 84, endPoint x: 186, endPoint y: 111, distance: 103.2
click at [186, 111] on td "Craft Carton 34X34X4 Pizza Box w logo FBPK-TAWAY-0258 - Quantity: 1,000 EA" at bounding box center [202, 91] width 169 height 116
click at [211, 101] on span "FBPK-TAWAY-0258 - Quantity: 1,000 EA" at bounding box center [201, 98] width 121 height 8
drag, startPoint x: 211, startPoint y: 101, endPoint x: 218, endPoint y: 76, distance: 26.1
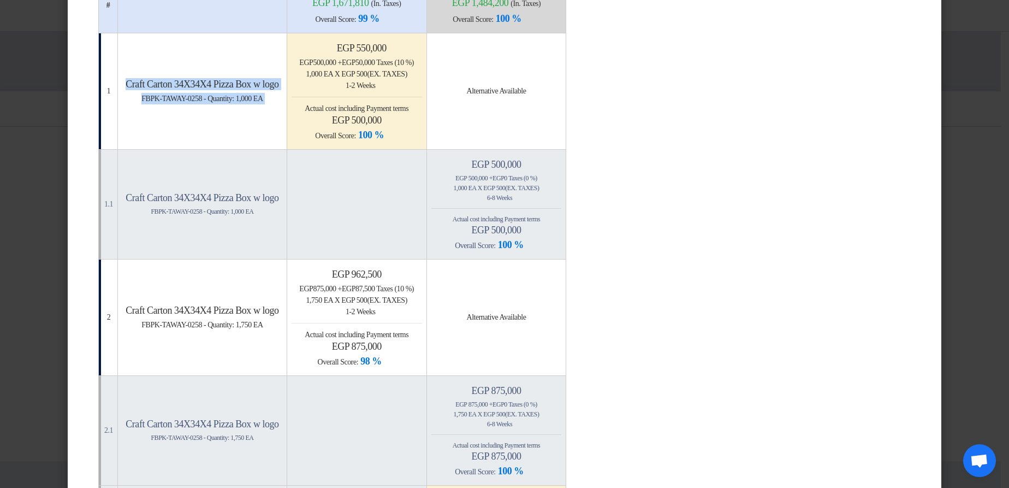
click at [218, 76] on td "Craft Carton 34X34X4 Pizza Box w logo FBPK-TAWAY-0258 - Quantity: 1,000 EA" at bounding box center [202, 91] width 169 height 116
click at [274, 78] on h4 "Craft Carton 34X34X4 Pizza Box w logo" at bounding box center [202, 84] width 160 height 12
click at [282, 80] on h4 "Craft Carton 34X34X4 Pizza Box w logo" at bounding box center [202, 84] width 160 height 12
click at [282, 79] on h4 "Craft Carton 34X34X4 Pizza Box w logo" at bounding box center [202, 84] width 160 height 12
drag, startPoint x: 283, startPoint y: 79, endPoint x: 290, endPoint y: 102, distance: 24.2
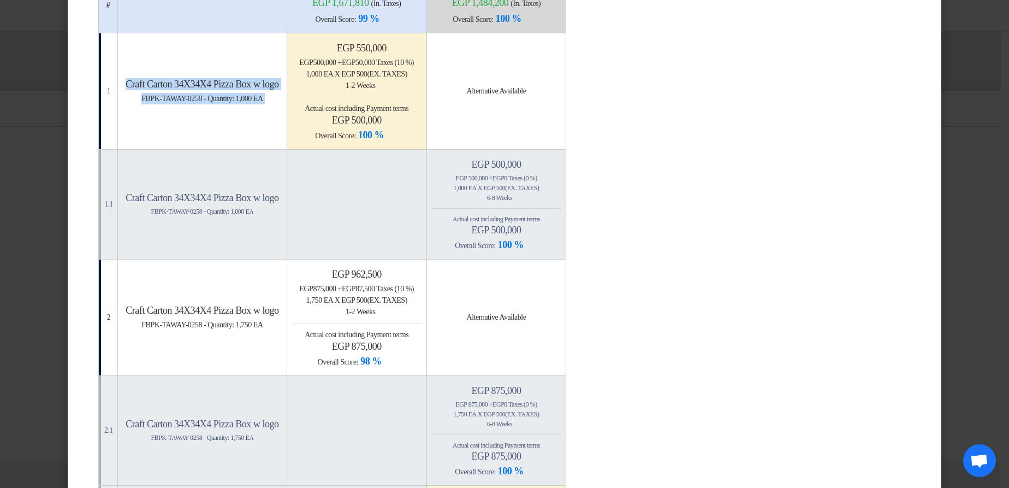
click at [282, 101] on div "Craft Carton 34X34X4 Pizza Box w logo FBPK-TAWAY-0258 - Quantity: 1,000 EA" at bounding box center [202, 91] width 160 height 26
click at [732, 115] on table "# [GEOGRAPHIC_DATA] egp 1,671,810 (In. Taxes) Overall Score: 99 % iqiqiq" at bounding box center [504, 457] width 812 height 961
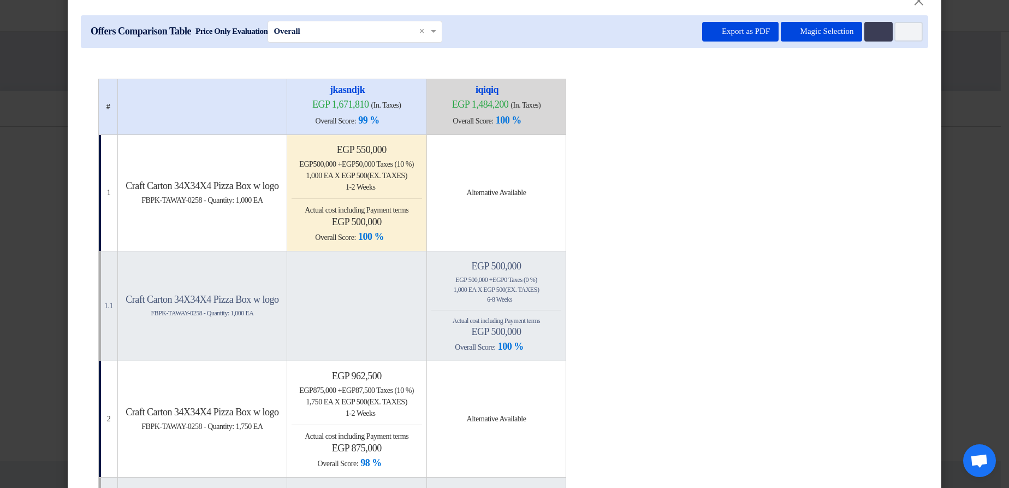
scroll to position [0, 0]
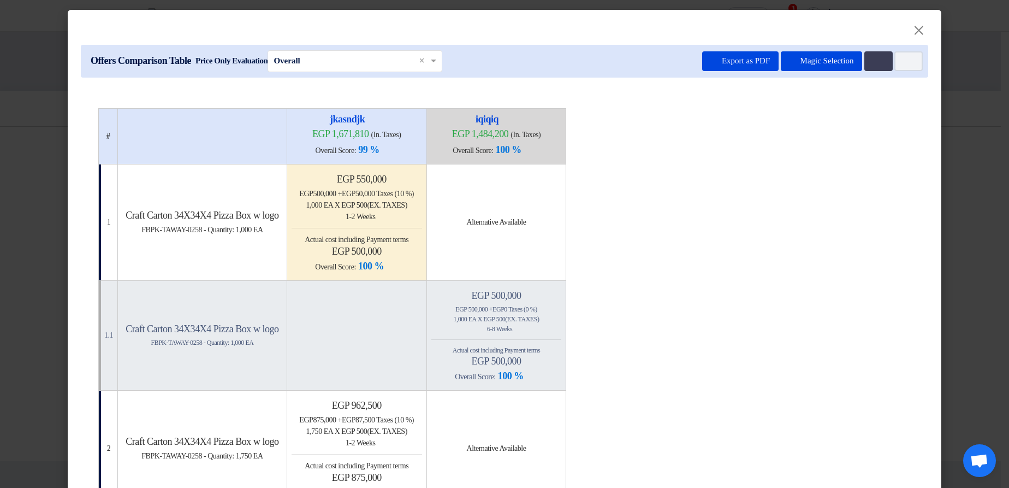
drag, startPoint x: 516, startPoint y: 198, endPoint x: 546, endPoint y: 234, distance: 46.1
click at [546, 162] on td "Alternative Available" at bounding box center [496, 222] width 140 height 116
click at [539, 162] on div at bounding box center [539, 227] width 0 height 0
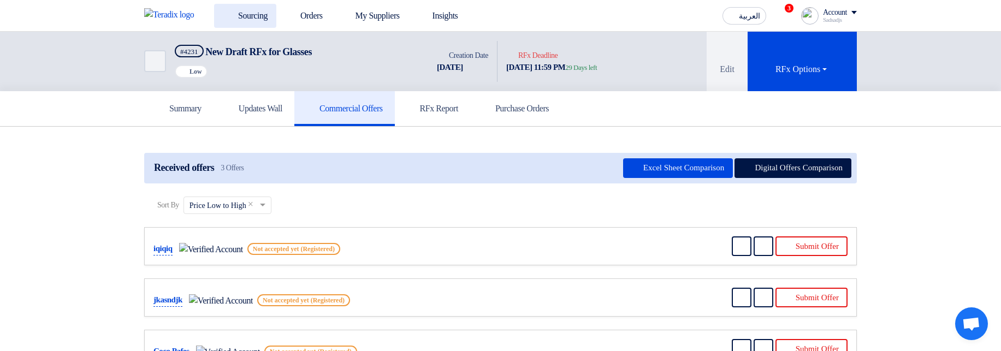
click at [242, 19] on link "Sourcing" at bounding box center [245, 16] width 62 height 24
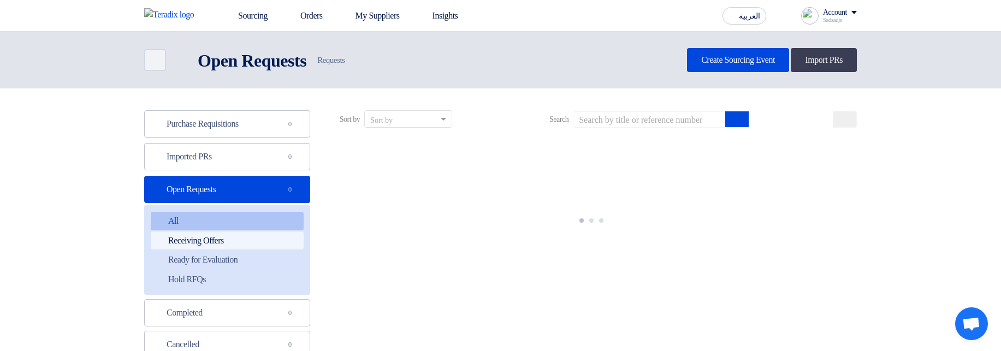
click at [290, 234] on link "Receiving Offers Receiving Offers" at bounding box center [227, 240] width 153 height 19
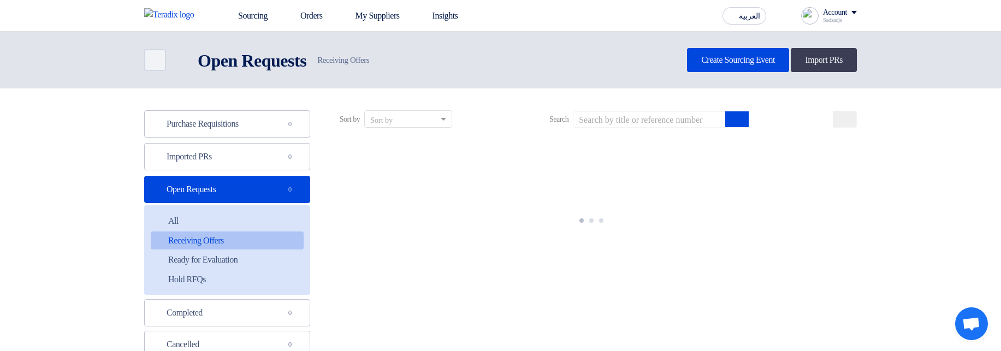
click at [558, 181] on div at bounding box center [591, 218] width 530 height 164
